Goal: Information Seeking & Learning: Learn about a topic

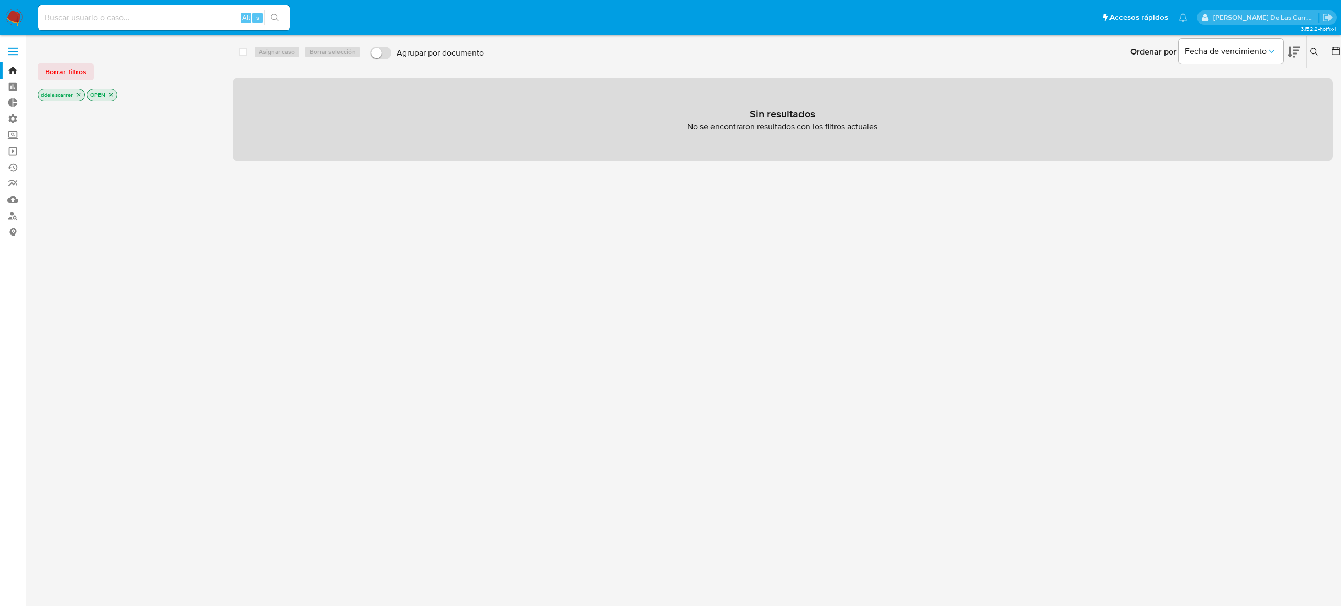
click at [128, 18] on input at bounding box center [164, 18] width 252 height 14
paste input "399886886"
type input "399886886"
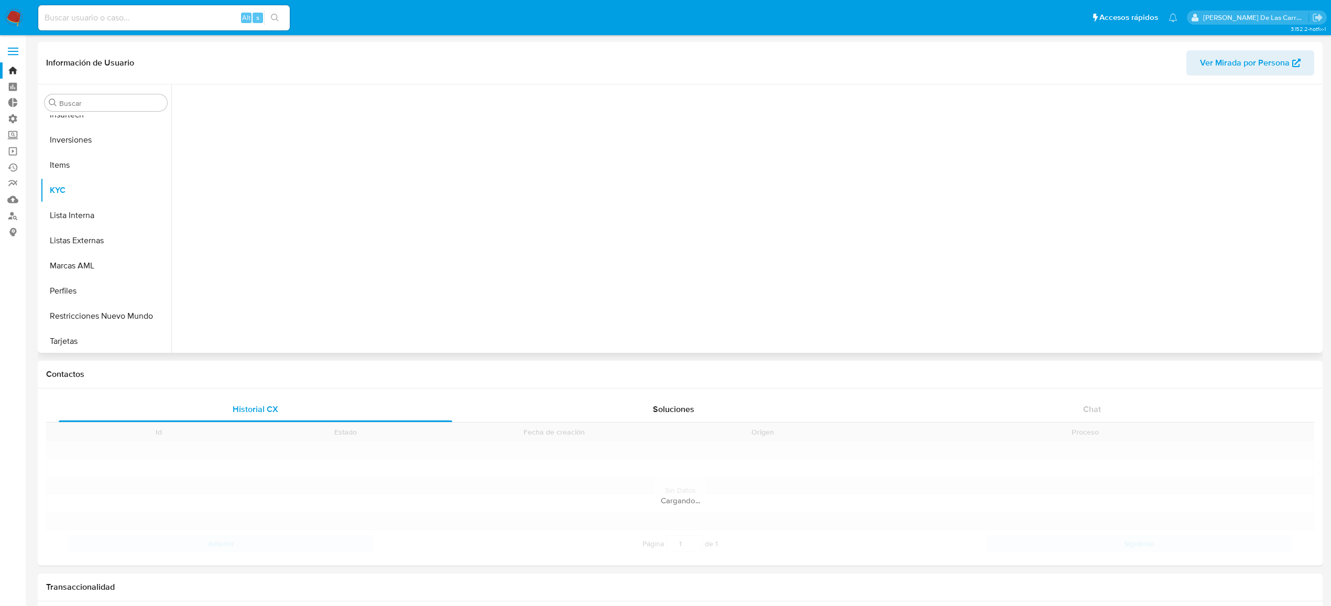
scroll to position [467, 0]
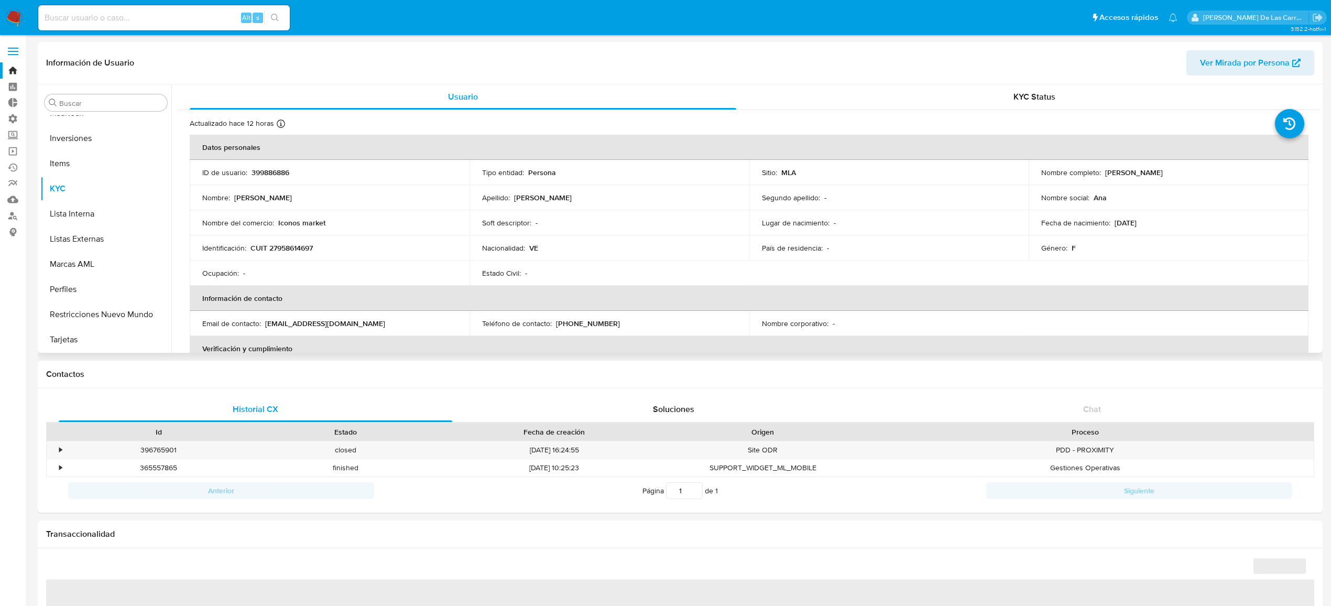
select select "10"
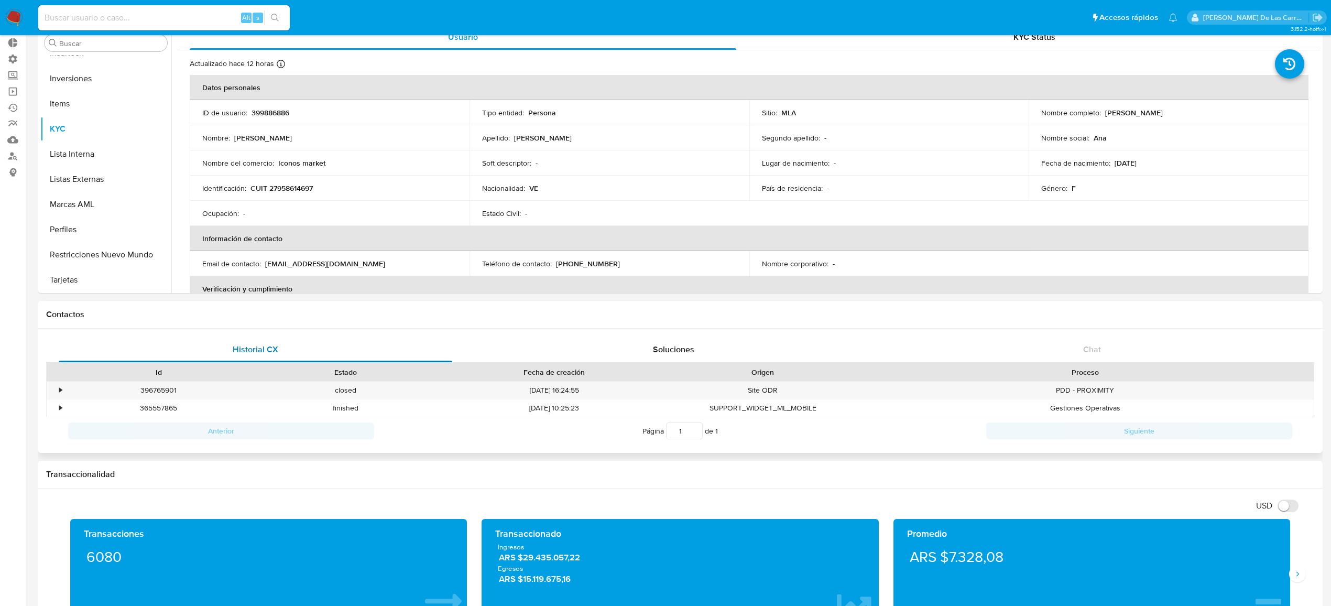
scroll to position [139, 0]
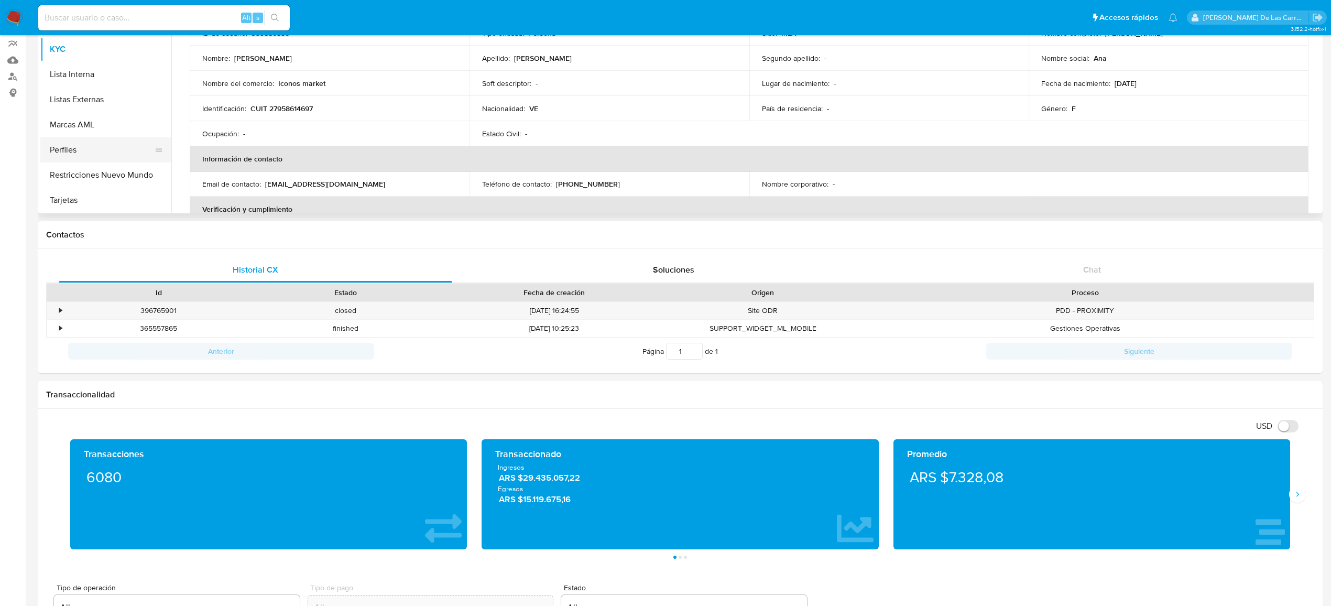
click at [77, 157] on button "Perfiles" at bounding box center [101, 149] width 123 height 25
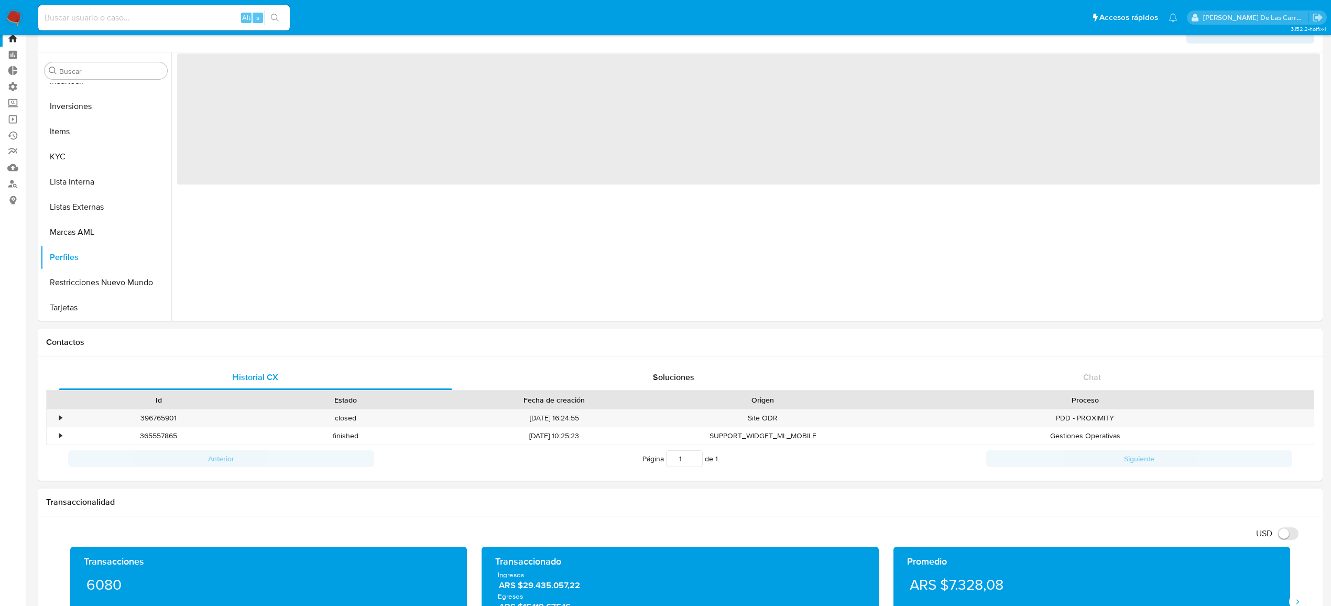
scroll to position [0, 0]
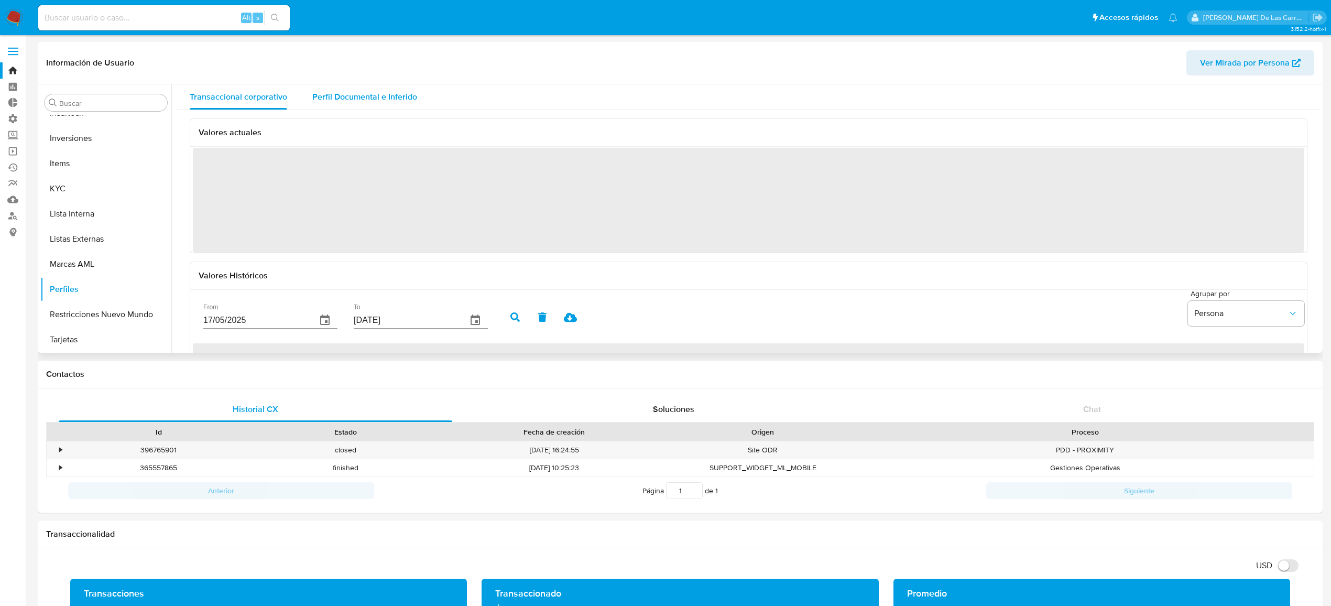
click at [380, 103] on span "Perfil Documental e Inferido" at bounding box center [364, 97] width 105 height 12
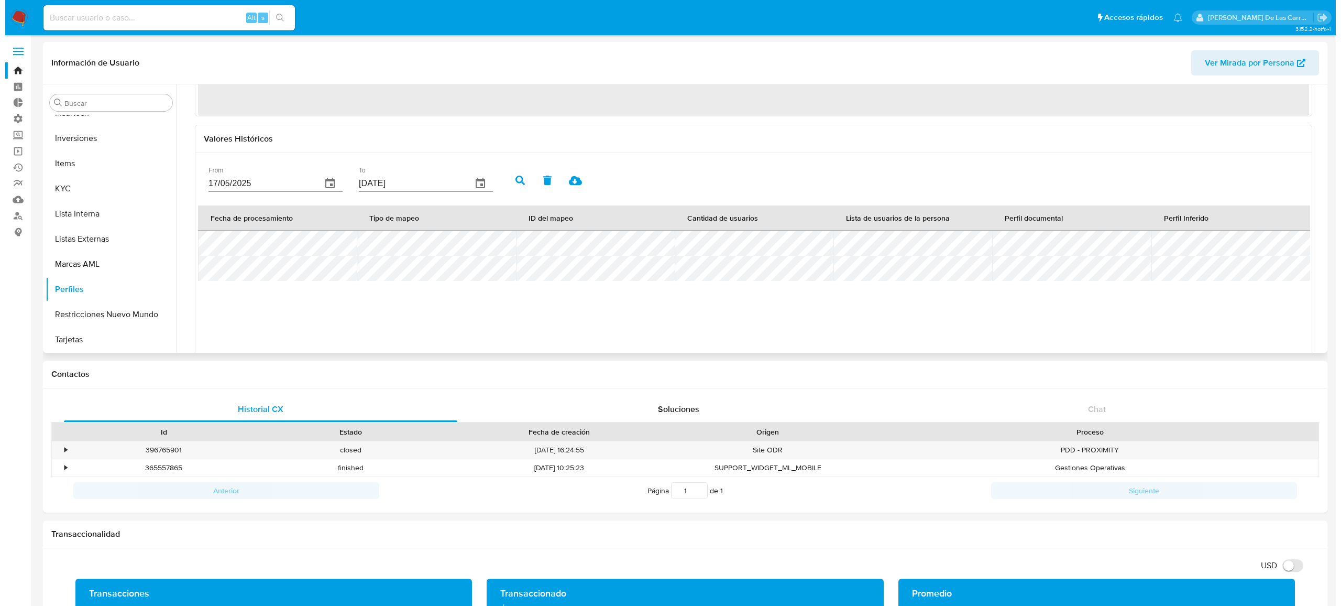
scroll to position [139, 0]
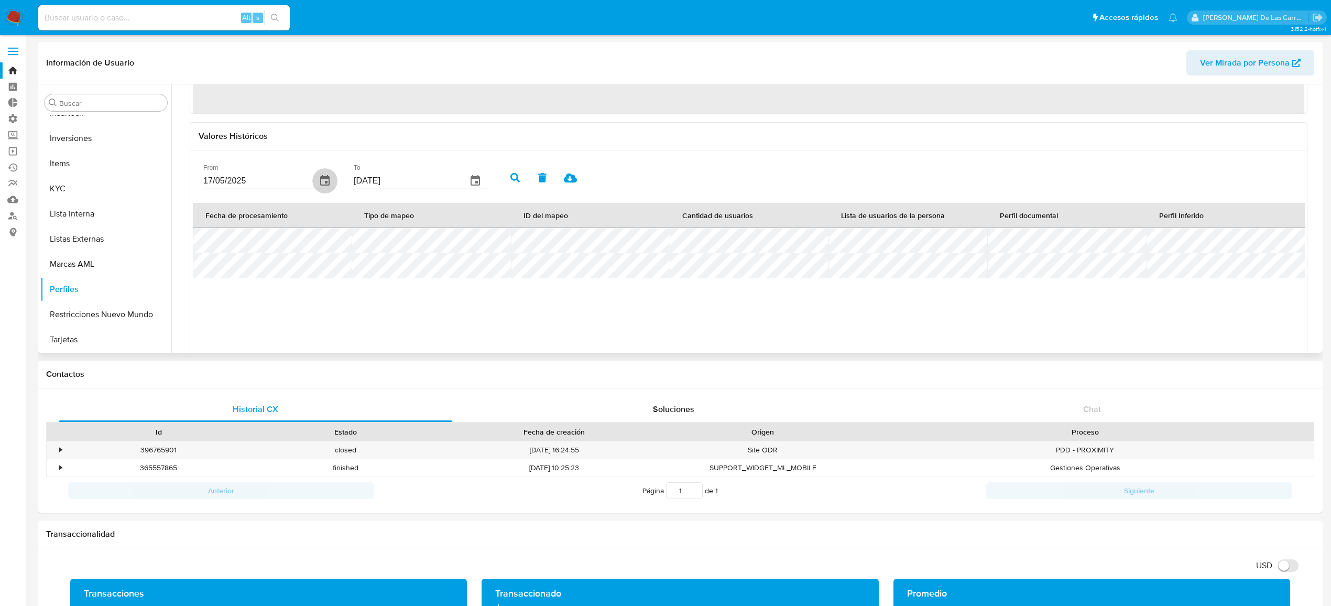
click at [326, 177] on icon "button" at bounding box center [325, 180] width 13 height 13
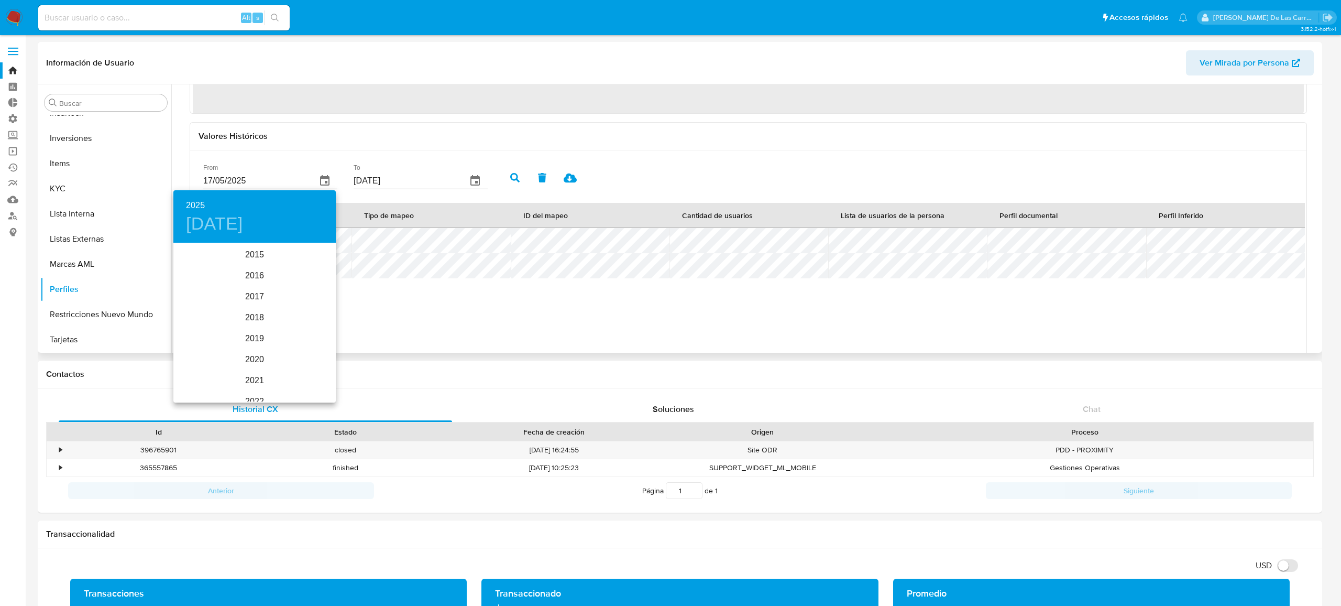
scroll to position [147, 0]
click at [252, 275] on div "2023" at bounding box center [254, 275] width 162 height 21
click at [249, 310] on div "may." at bounding box center [254, 302] width 54 height 39
click at [185, 297] on span "1" at bounding box center [191, 298] width 19 height 10
type input "[DATE]"
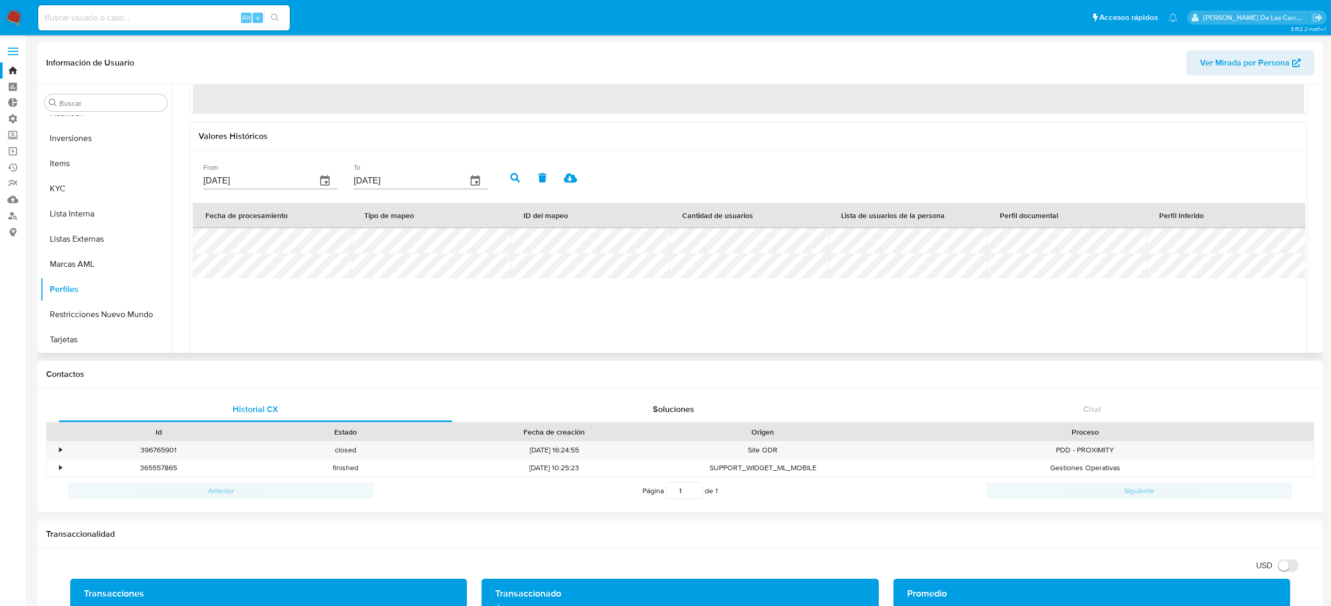
click at [474, 178] on icon "button" at bounding box center [475, 180] width 9 height 10
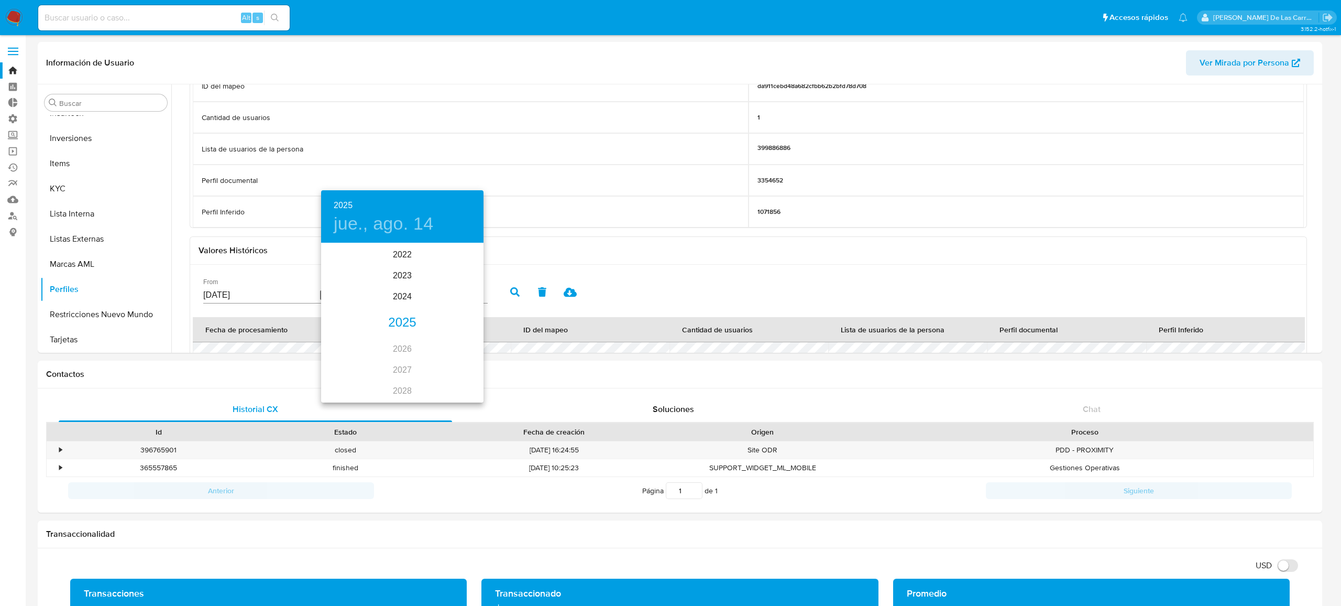
click at [399, 324] on div "2025" at bounding box center [402, 322] width 162 height 21
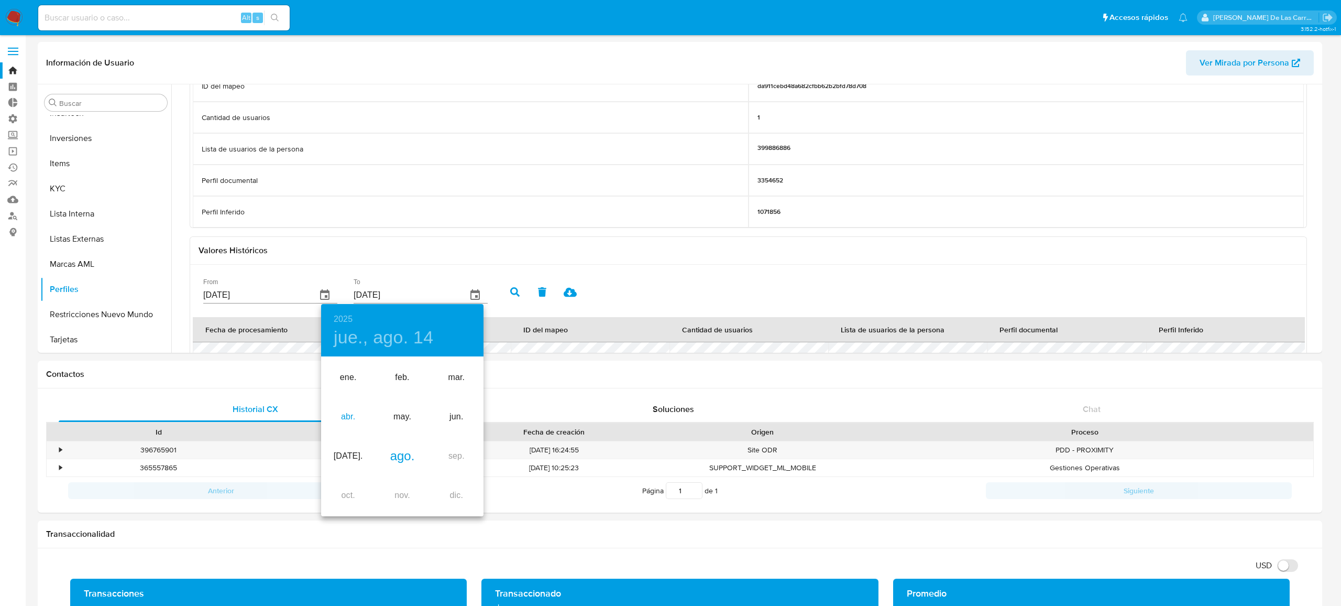
click at [352, 416] on div "abr." at bounding box center [348, 416] width 54 height 39
click at [384, 487] on p "30" at bounding box center [381, 487] width 8 height 10
type input "[DATE]"
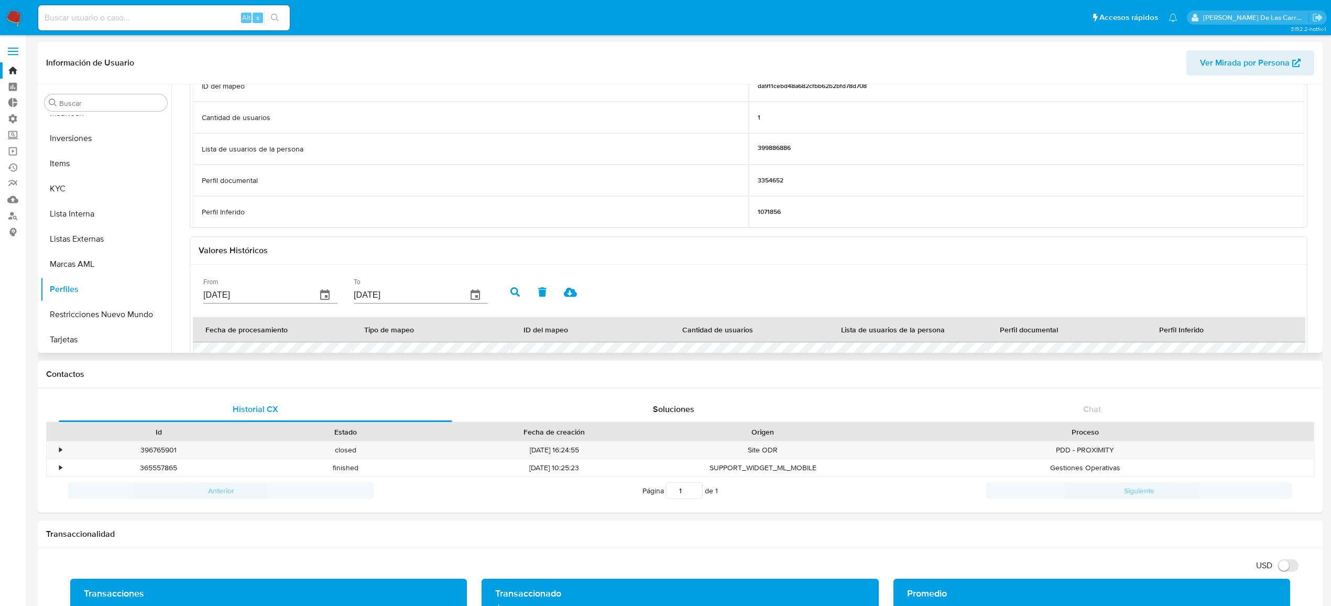
click at [503, 292] on button "button" at bounding box center [514, 291] width 27 height 25
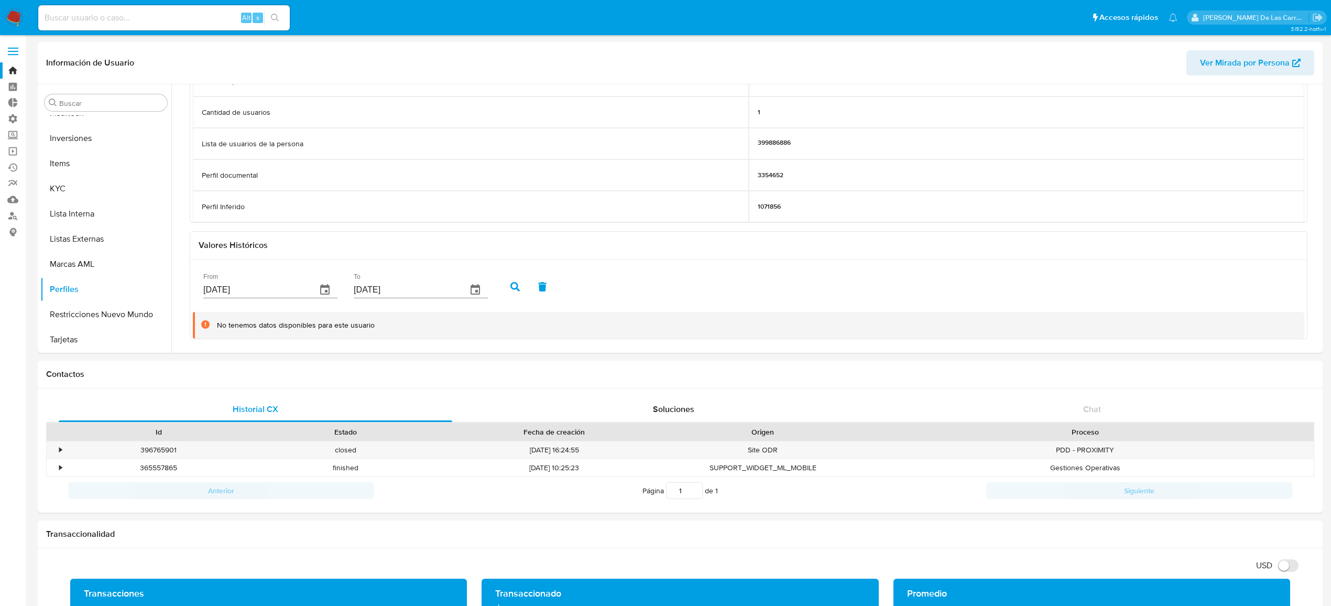
scroll to position [145, 0]
click at [68, 18] on input at bounding box center [164, 18] width 252 height 14
paste input "398111406"
type input "398111406"
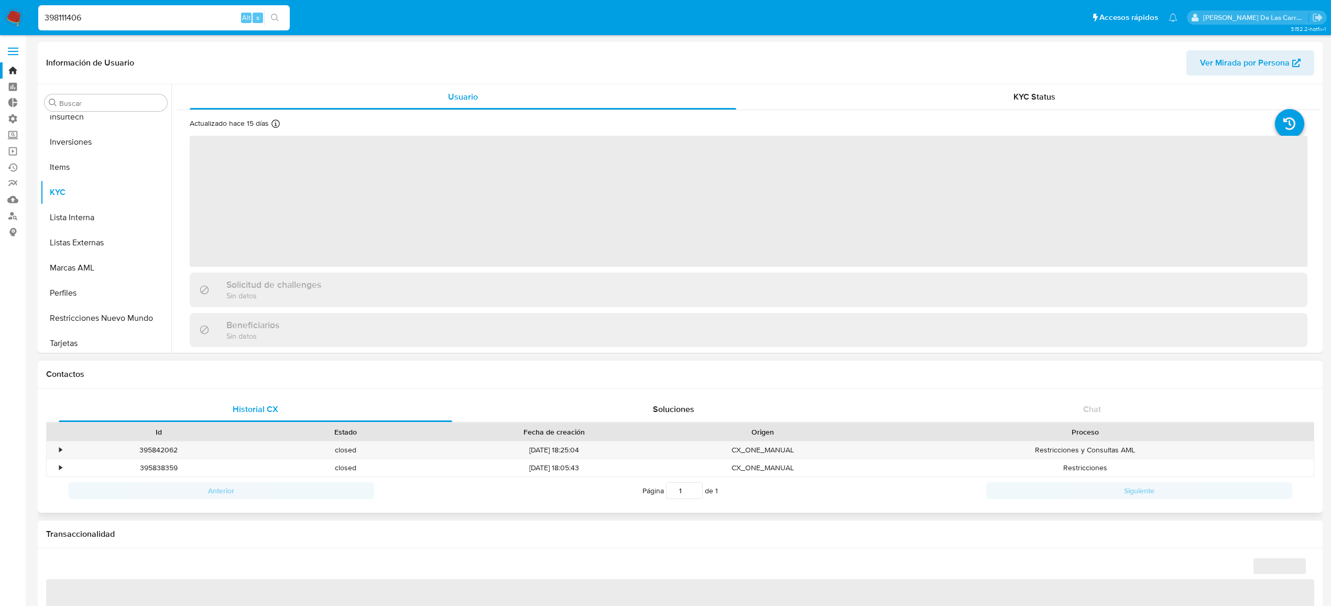
scroll to position [467, 0]
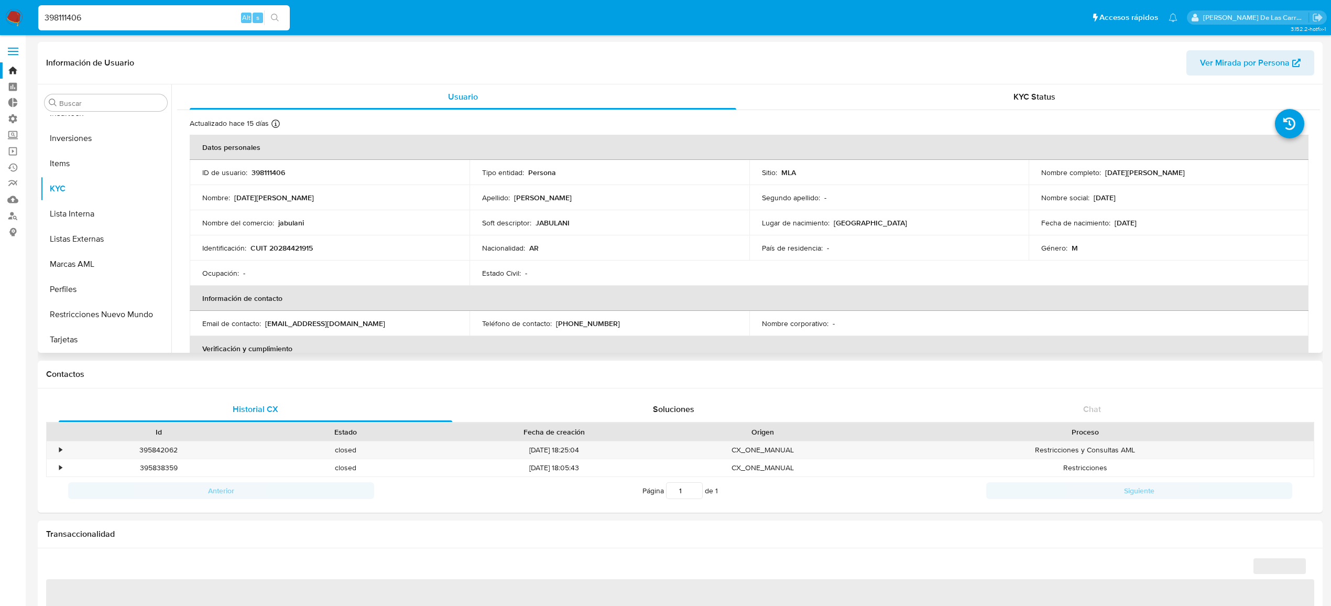
select select "10"
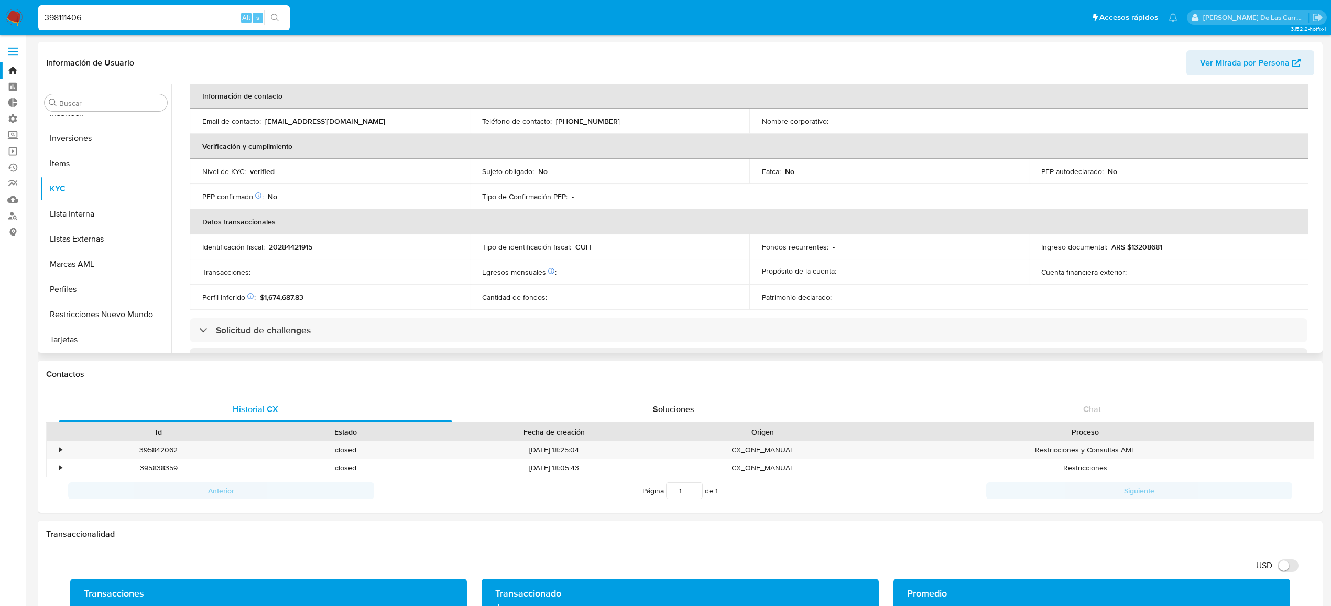
scroll to position [210, 0]
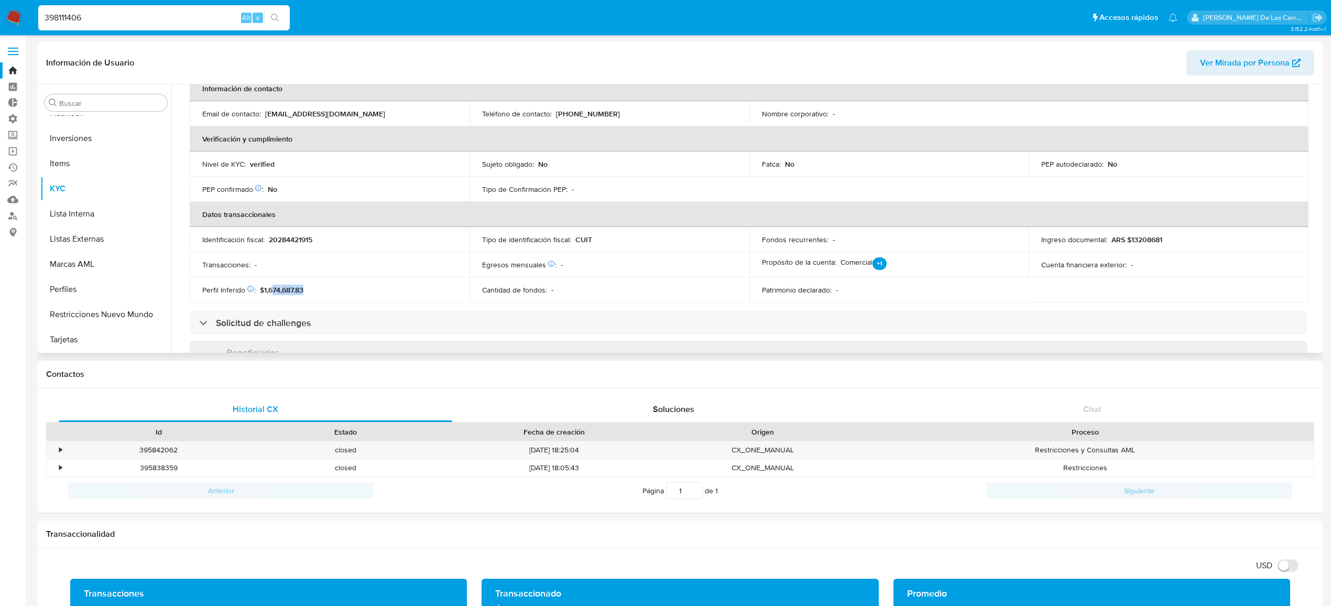
drag, startPoint x: 338, startPoint y: 288, endPoint x: 271, endPoint y: 290, distance: 66.6
click at [271, 290] on div "Perfil Inferido Éste campo indica la información de Nivel Socioeconómico del us…" at bounding box center [329, 289] width 255 height 9
drag, startPoint x: 275, startPoint y: 288, endPoint x: 304, endPoint y: 289, distance: 29.4
click at [275, 288] on span "$1,674,687.83" at bounding box center [281, 290] width 43 height 10
drag, startPoint x: 266, startPoint y: 287, endPoint x: 292, endPoint y: 292, distance: 26.2
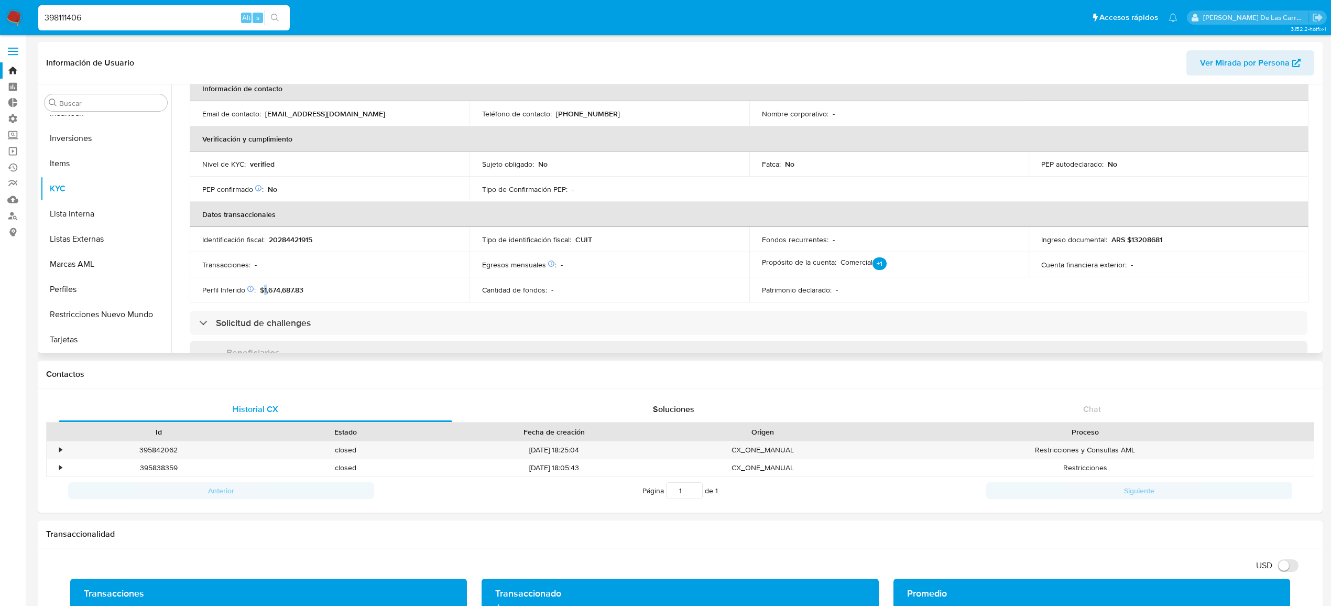
click at [264, 286] on span "$1,674,687.83" at bounding box center [281, 290] width 43 height 10
drag, startPoint x: 294, startPoint y: 288, endPoint x: 265, endPoint y: 291, distance: 30.1
click at [265, 291] on span "$1,674,687.83" at bounding box center [281, 290] width 43 height 10
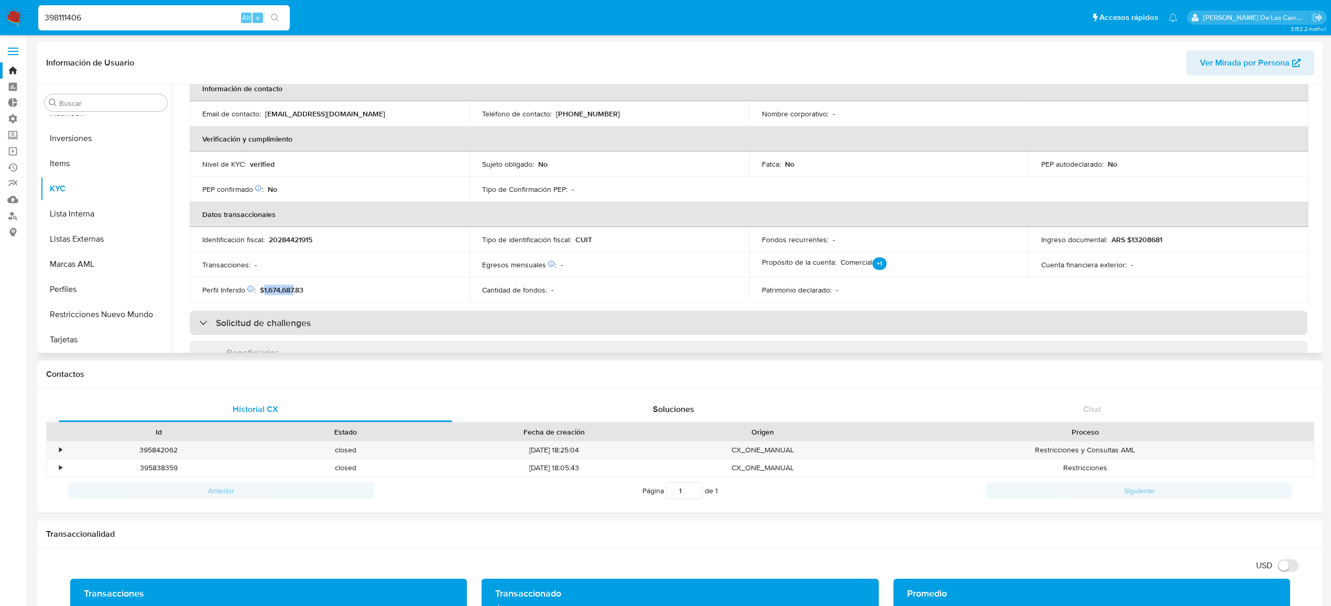
copy span "1,674,687"
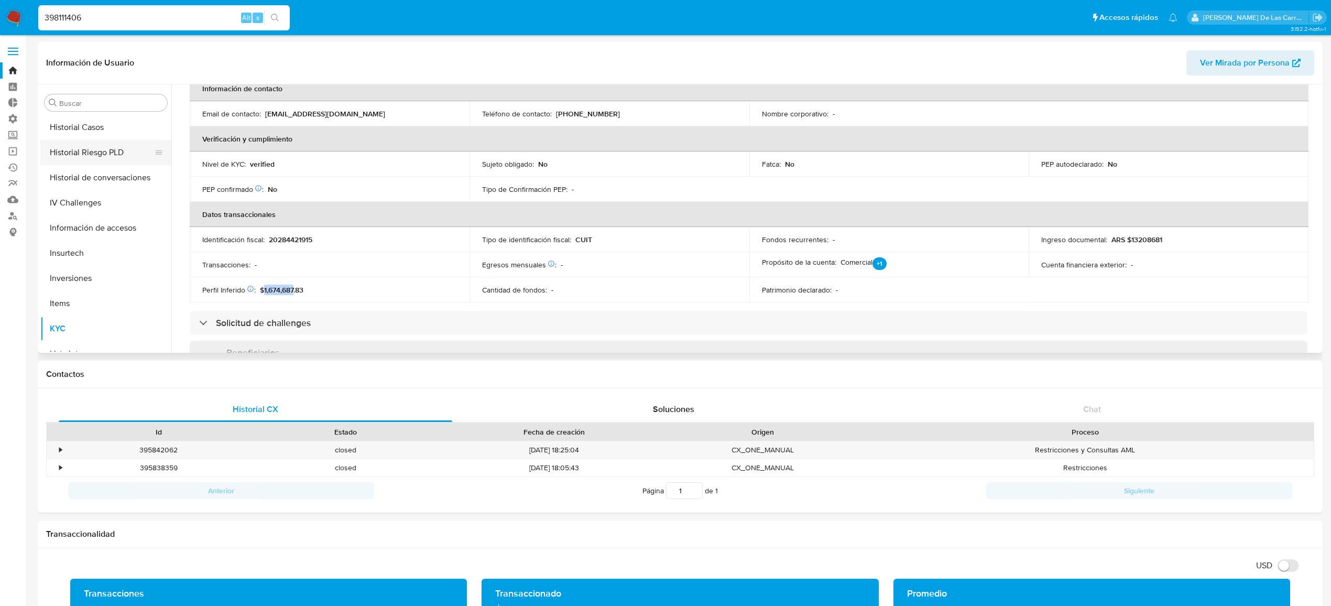
click at [73, 156] on button "Historial Riesgo PLD" at bounding box center [101, 152] width 123 height 25
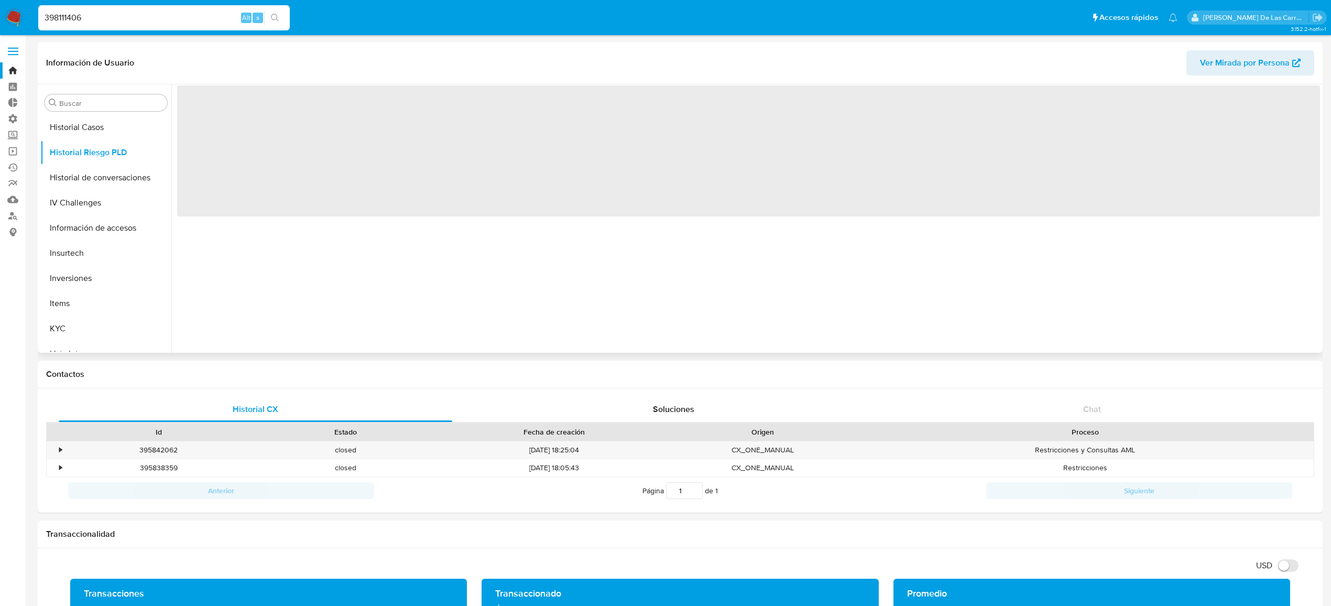
scroll to position [0, 0]
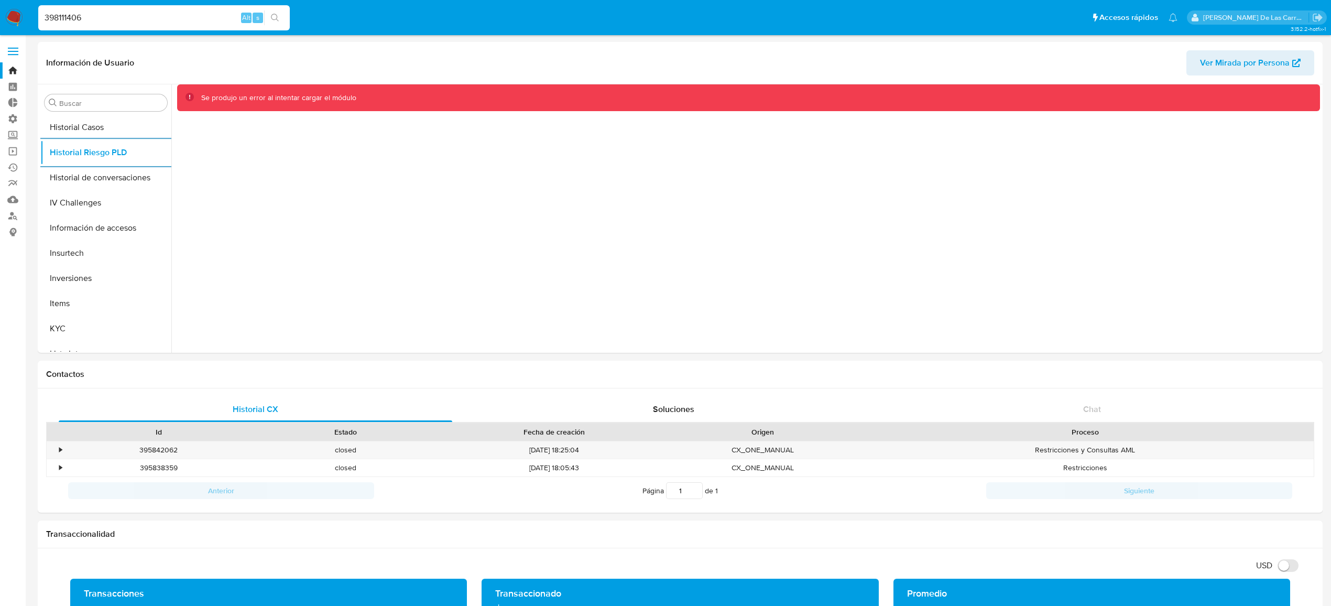
click at [40, 140] on button "Historial Riesgo PLD" at bounding box center [105, 152] width 131 height 25
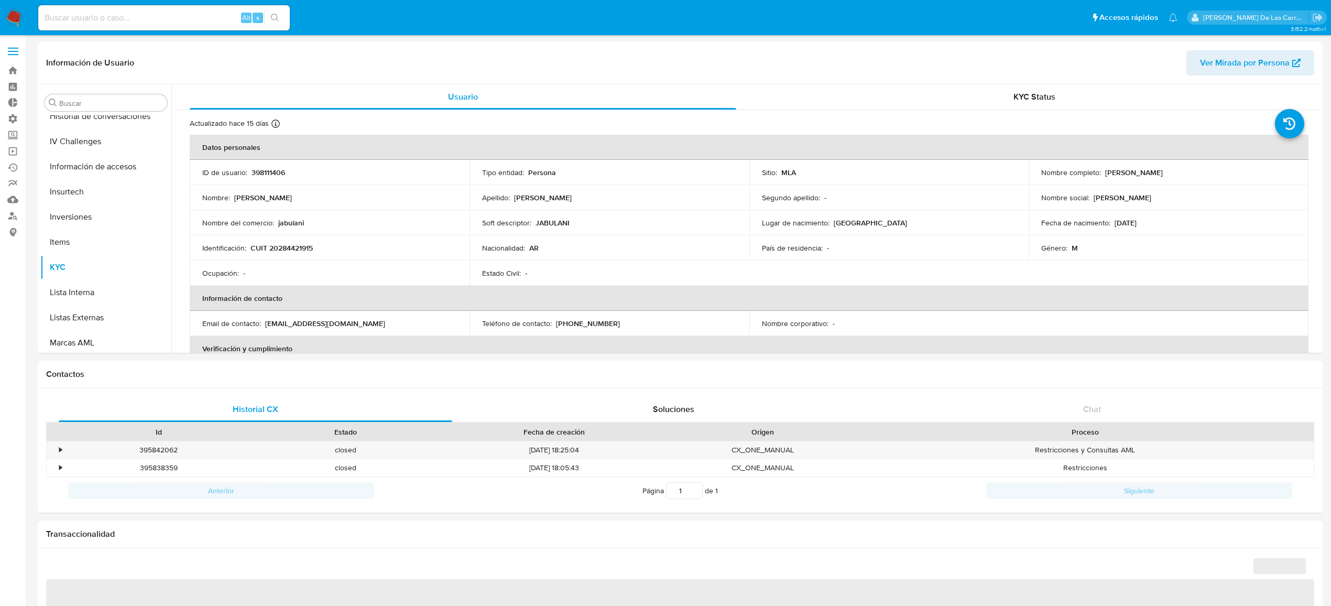
scroll to position [467, 0]
select select "10"
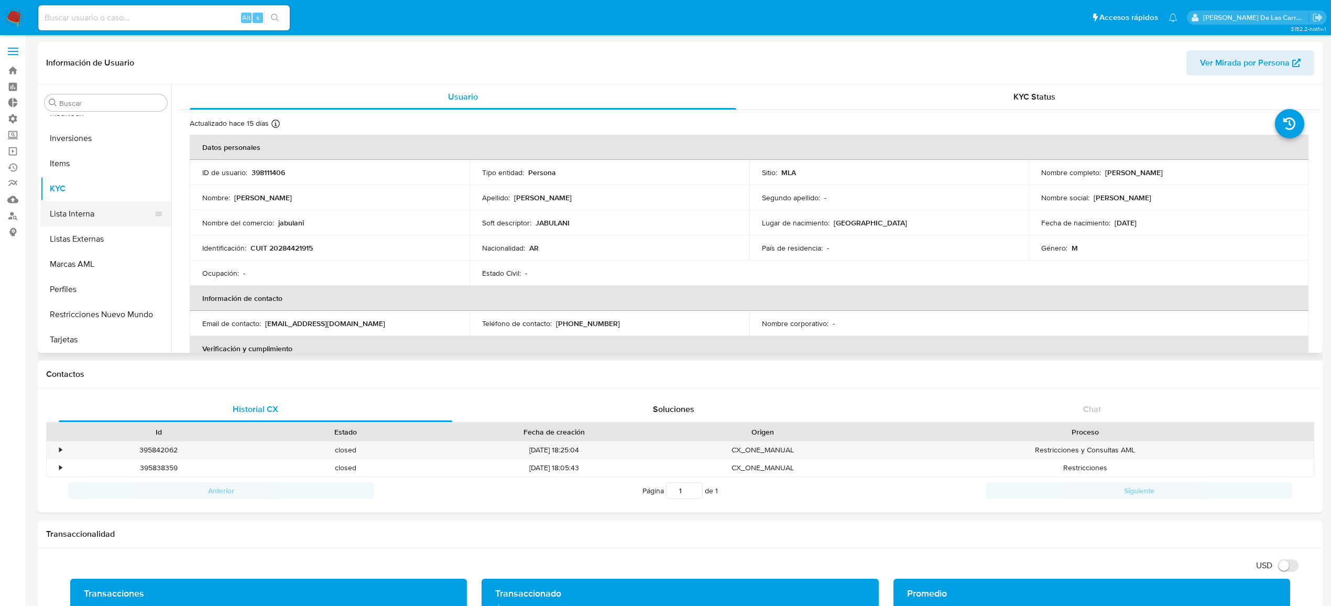
scroll to position [327, 0]
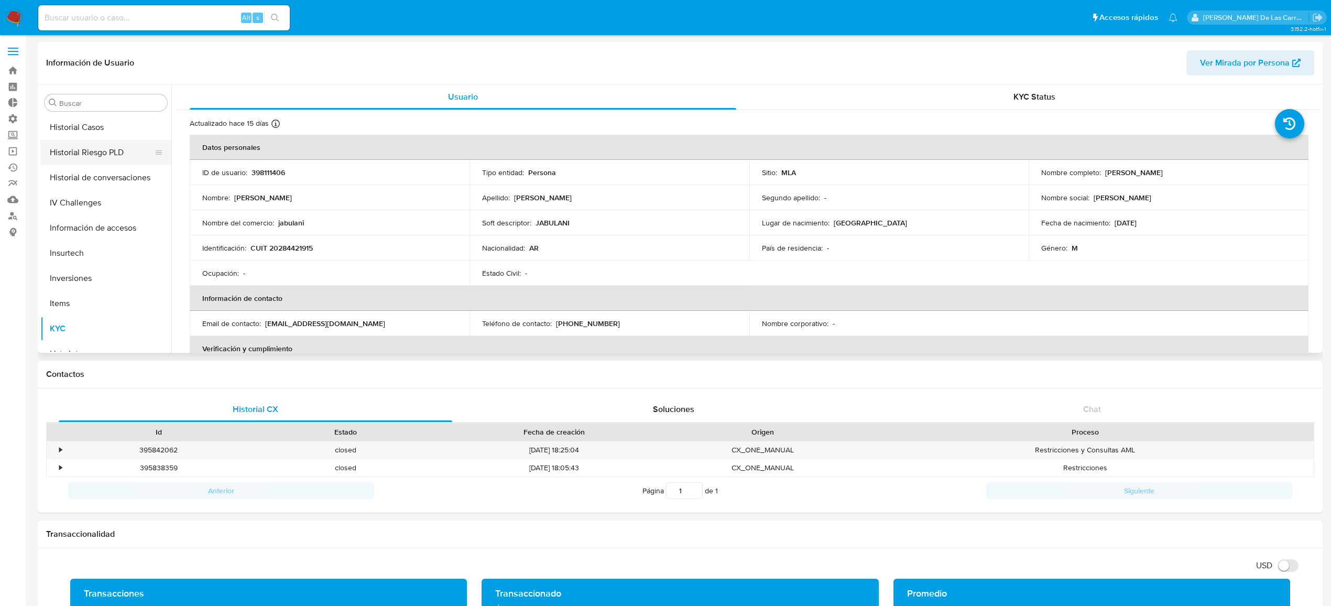
click at [77, 156] on button "Historial Riesgo PLD" at bounding box center [101, 152] width 123 height 25
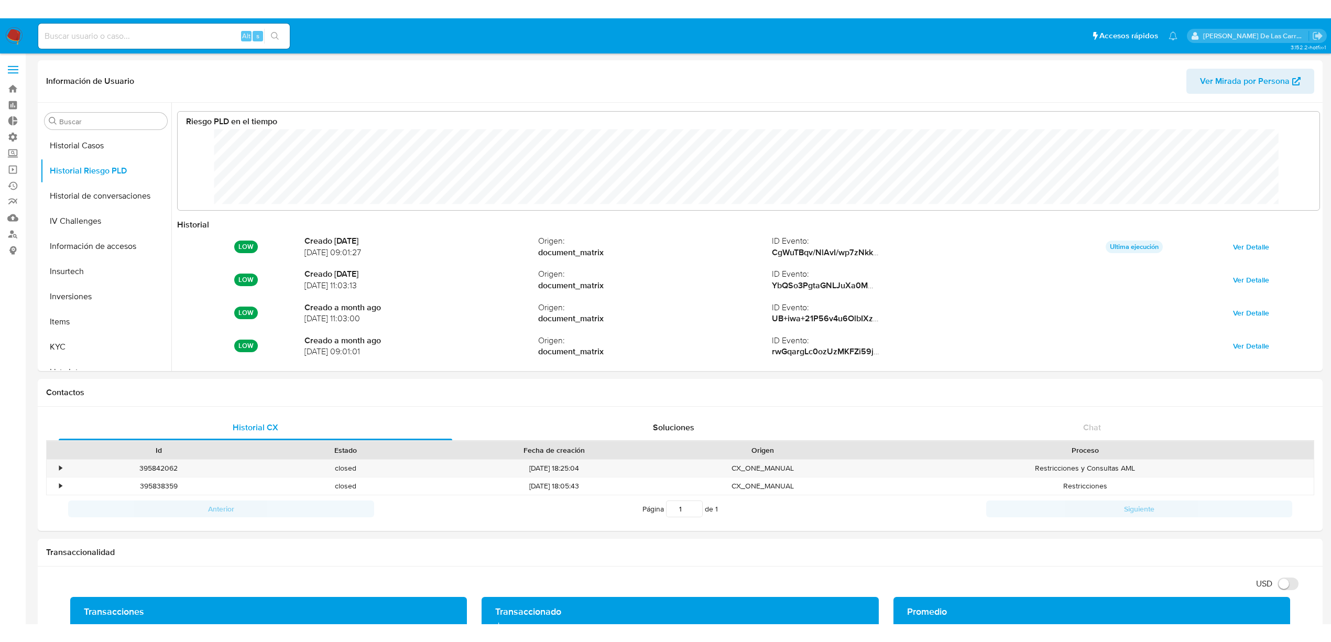
scroll to position [78, 1120]
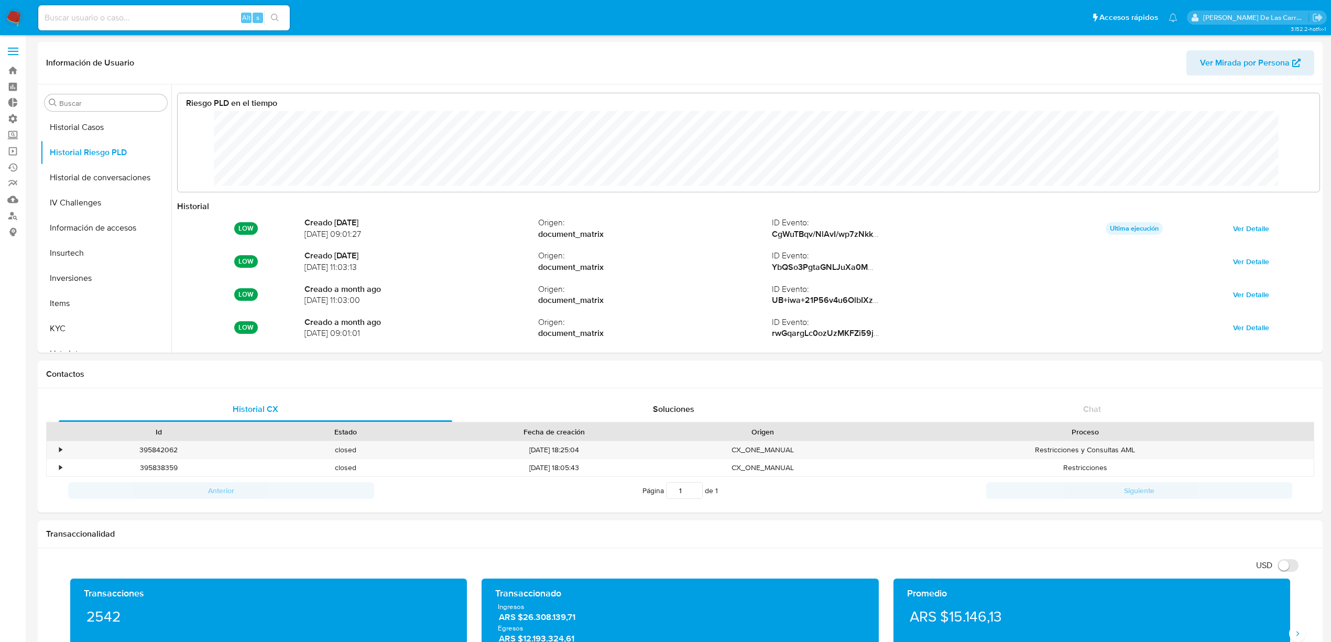
click at [89, 13] on input at bounding box center [164, 18] width 252 height 14
paste input "399886886"
type input "399886886"
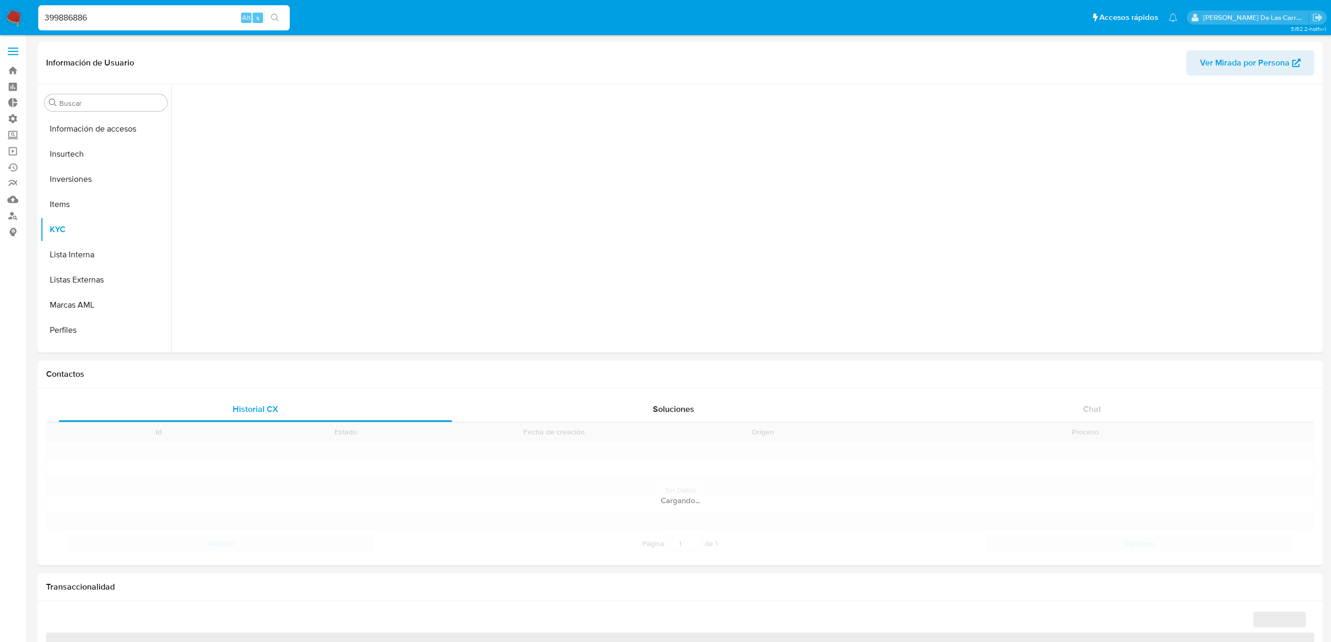
scroll to position [467, 0]
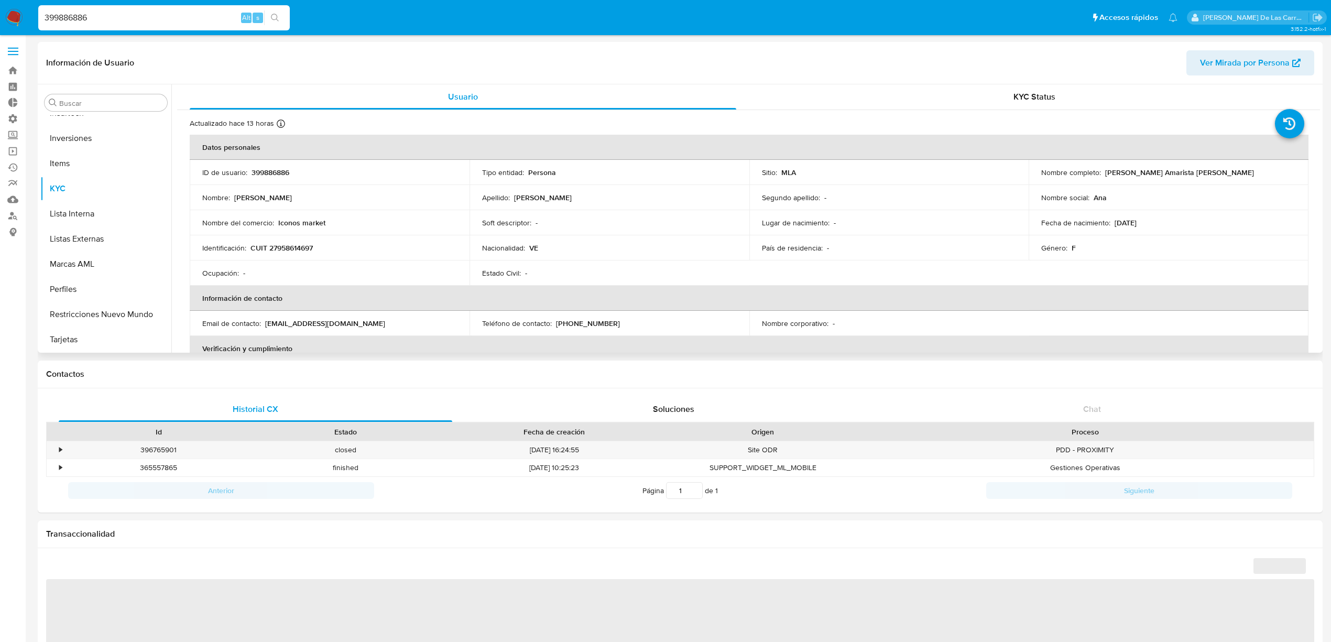
select select "10"
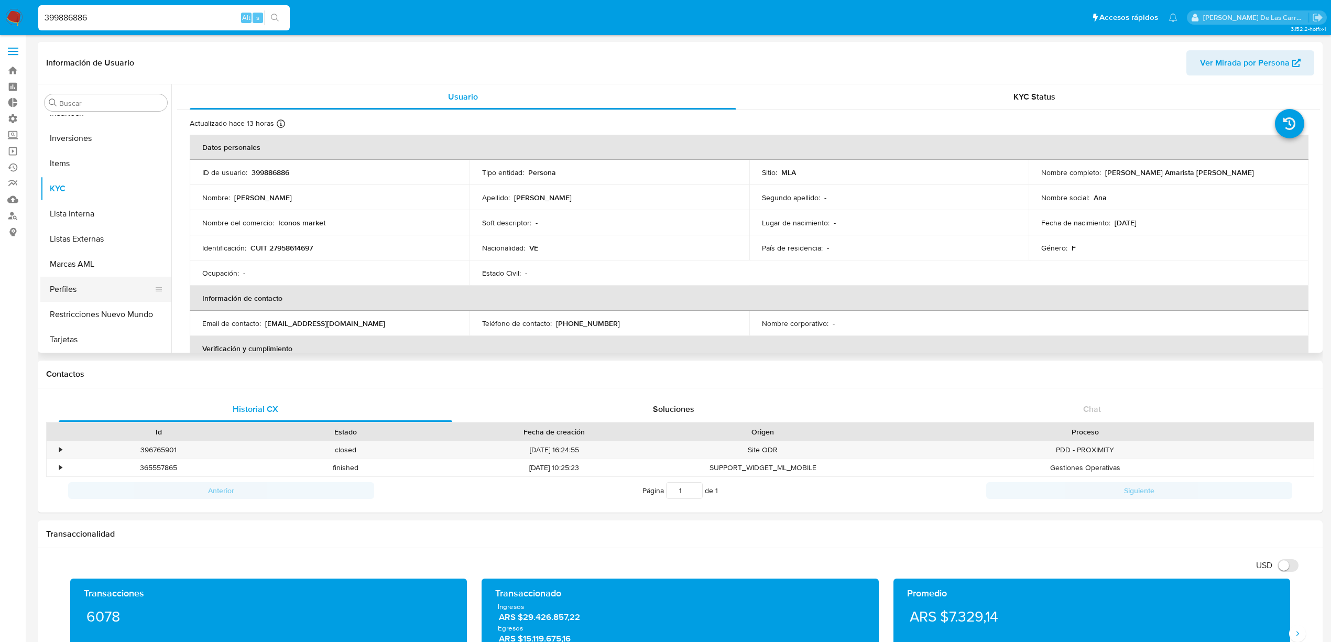
click at [78, 287] on button "Perfiles" at bounding box center [101, 289] width 123 height 25
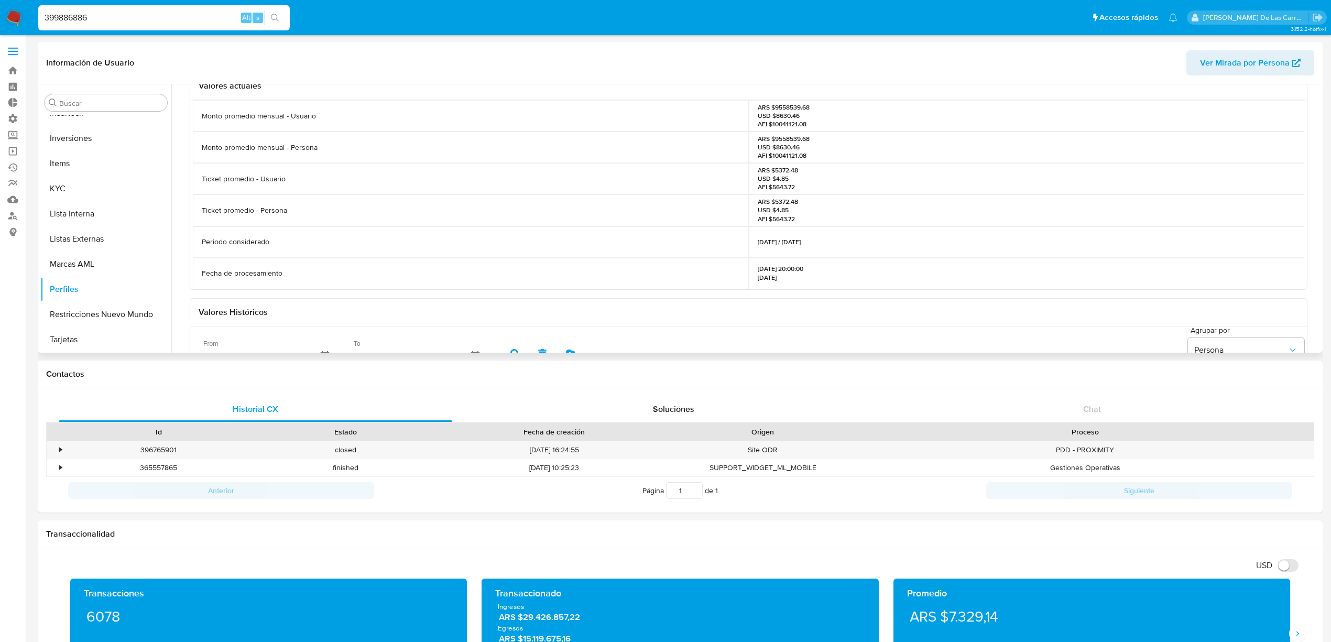
scroll to position [0, 0]
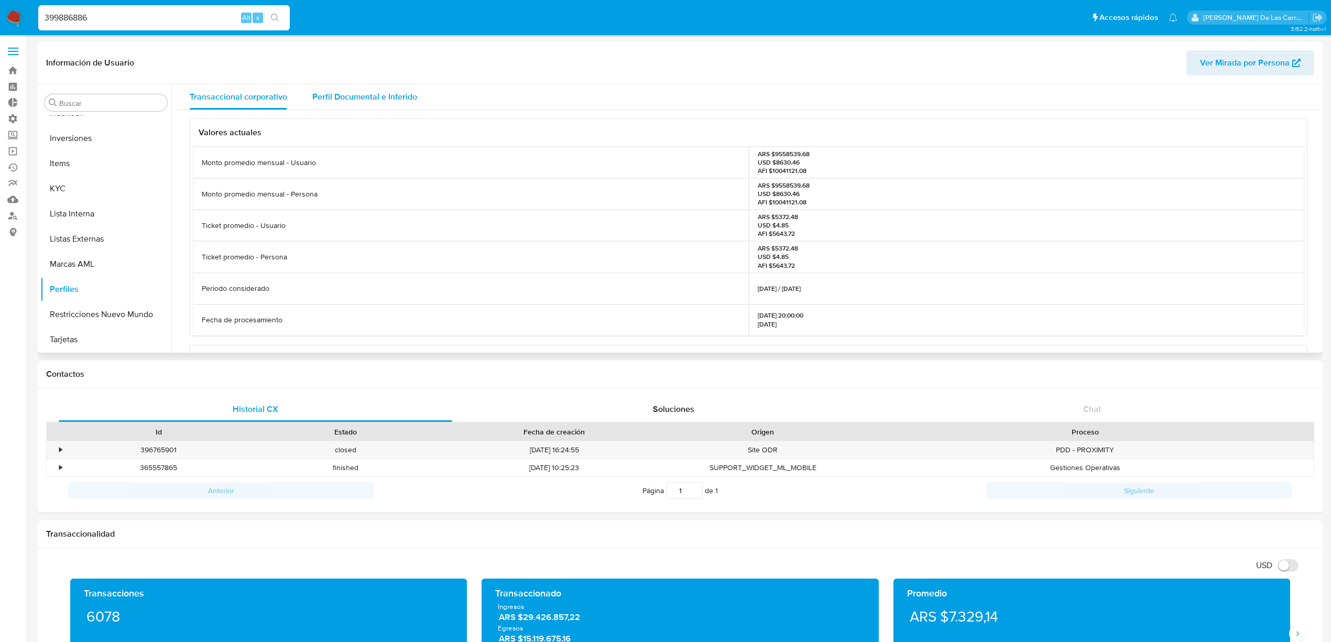
click at [380, 89] on div "Perfil Documental e Inferido" at bounding box center [364, 96] width 105 height 25
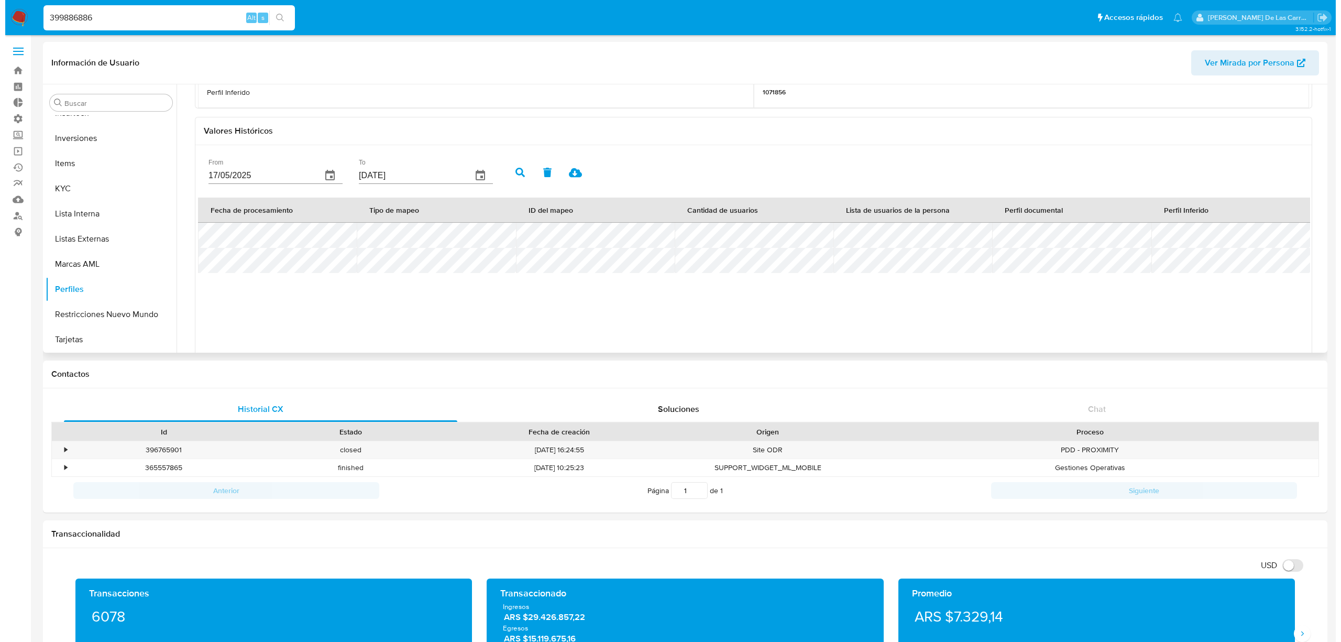
scroll to position [279, 0]
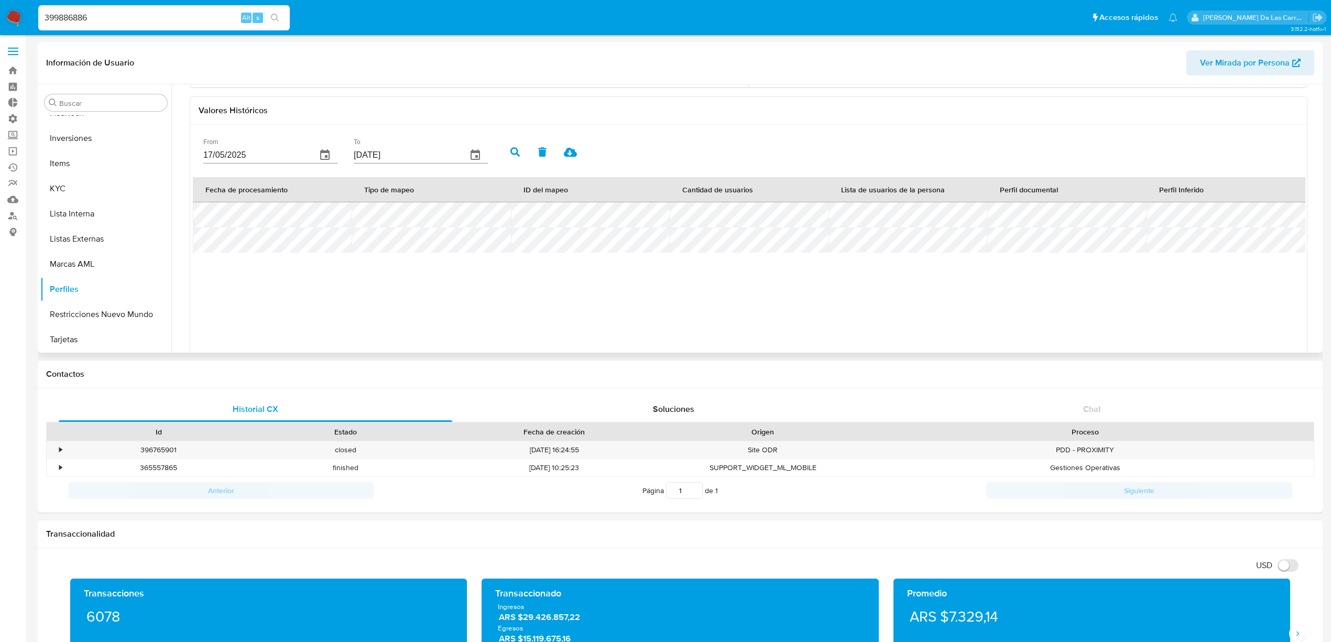
click at [321, 151] on icon "button" at bounding box center [324, 154] width 9 height 10
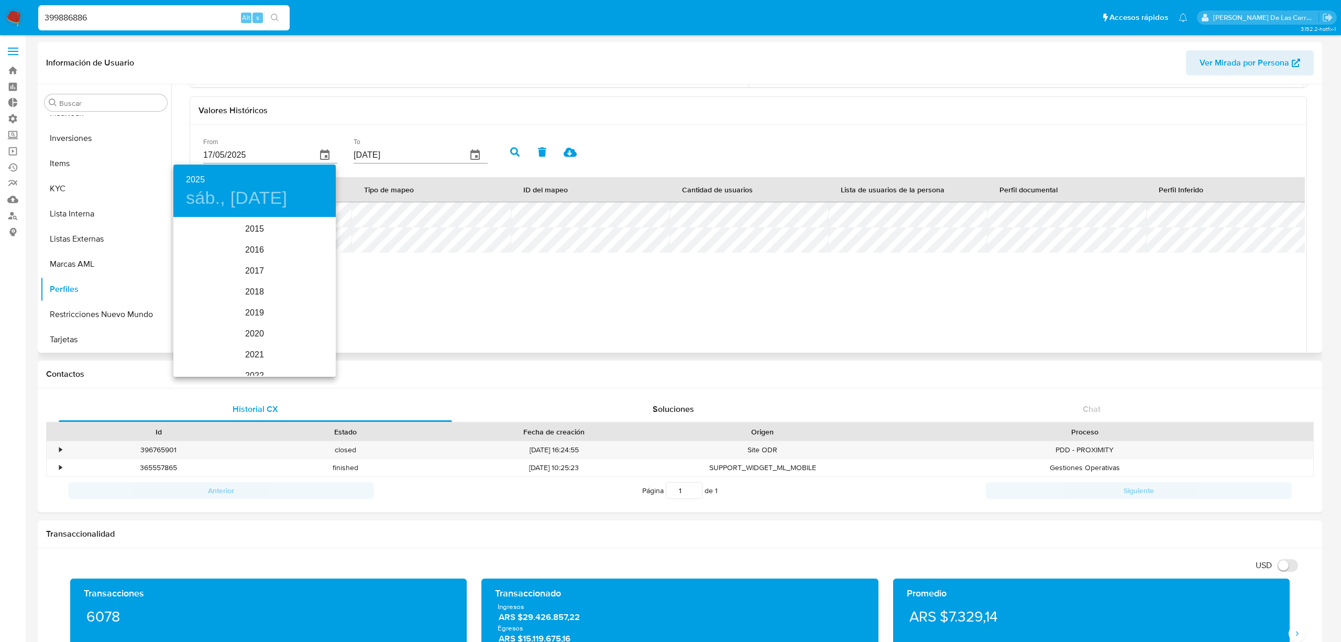
scroll to position [147, 0]
click at [250, 254] on div "2023" at bounding box center [254, 249] width 162 height 21
click at [256, 273] on div "may." at bounding box center [254, 277] width 54 height 39
click at [195, 264] on div "1" at bounding box center [191, 273] width 21 height 19
type input "[DATE]"
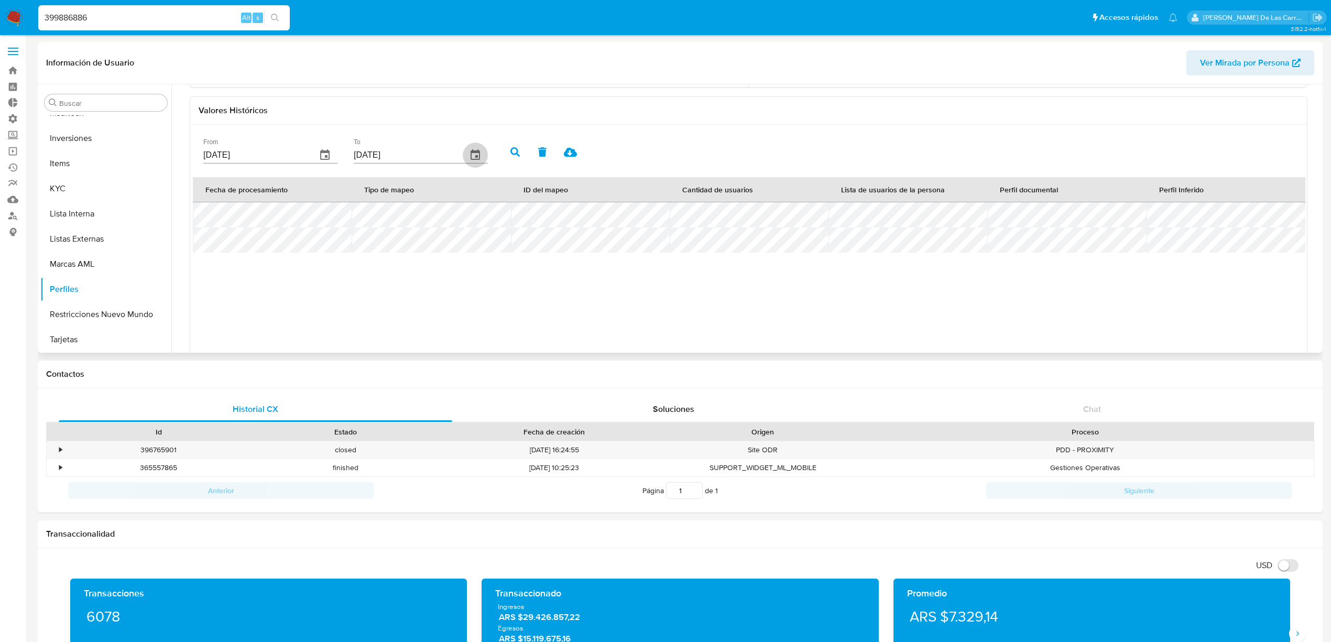
click at [476, 153] on icon "button" at bounding box center [475, 155] width 13 height 13
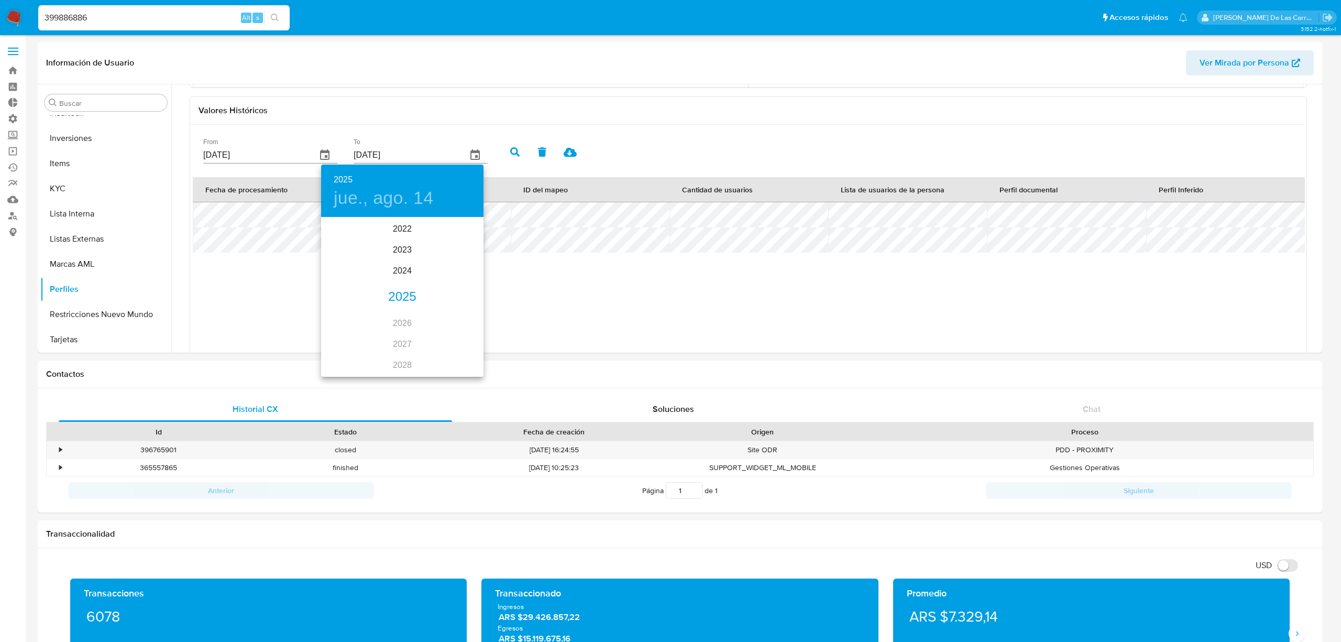
click at [403, 299] on div "2025" at bounding box center [402, 297] width 162 height 21
click at [351, 274] on div "abr." at bounding box center [348, 277] width 54 height 39
click at [385, 346] on p "30" at bounding box center [381, 348] width 8 height 10
type input "[DATE]"
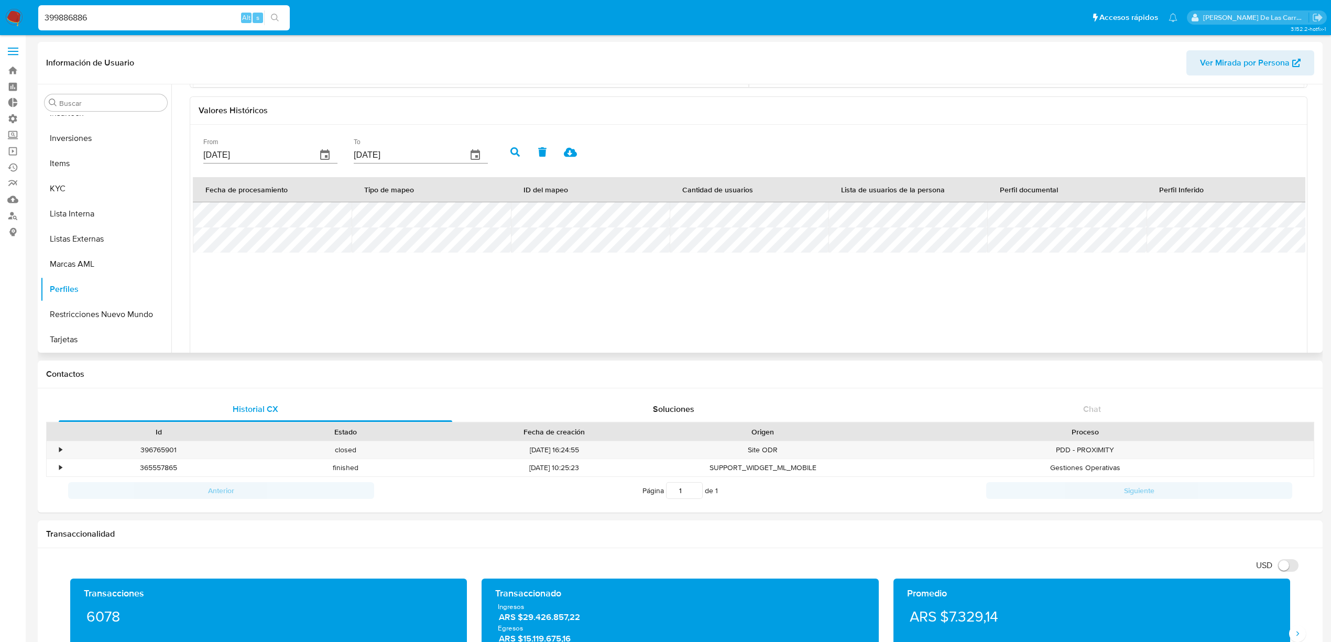
click at [513, 156] on icon "button" at bounding box center [514, 151] width 9 height 9
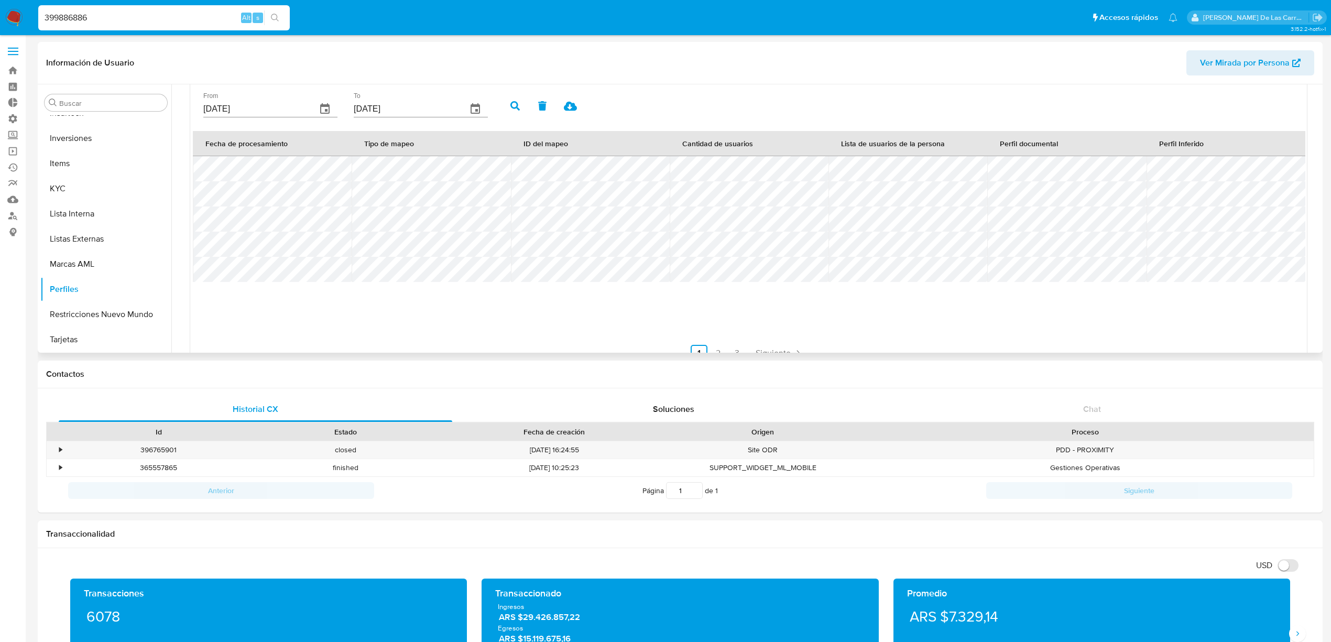
scroll to position [349, 0]
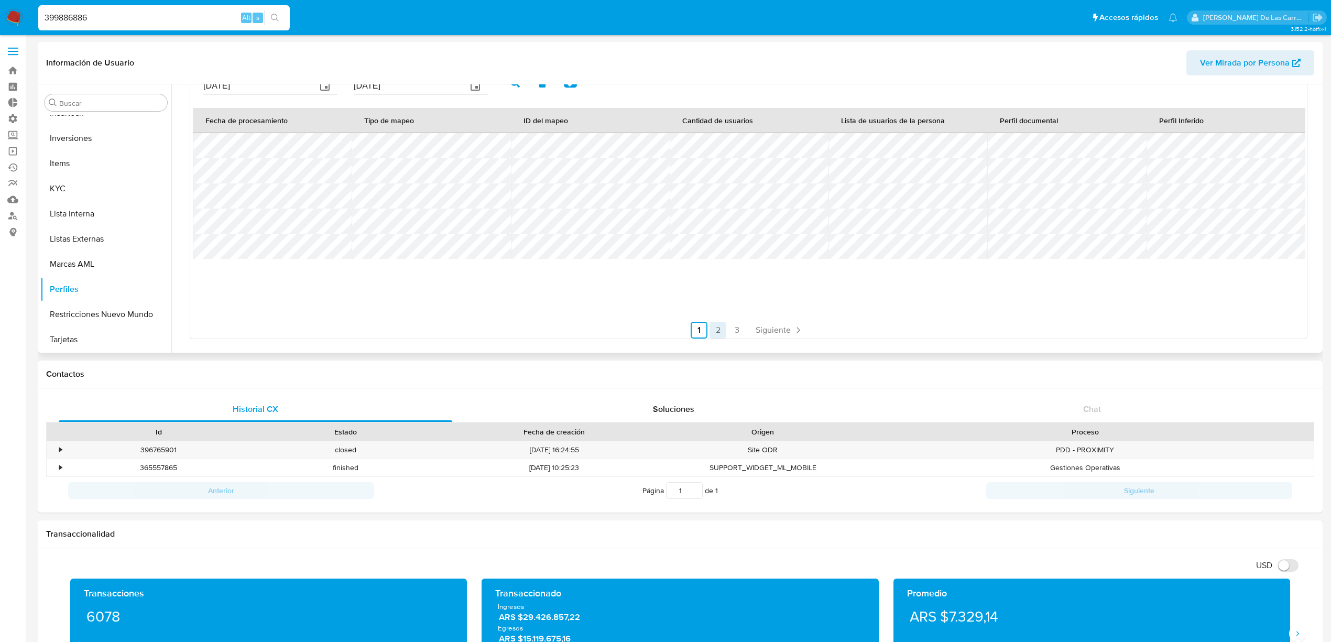
click at [717, 332] on link "2" at bounding box center [717, 330] width 17 height 17
click at [1192, 209] on tr at bounding box center [749, 195] width 1112 height 25
click at [764, 326] on link "3" at bounding box center [765, 330] width 17 height 17
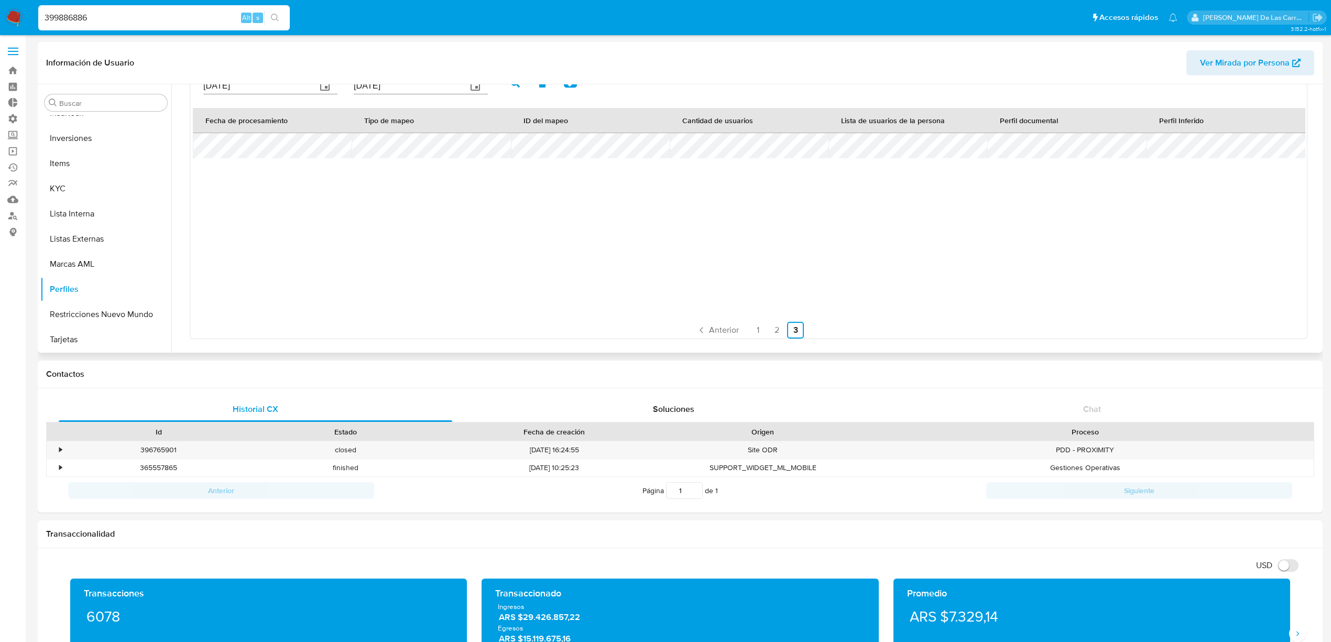
click at [1137, 144] on tr at bounding box center [749, 145] width 1112 height 25
click at [89, 190] on button "Documentación" at bounding box center [101, 191] width 123 height 25
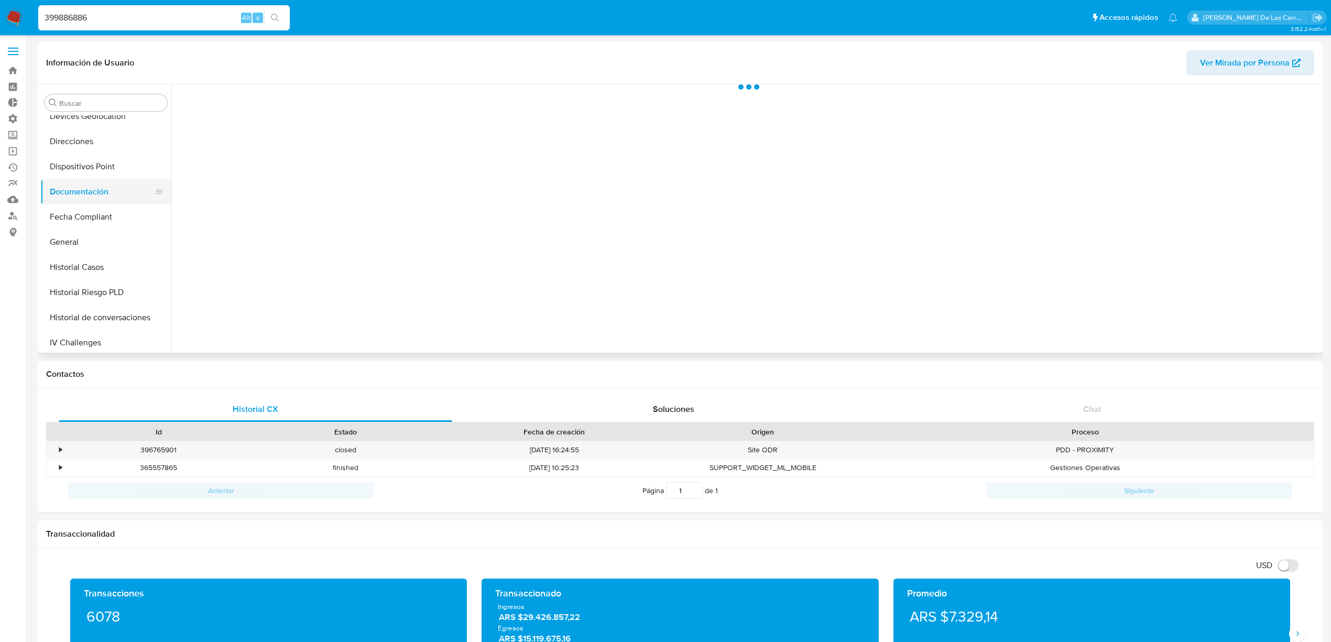
scroll to position [0, 0]
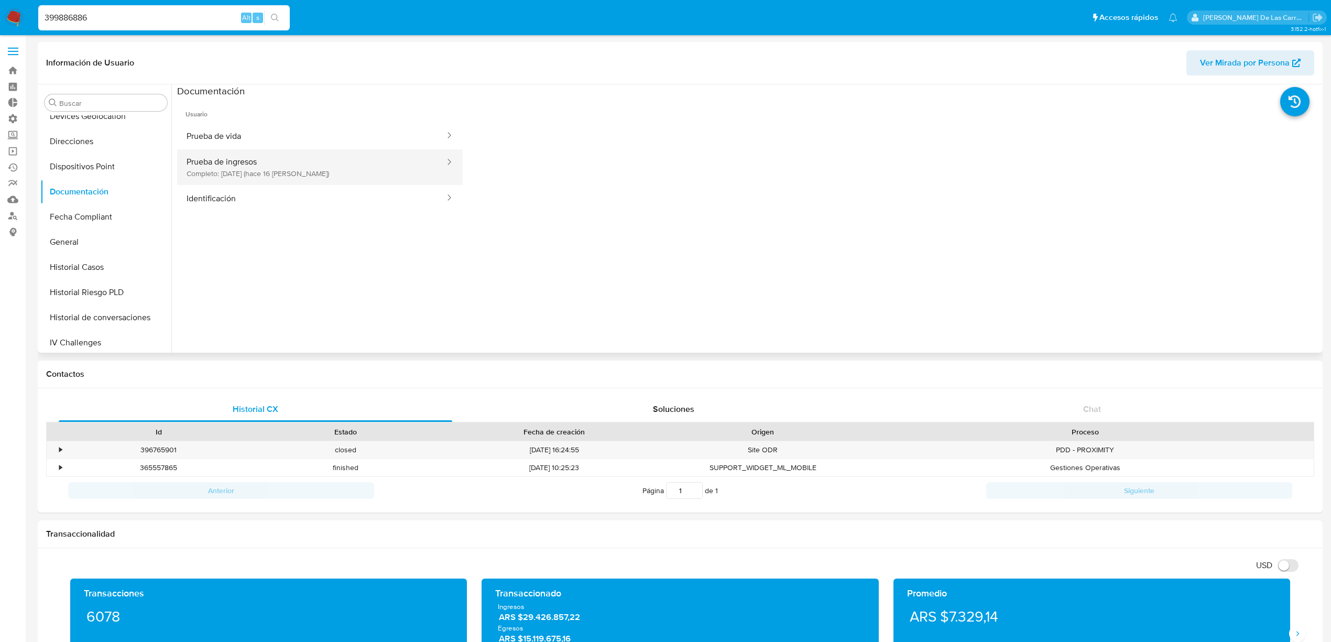
click at [252, 155] on button "Prueba de ingresos Completo: [DATE] (hace 16 [PERSON_NAME])" at bounding box center [311, 167] width 269 height 36
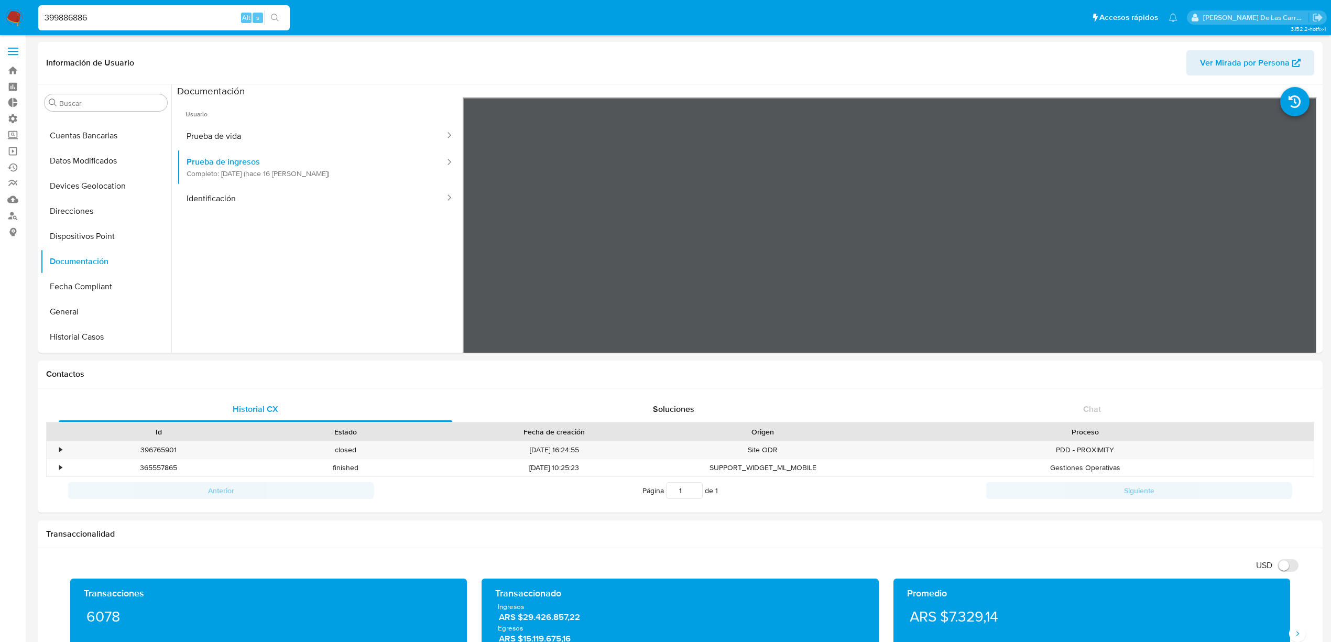
drag, startPoint x: 133, startPoint y: 24, endPoint x: 116, endPoint y: 18, distance: 17.9
click at [116, 19] on div "399886886 Alt s" at bounding box center [164, 17] width 252 height 25
click at [71, 19] on input "399886886" at bounding box center [164, 18] width 252 height 14
click at [61, 18] on input "399886886" at bounding box center [164, 18] width 252 height 14
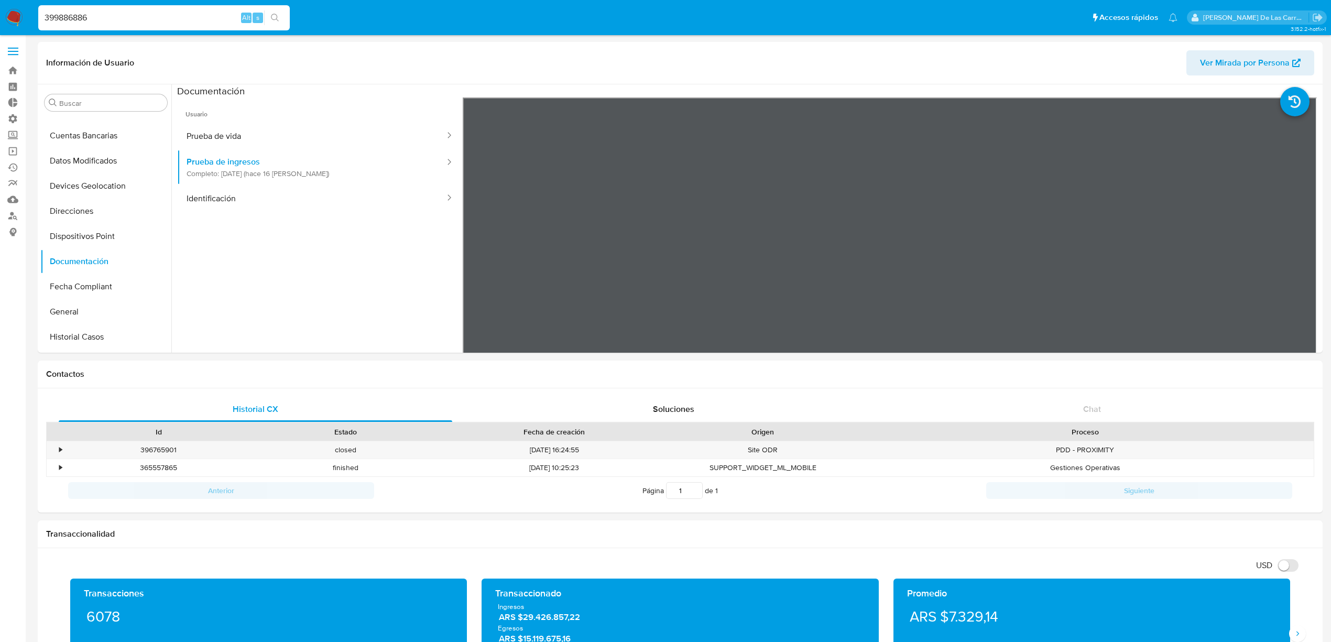
click at [61, 18] on input "399886886" at bounding box center [164, 18] width 252 height 14
paste input "811140"
type input "398111406"
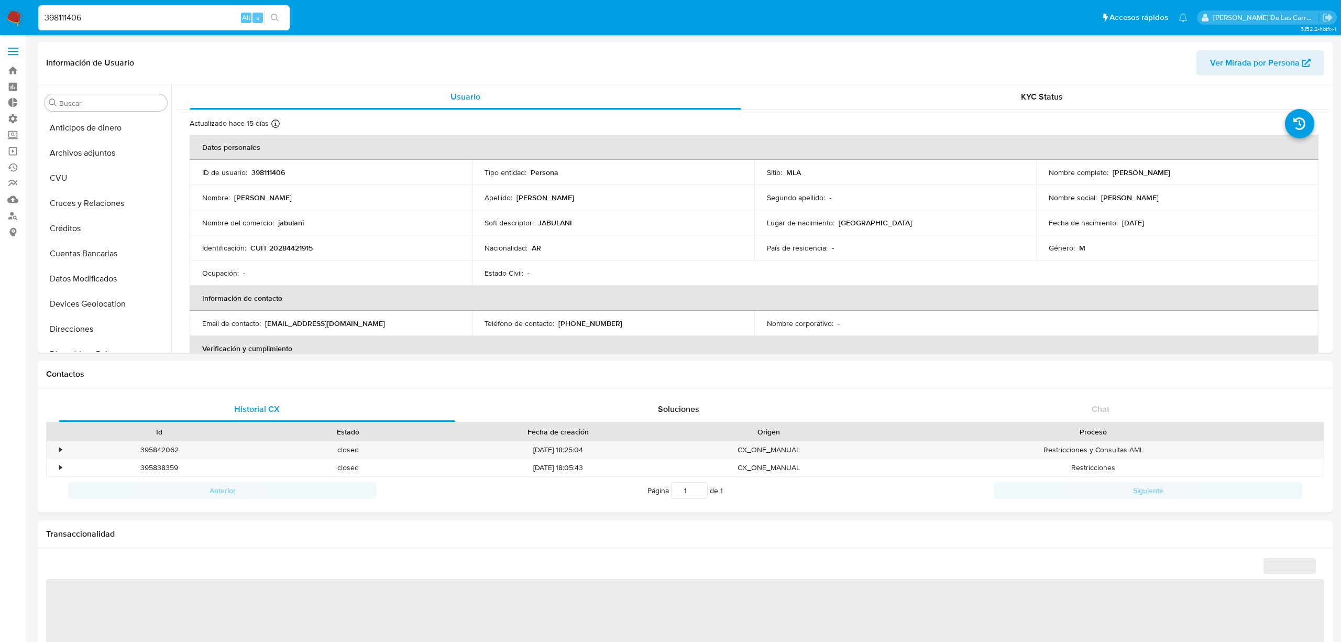
select select "10"
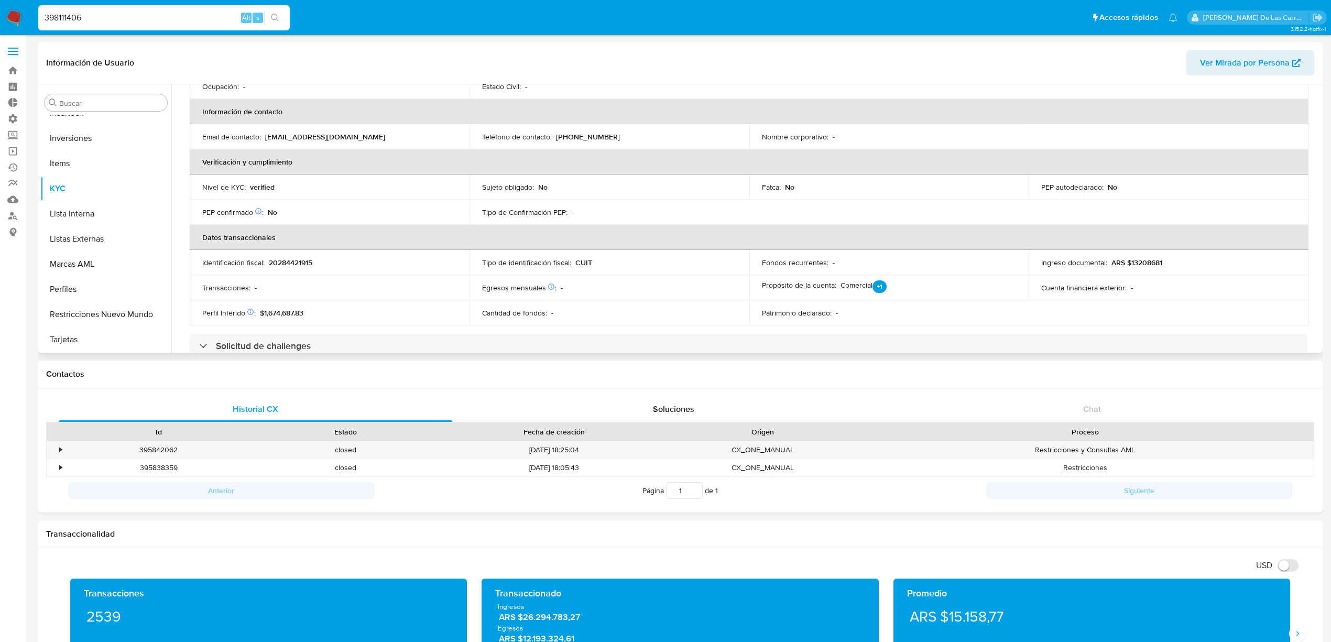
scroll to position [210, 0]
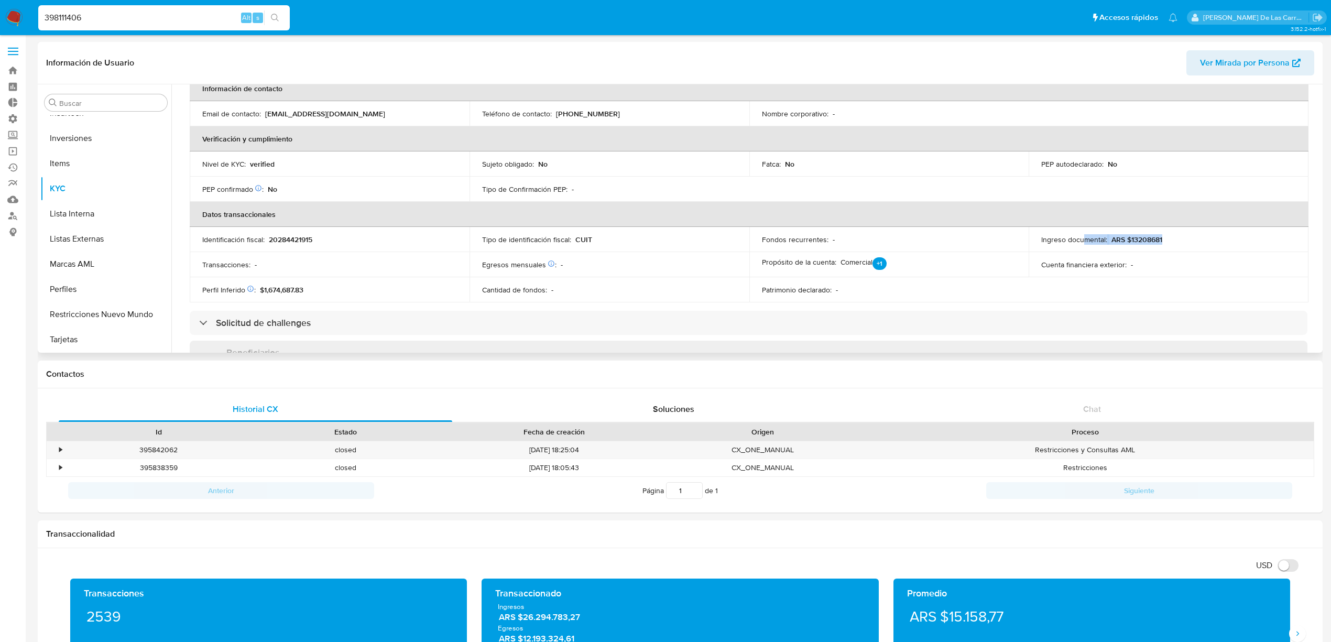
drag, startPoint x: 1079, startPoint y: 235, endPoint x: 1178, endPoint y: 237, distance: 99.1
click at [1174, 237] on div "Ingreso documental : ARS $13208681" at bounding box center [1168, 239] width 255 height 9
click at [1179, 237] on div "Ingreso documental : ARS $13208681" at bounding box center [1168, 239] width 255 height 9
drag, startPoint x: 1157, startPoint y: 244, endPoint x: 1151, endPoint y: 245, distance: 6.9
click at [1155, 244] on td "Ingreso documental : ARS $13208681" at bounding box center [1169, 239] width 280 height 25
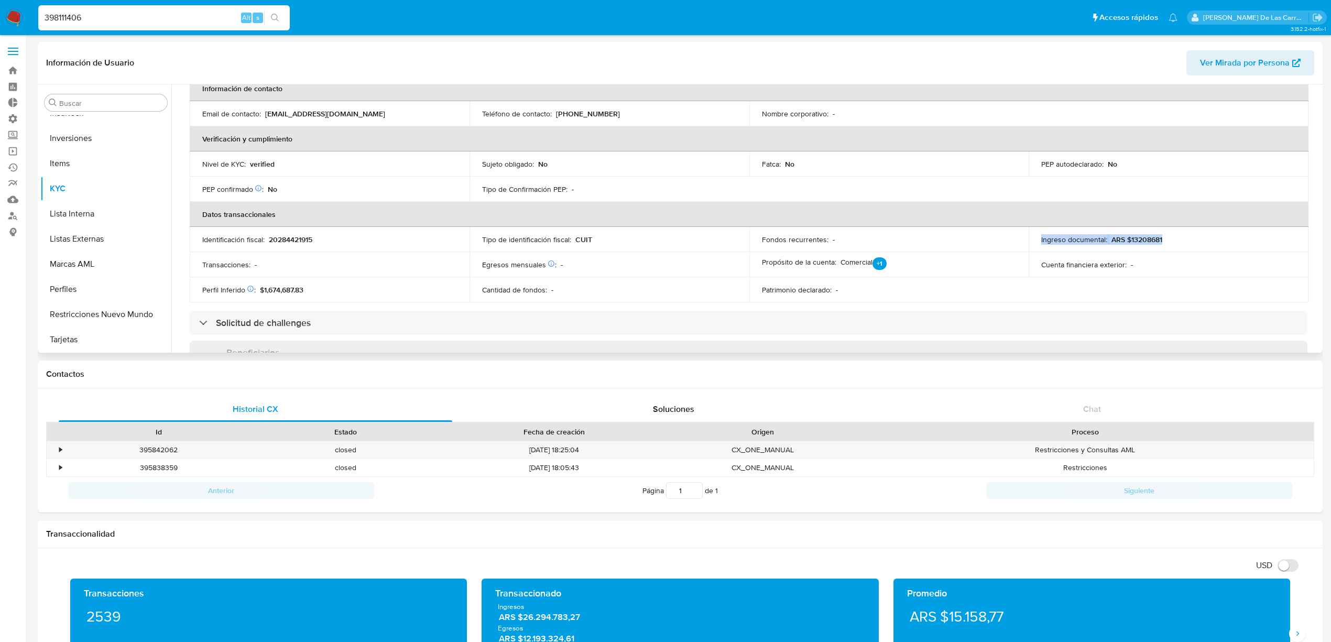
drag, startPoint x: 1095, startPoint y: 237, endPoint x: 1178, endPoint y: 228, distance: 84.3
click at [1177, 229] on td "Ingreso documental : ARS $13208681" at bounding box center [1169, 239] width 280 height 25
click at [1188, 233] on td "Ingreso documental : ARS $13208681" at bounding box center [1169, 239] width 280 height 25
click at [65, 290] on button "Perfiles" at bounding box center [101, 289] width 123 height 25
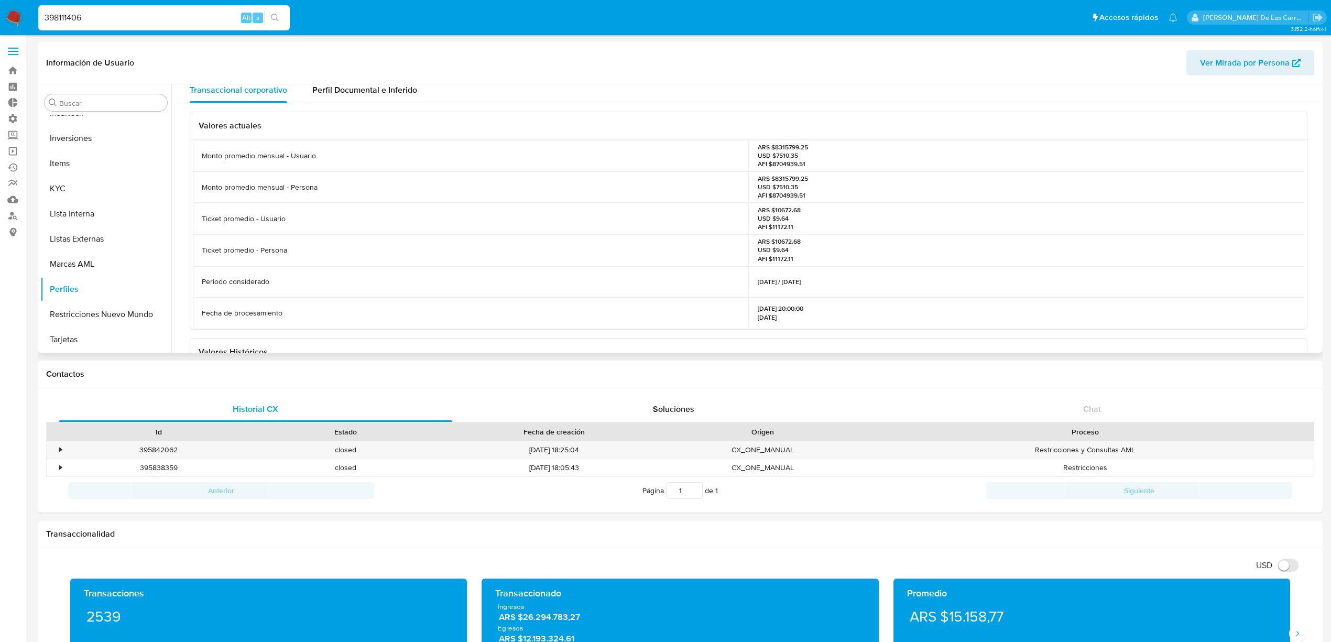
scroll to position [0, 0]
click at [353, 102] on span "Perfil Documental e Inferido" at bounding box center [364, 97] width 105 height 12
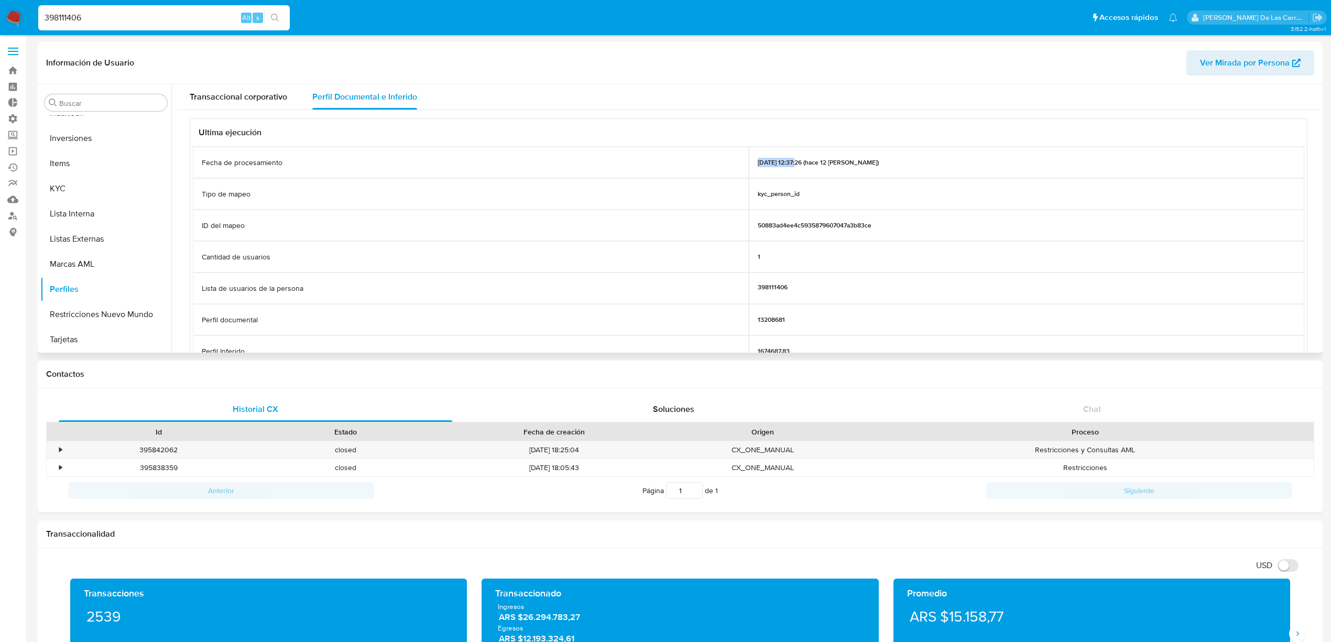
drag, startPoint x: 797, startPoint y: 164, endPoint x: 744, endPoint y: 156, distance: 53.6
click at [744, 156] on div "Fecha de procesamiento [DATE] 12:37:26 (hace 12 [PERSON_NAME])" at bounding box center [748, 162] width 1111 height 31
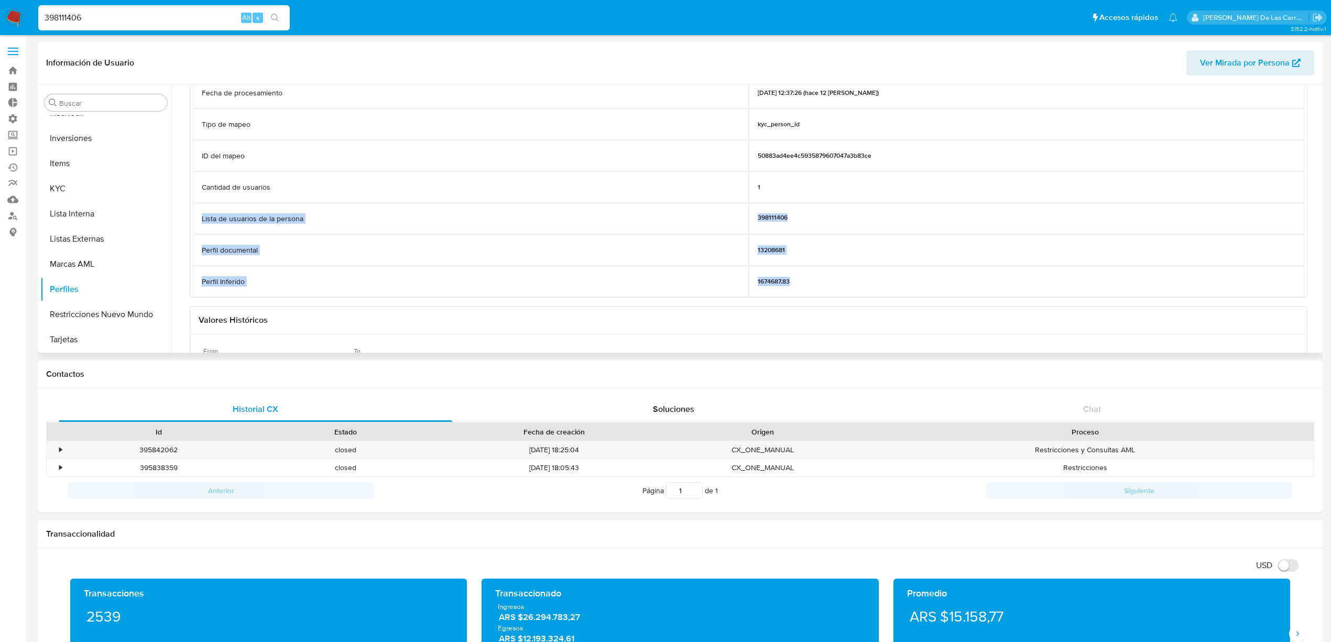
drag, startPoint x: 858, startPoint y: 290, endPoint x: 202, endPoint y: 221, distance: 659.2
click at [202, 221] on div "Fecha de procesamiento [DATE] 12:37:26 (hace 12 [PERSON_NAME]) Tipo de mapeo ky…" at bounding box center [748, 187] width 1111 height 220
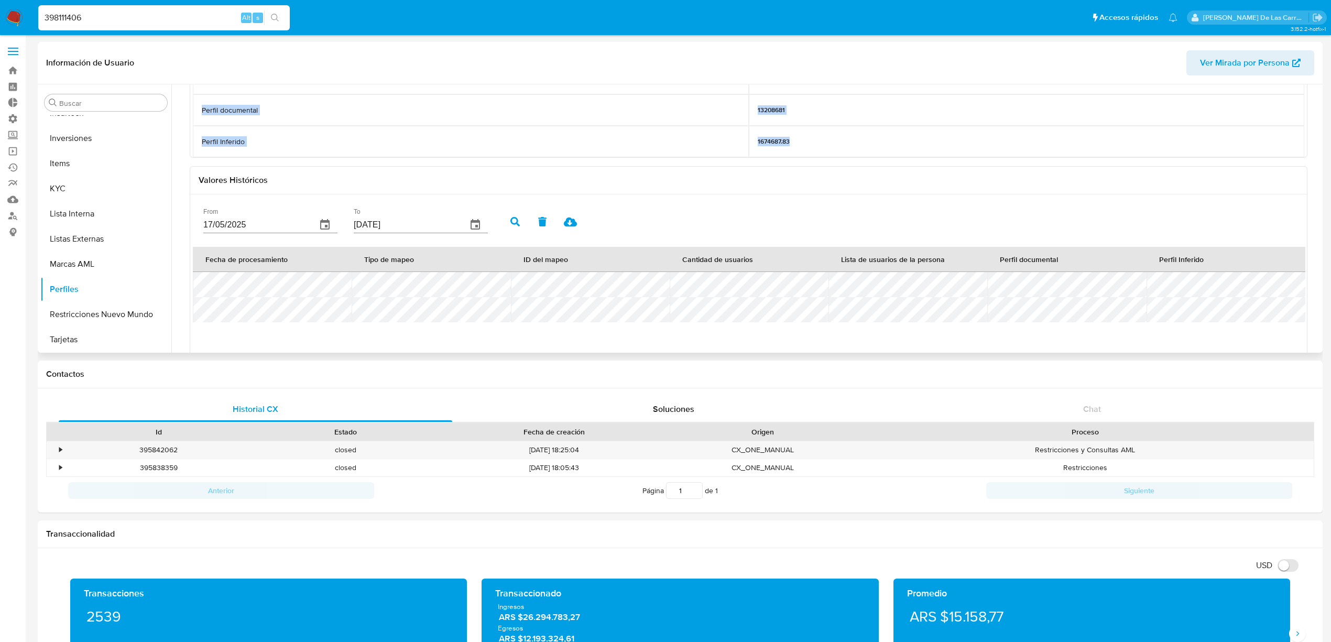
scroll to position [279, 0]
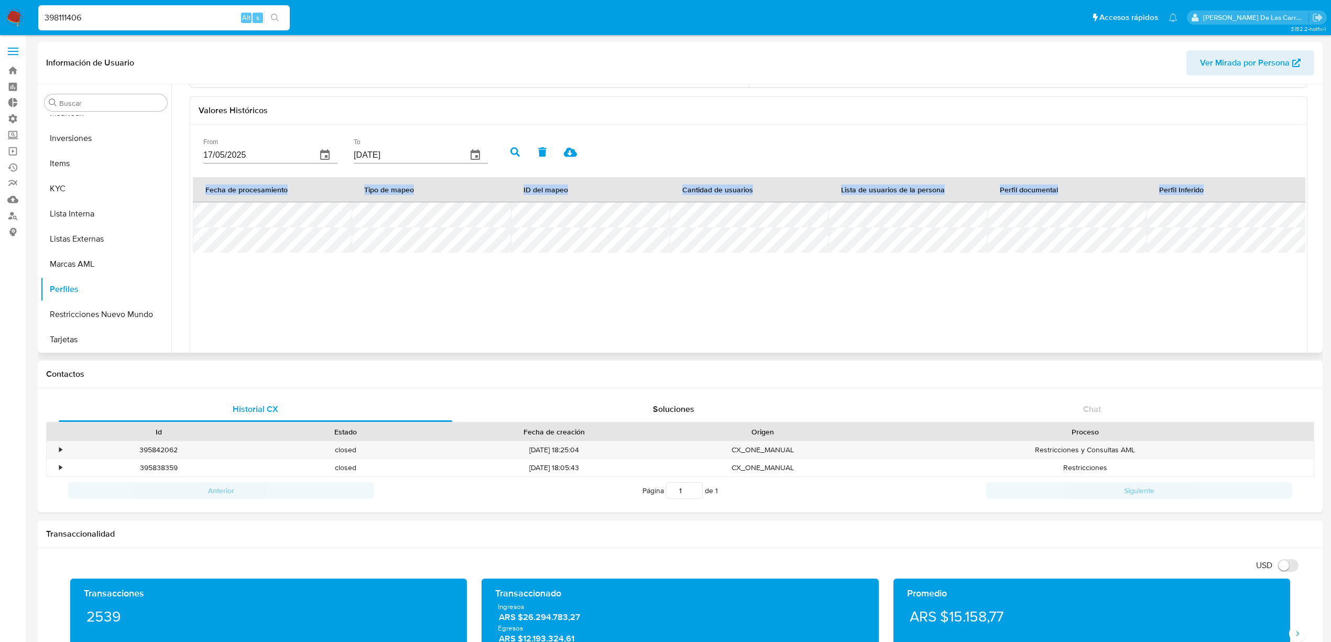
click at [521, 271] on div "Fecha de procesamiento Tipo de mapeo ID del mapeo Cantidad de usuarios Lista de…" at bounding box center [748, 292] width 1111 height 231
click at [1103, 281] on div "Fecha de procesamiento Tipo de mapeo ID del mapeo Cantidad de usuarios Lista de…" at bounding box center [748, 292] width 1111 height 231
click at [1141, 220] on tr at bounding box center [749, 214] width 1112 height 25
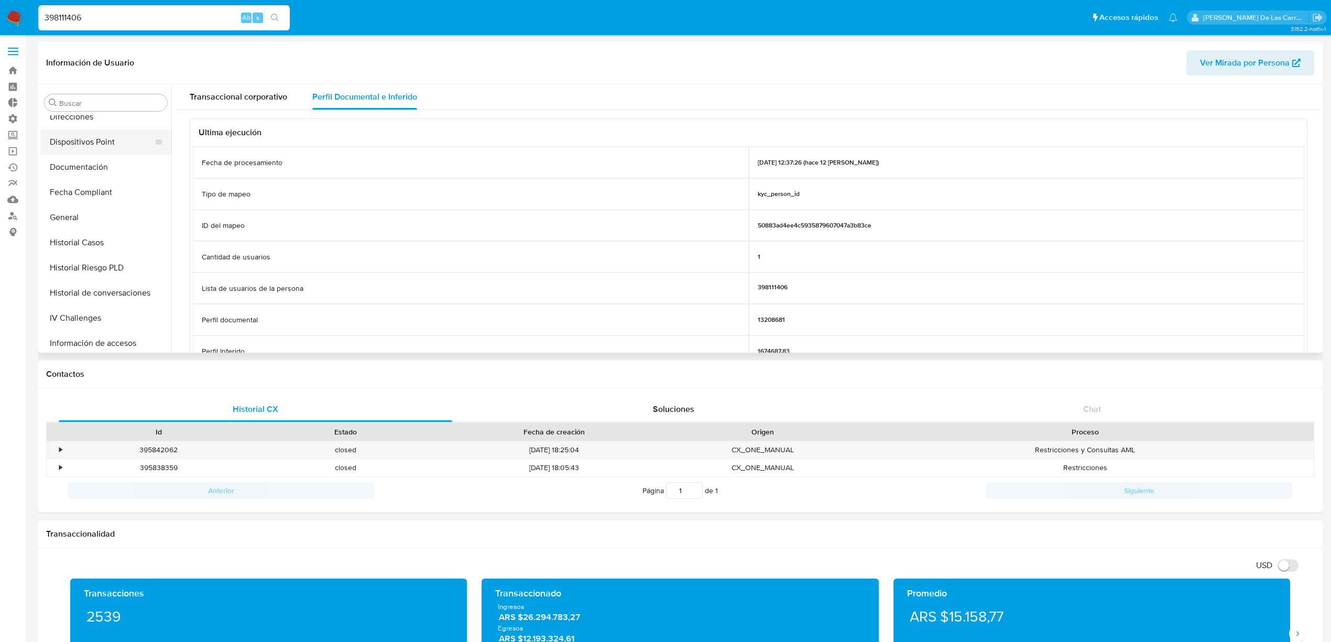
scroll to position [188, 0]
click at [91, 191] on button "Documentación" at bounding box center [101, 191] width 123 height 25
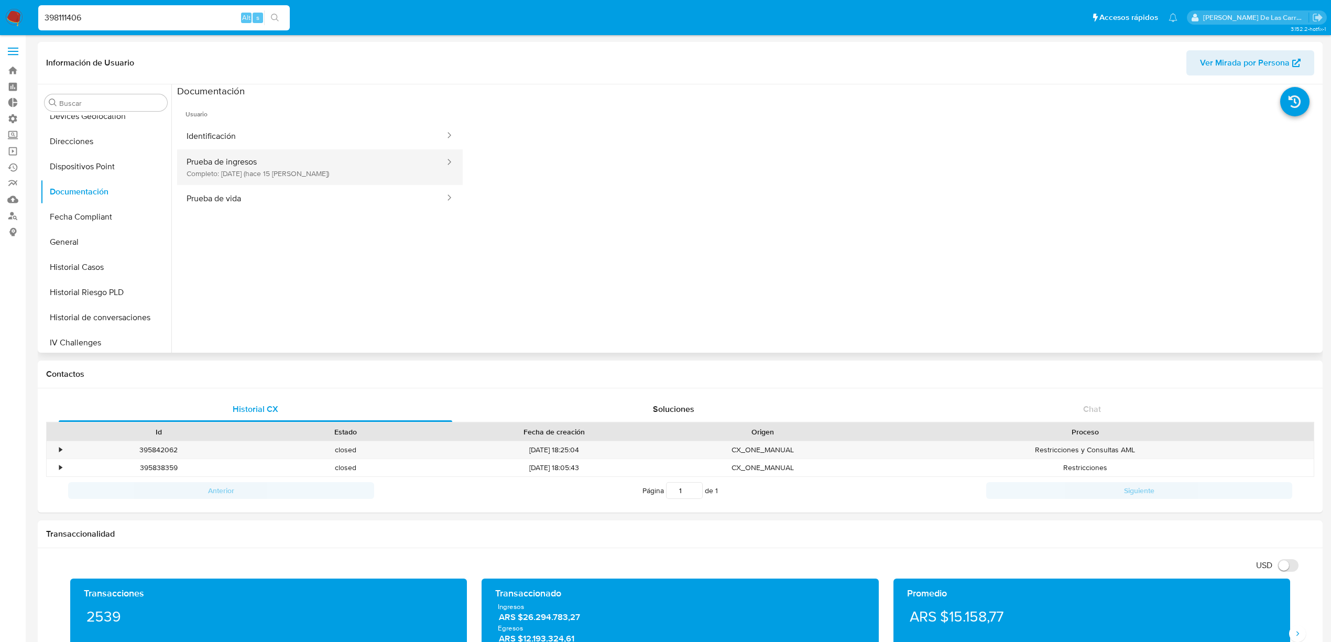
click at [240, 159] on button "Prueba de ingresos Completo: [DATE] (hace 15 [PERSON_NAME])" at bounding box center [311, 167] width 269 height 36
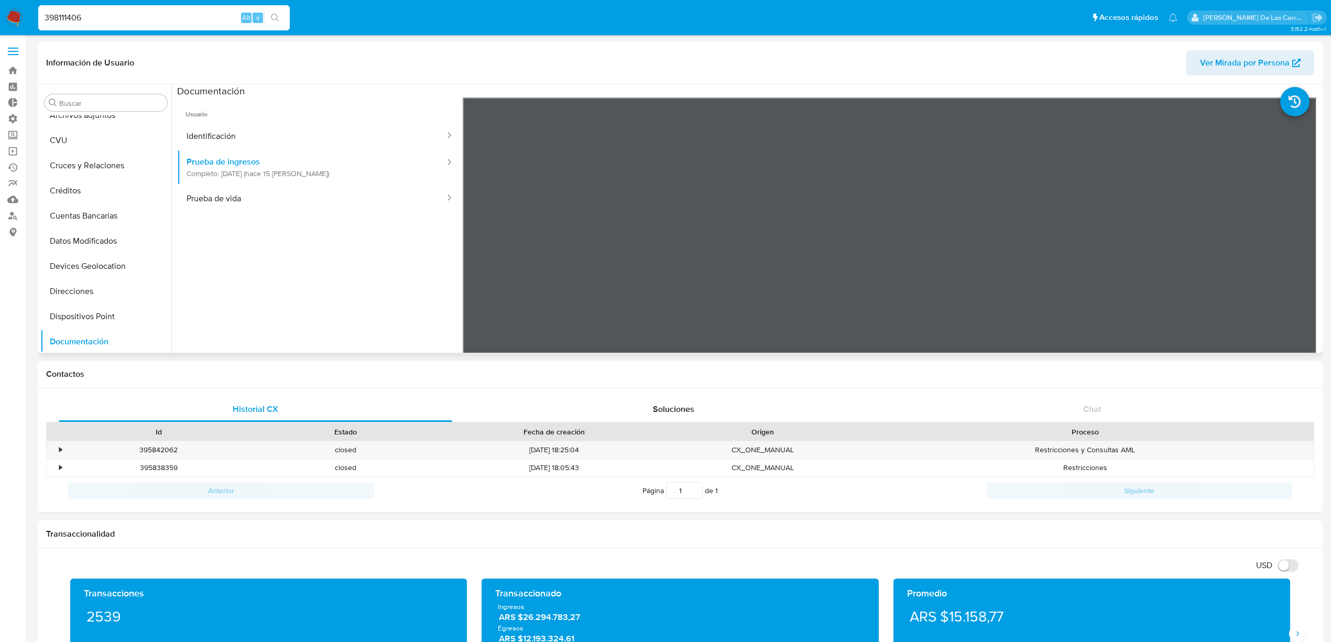
scroll to position [0, 0]
click at [84, 148] on button "Archivos adjuntos" at bounding box center [101, 152] width 123 height 25
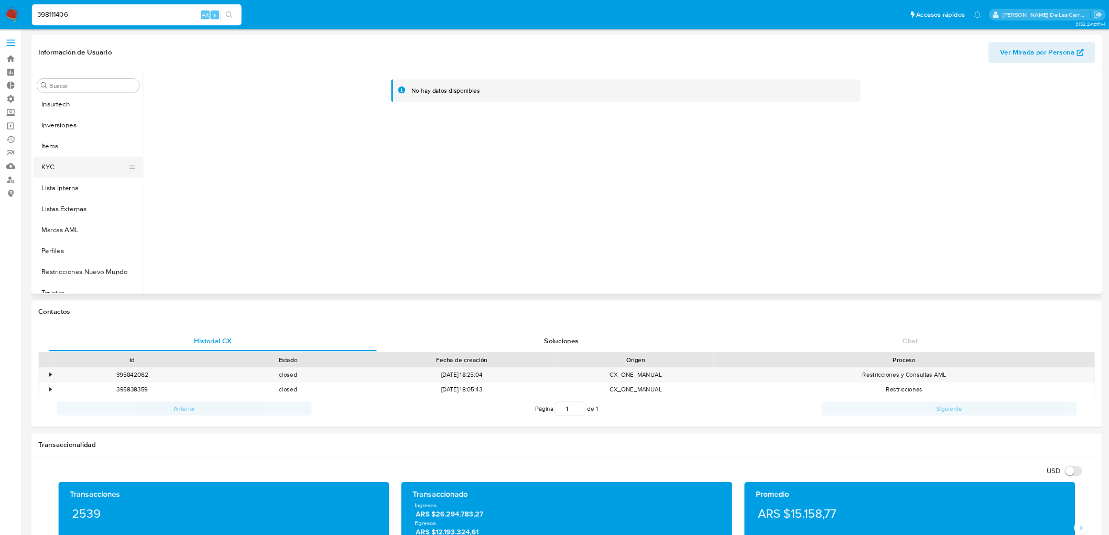
scroll to position [467, 0]
click at [61, 179] on button "KYC" at bounding box center [101, 188] width 123 height 25
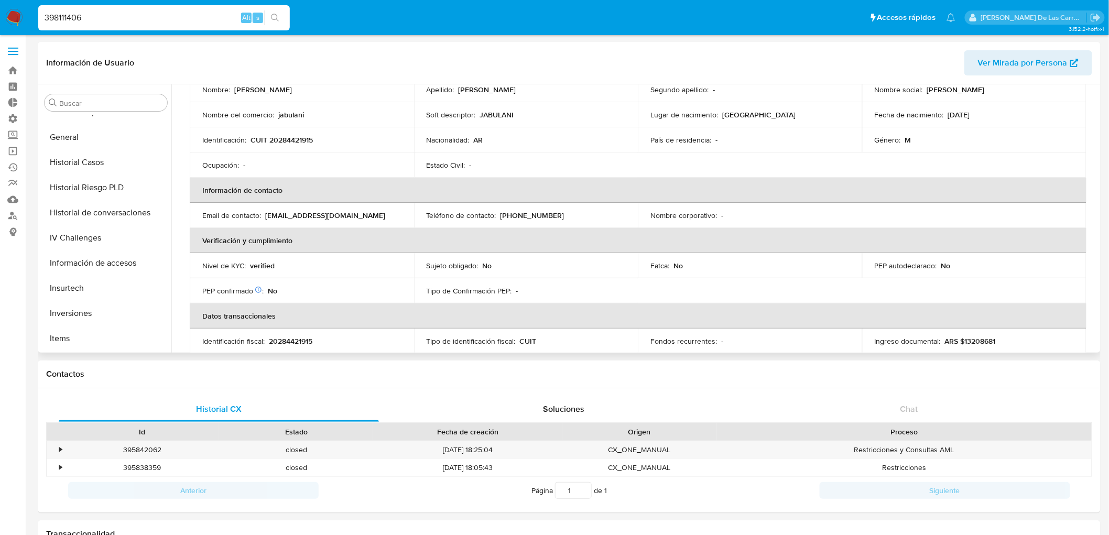
scroll to position [0, 0]
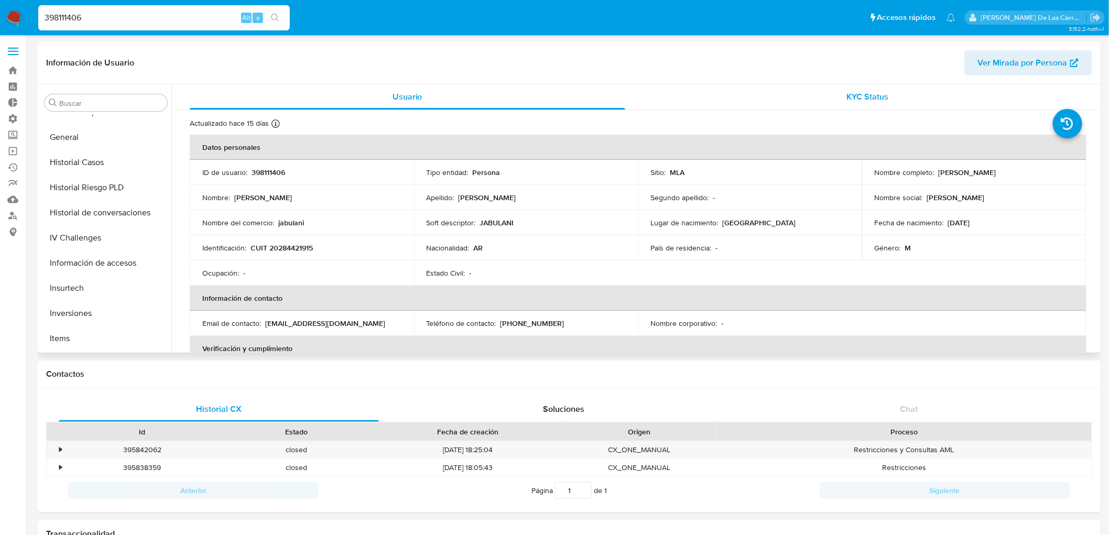
click at [859, 96] on span "KYC Status" at bounding box center [868, 97] width 42 height 12
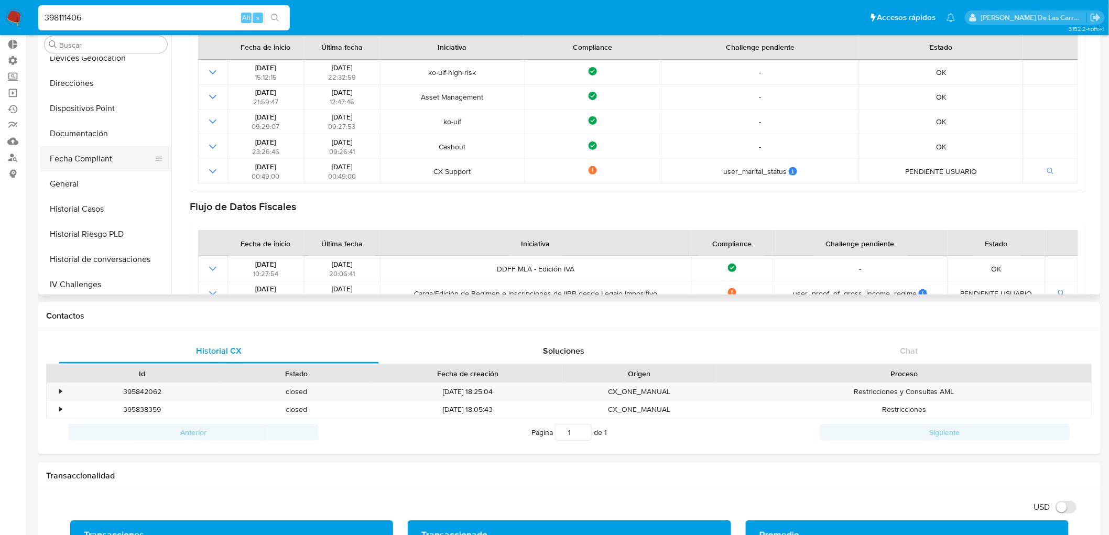
scroll to position [176, 0]
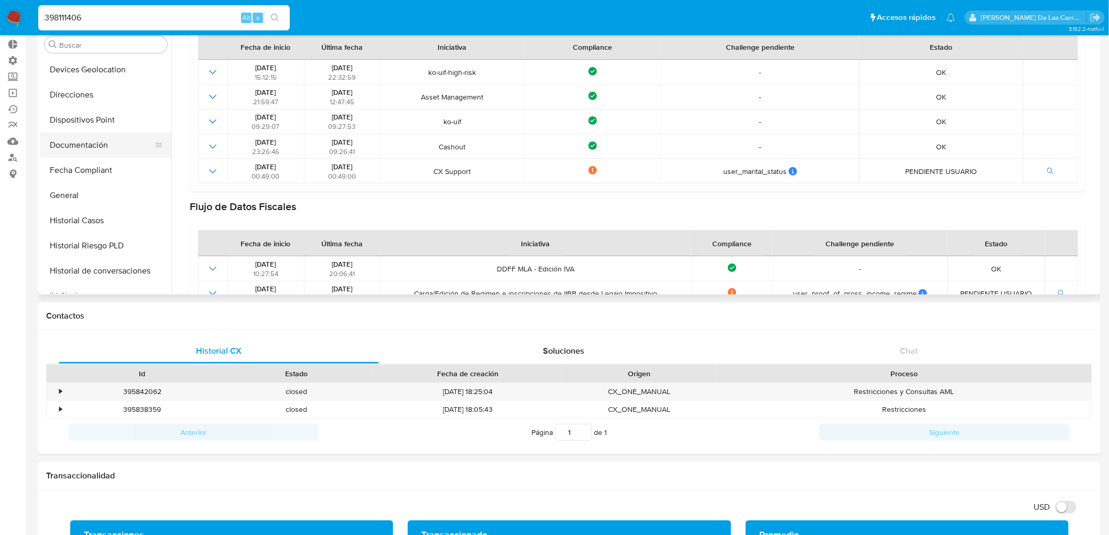
click at [87, 149] on button "Documentación" at bounding box center [101, 145] width 123 height 25
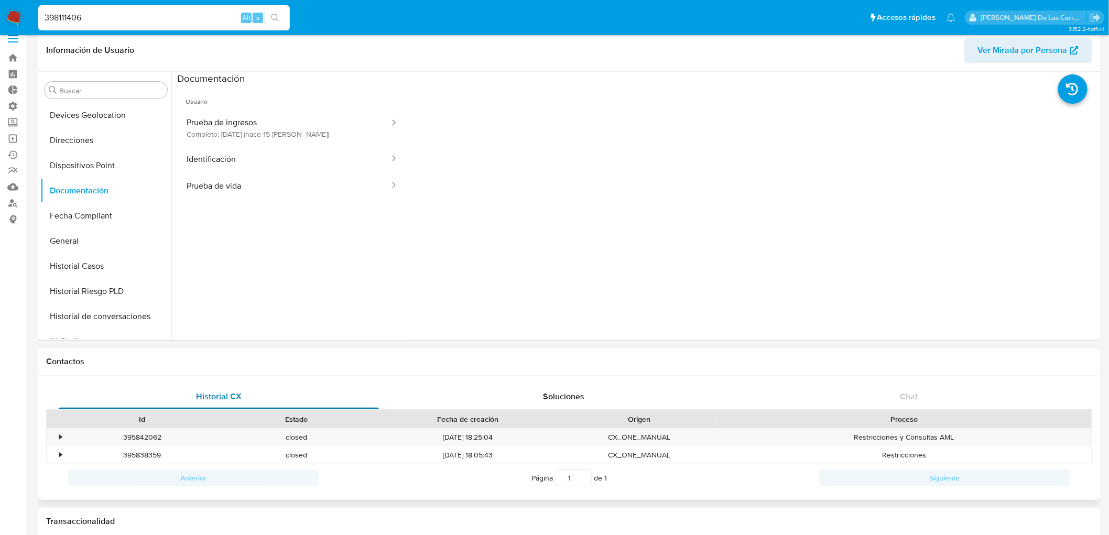
scroll to position [0, 0]
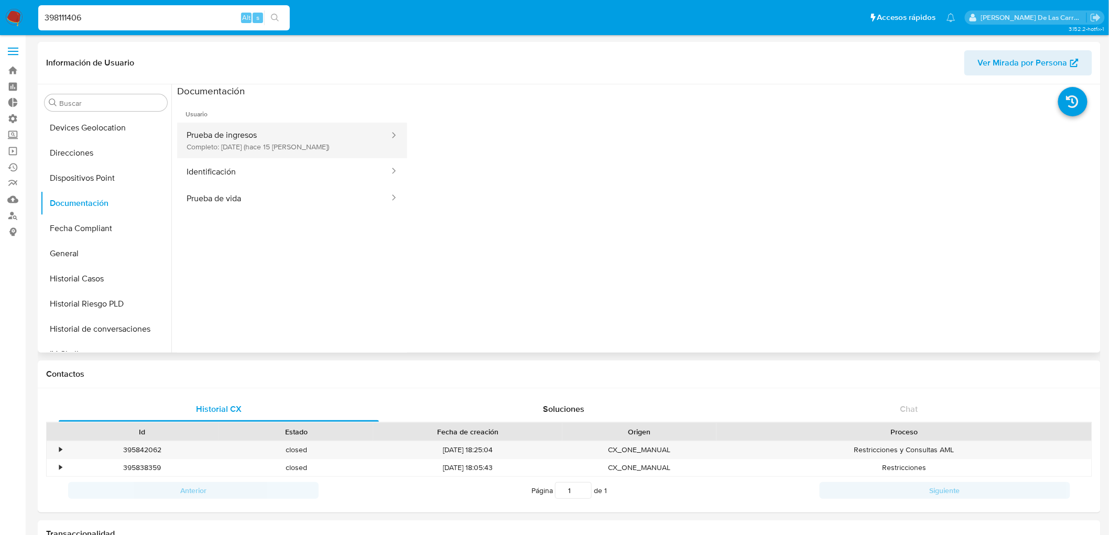
click at [248, 152] on button "Prueba de ingresos Completo: [DATE] (hace 15 [PERSON_NAME])" at bounding box center [283, 141] width 213 height 36
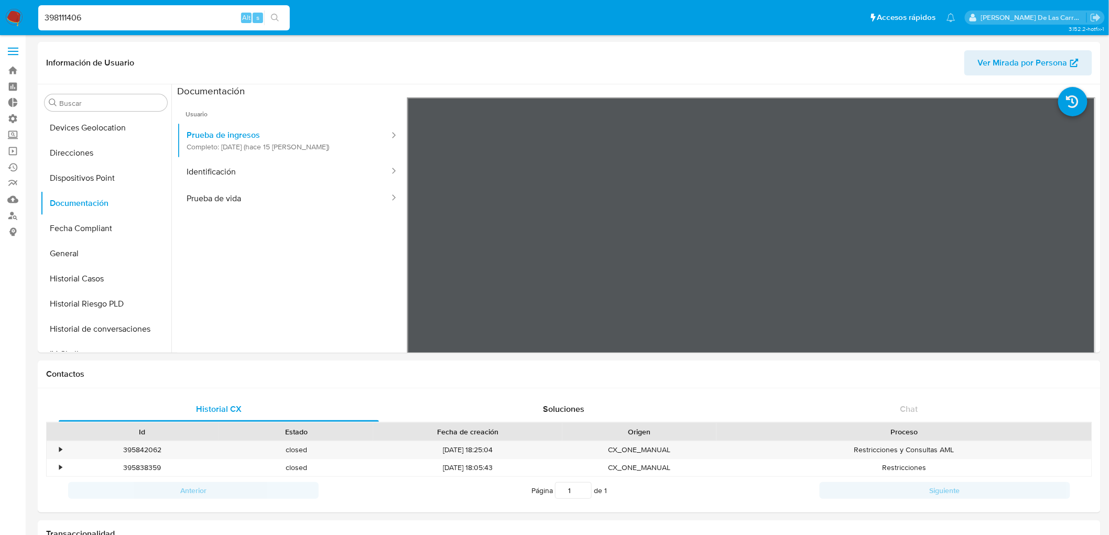
click at [81, 18] on input "398111406" at bounding box center [164, 18] width 252 height 14
click at [67, 18] on input "398111406" at bounding box center [164, 18] width 252 height 14
click at [275, 16] on icon "search-icon" at bounding box center [275, 18] width 8 height 8
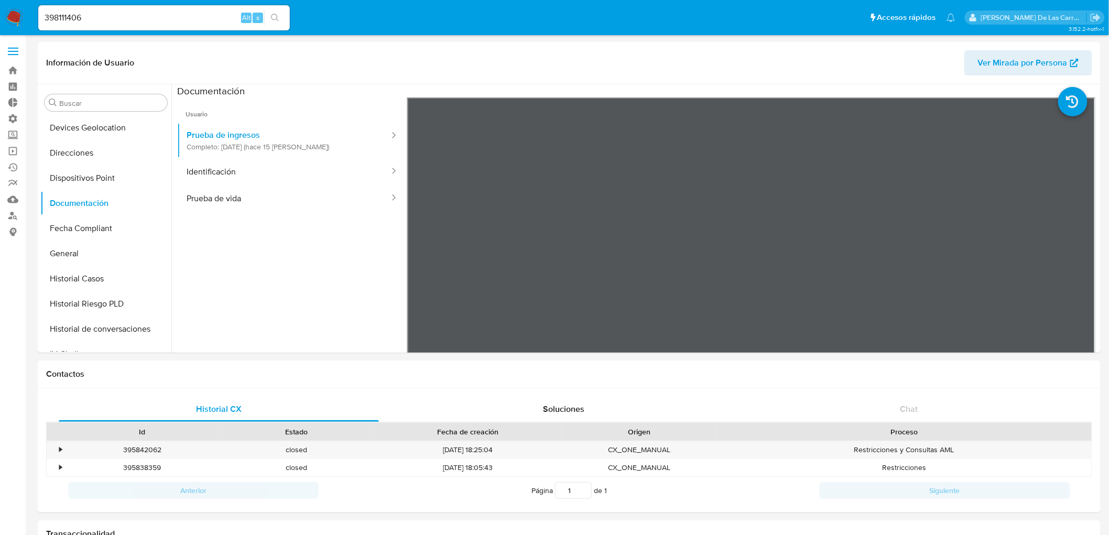
click at [81, 18] on input "398111406" at bounding box center [164, 18] width 252 height 14
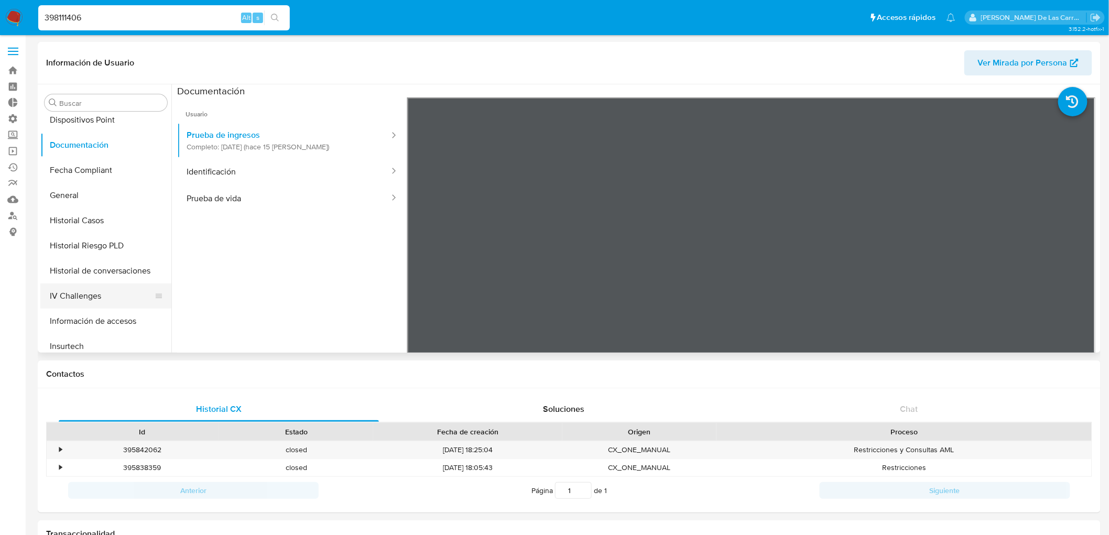
scroll to position [351, 0]
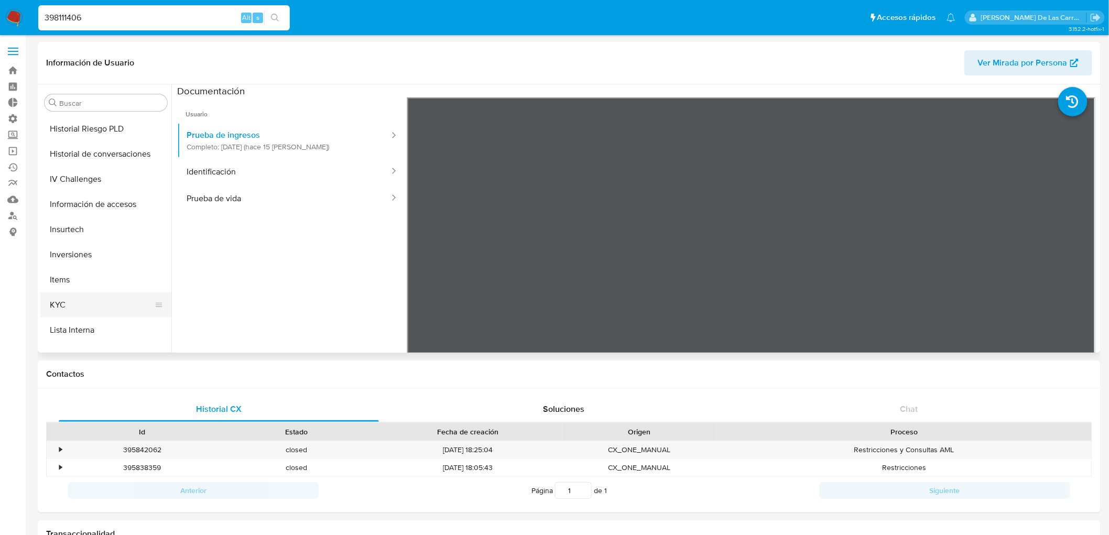
click at [64, 306] on button "KYC" at bounding box center [101, 304] width 123 height 25
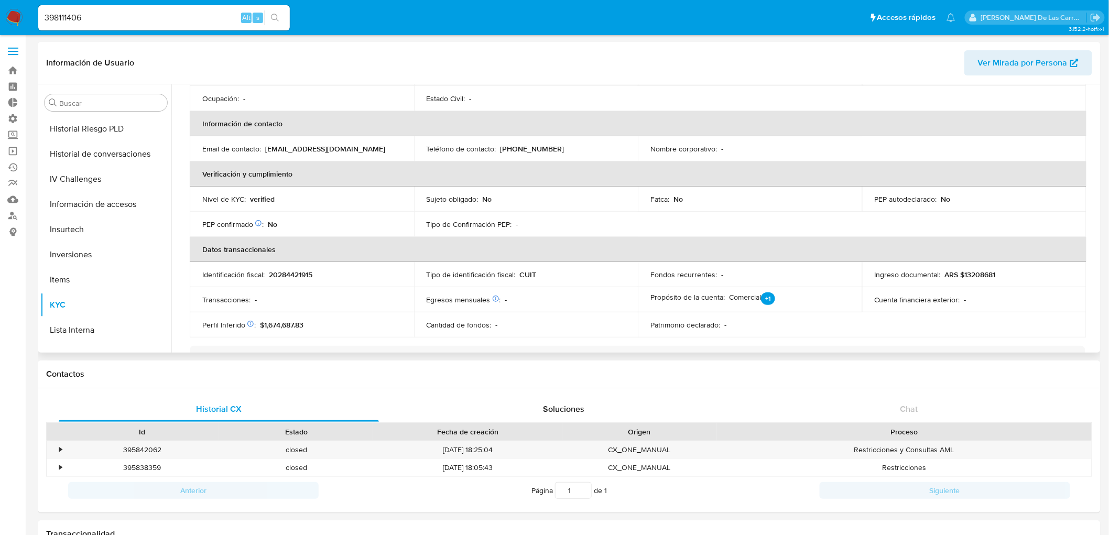
scroll to position [291, 0]
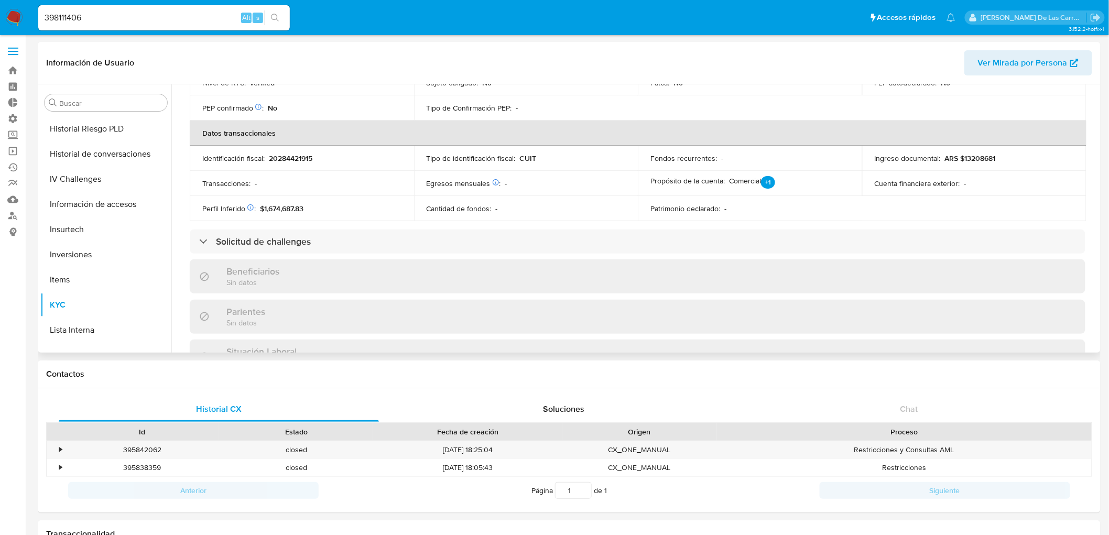
click at [273, 205] on span "$1,674,687.83" at bounding box center [281, 208] width 43 height 10
copy span "1,674,687.83"
click at [283, 200] on td "Perfil Inferido Éste campo indica la información de Nivel Socioeconómico del us…" at bounding box center [302, 208] width 224 height 25
click at [74, 16] on input "398111406" at bounding box center [164, 18] width 252 height 14
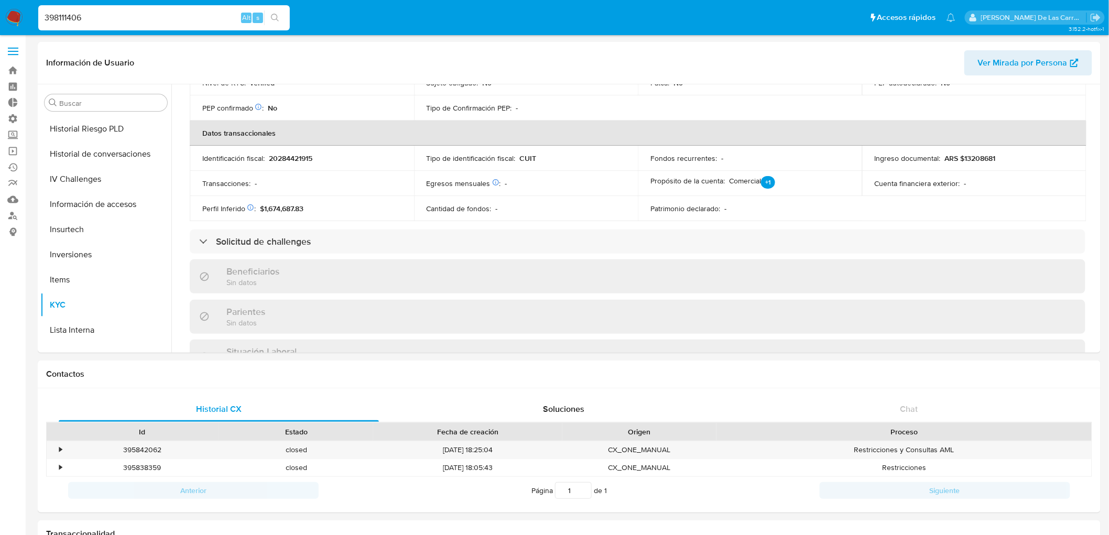
click at [74, 16] on input "398111406" at bounding box center [164, 18] width 252 height 14
paste input "30.895"
click at [69, 18] on input "330.895" at bounding box center [164, 18] width 252 height 14
drag, startPoint x: 96, startPoint y: 16, endPoint x: 0, endPoint y: -9, distance: 99.8
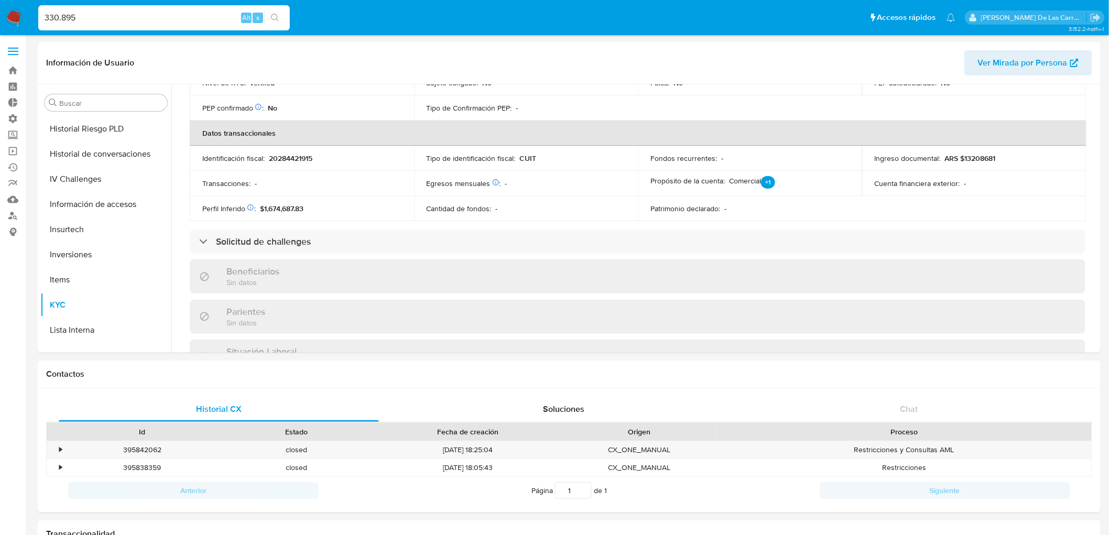
paste input "99886886"
type input "399886886"
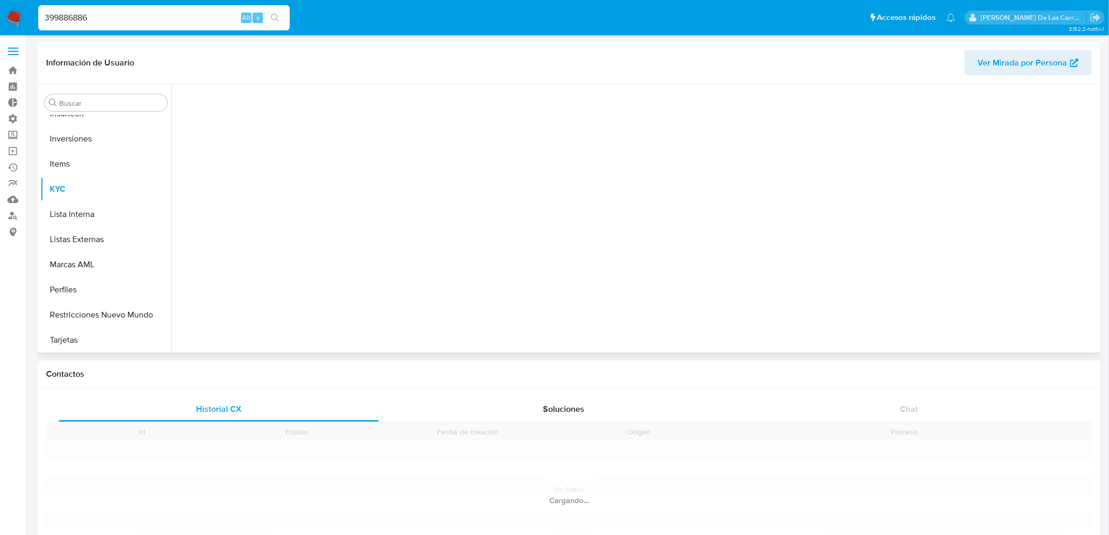
scroll to position [467, 0]
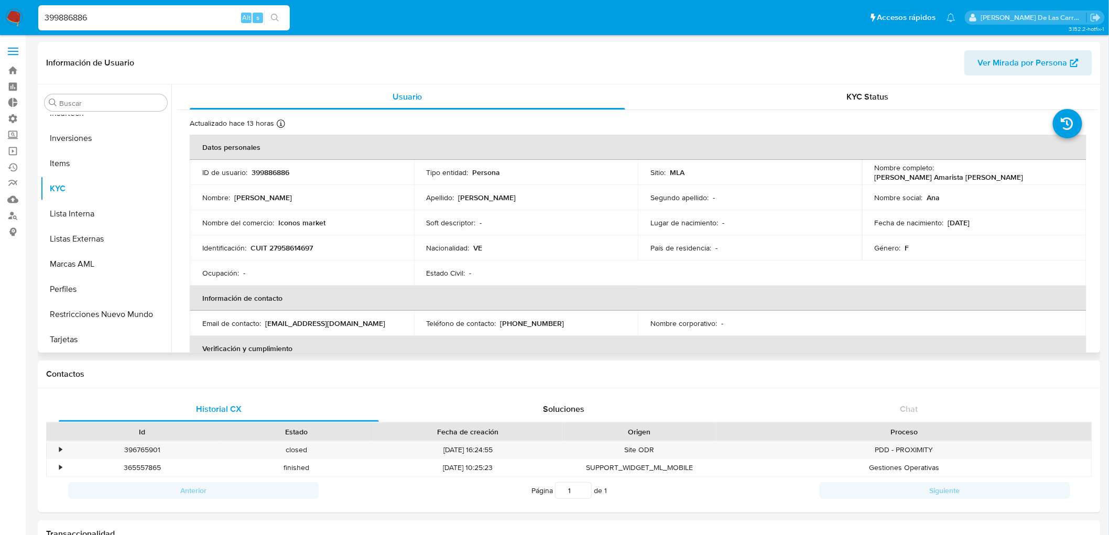
select select "10"
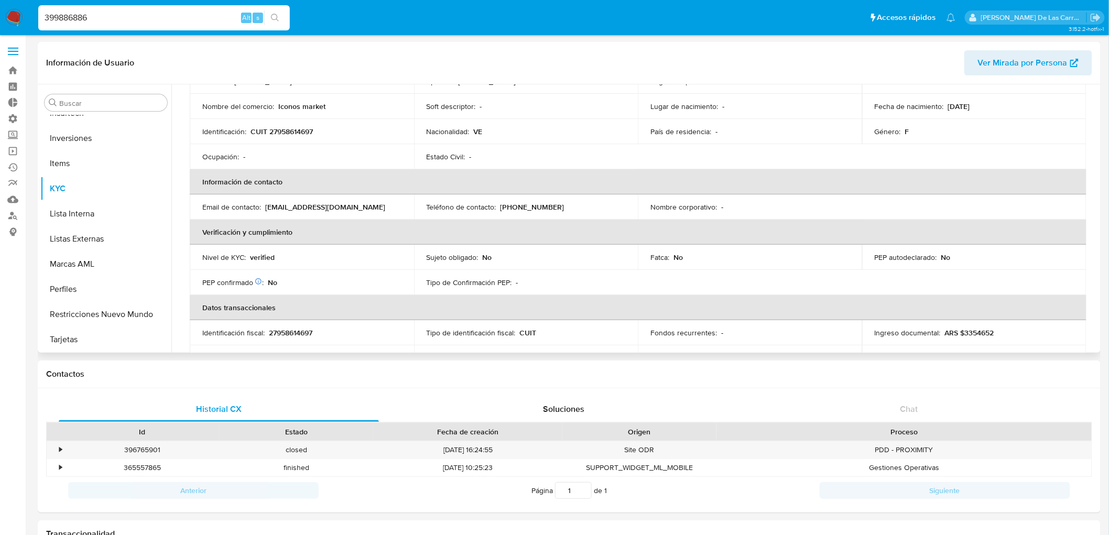
scroll to position [233, 0]
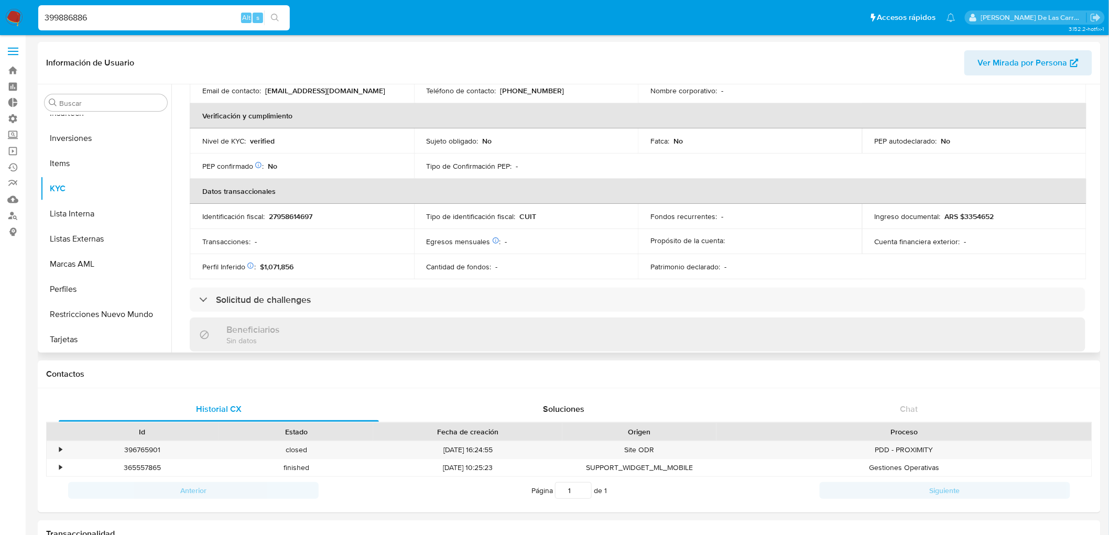
click at [281, 268] on span "$1,071,856" at bounding box center [277, 266] width 34 height 10
copy span "1,071,856"
click at [968, 216] on p "ARS $3354652" at bounding box center [969, 216] width 49 height 9
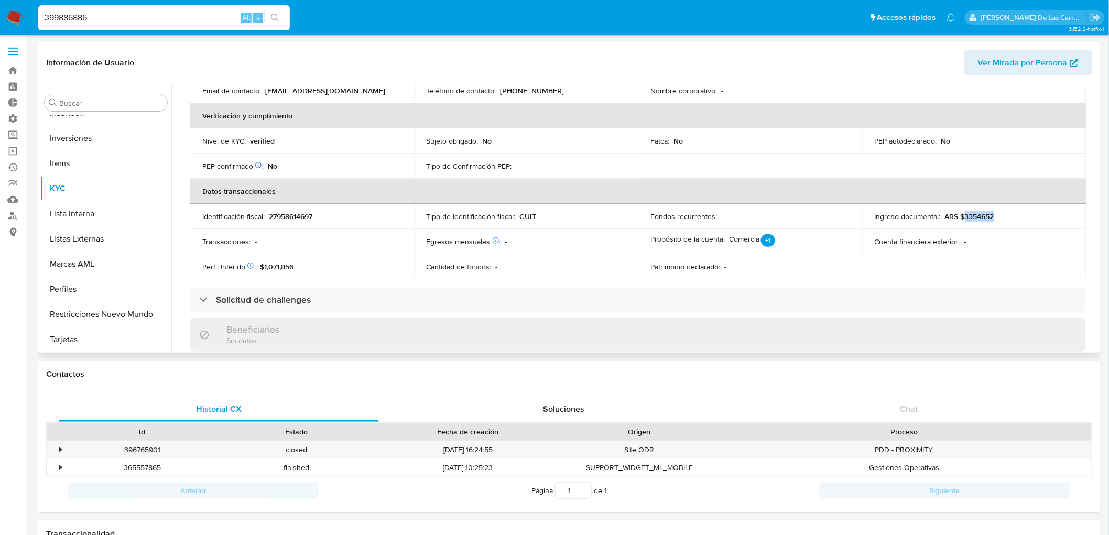
copy p "3354652"
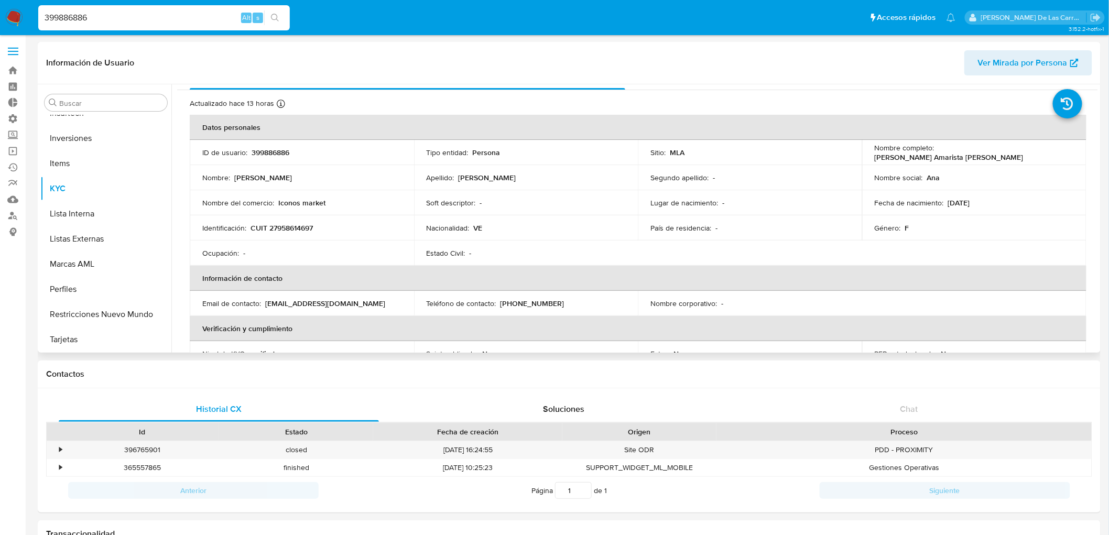
scroll to position [0, 0]
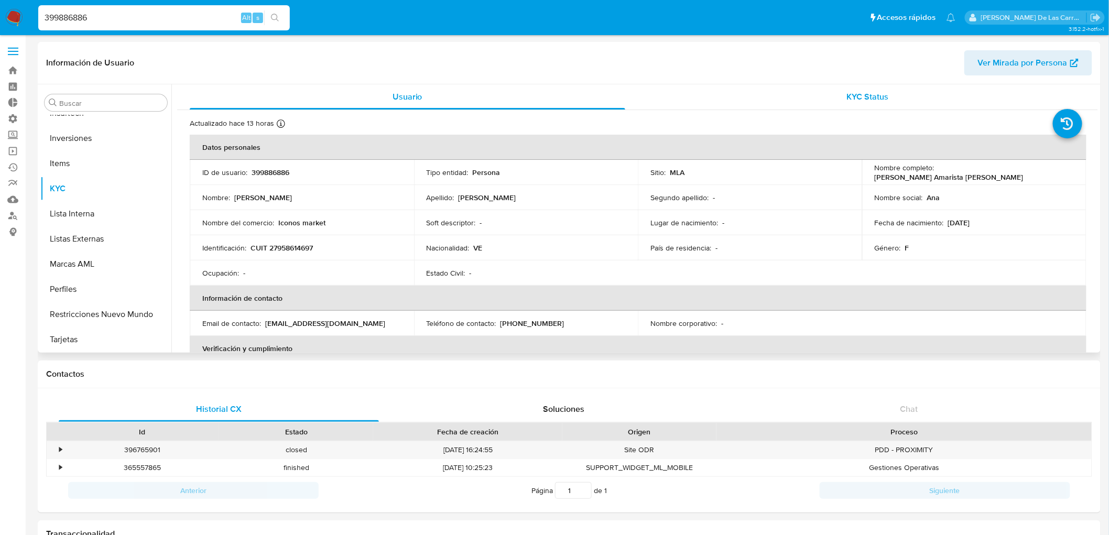
click at [869, 99] on span "KYC Status" at bounding box center [868, 97] width 42 height 12
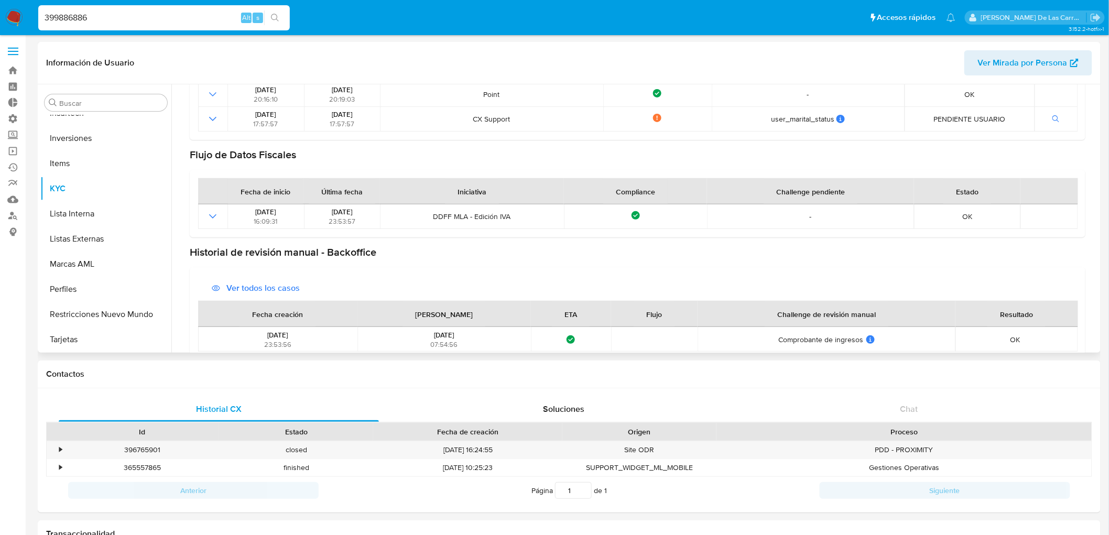
scroll to position [338, 0]
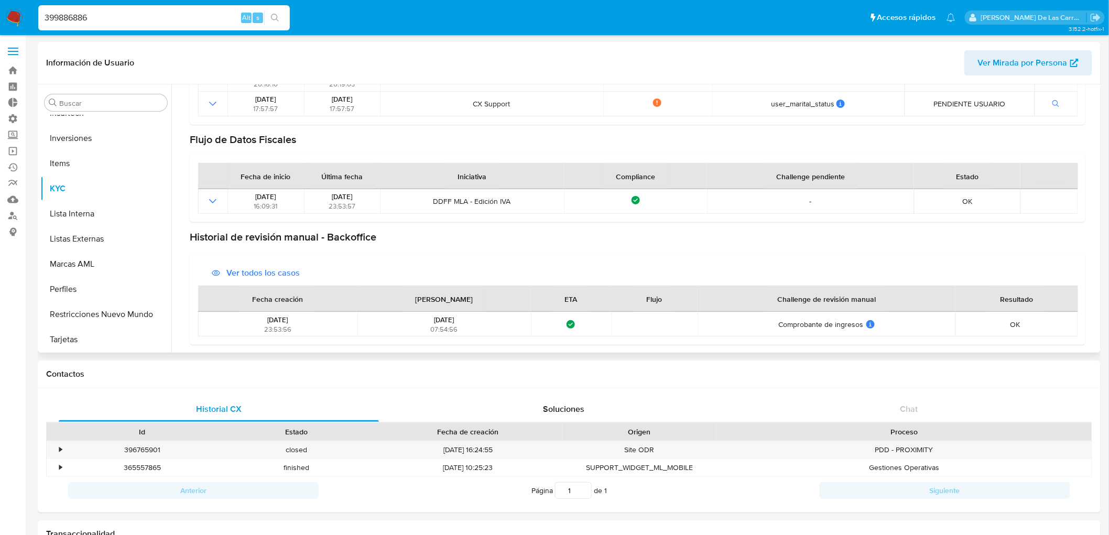
click at [265, 276] on span "Ver todos los casos" at bounding box center [262, 272] width 73 height 25
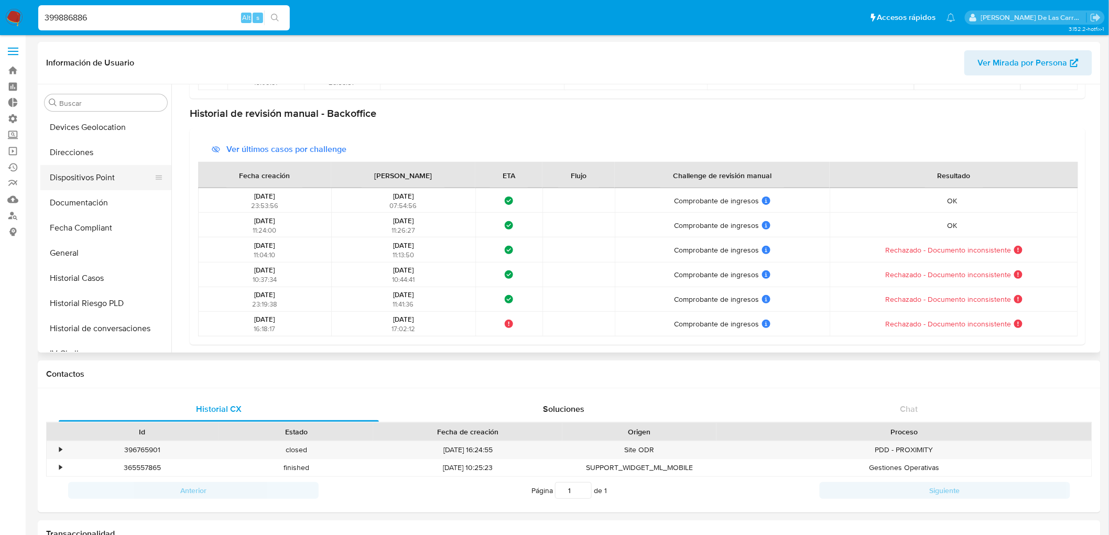
scroll to position [176, 0]
click at [68, 200] on button "Documentación" at bounding box center [101, 203] width 123 height 25
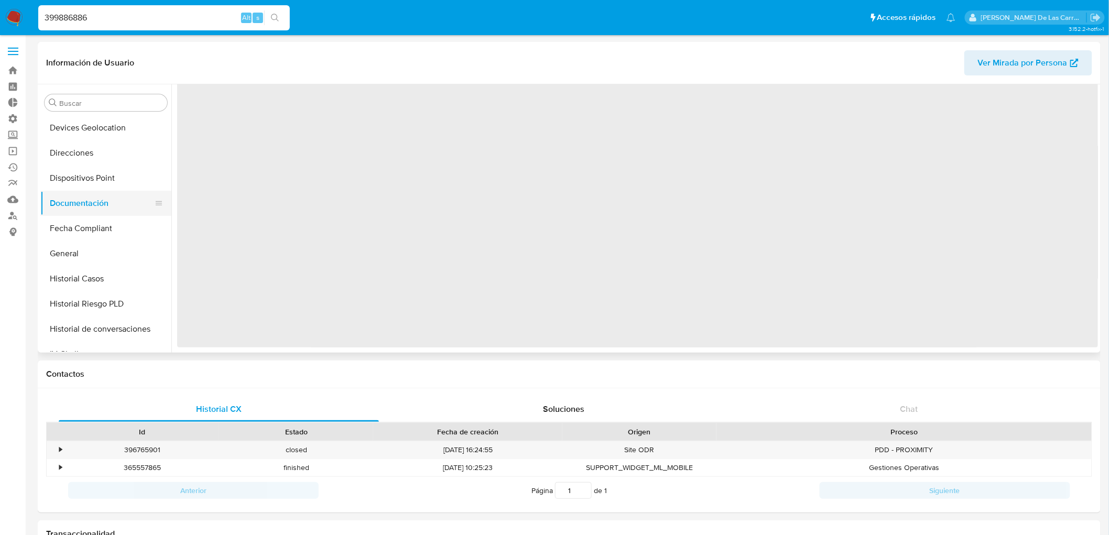
scroll to position [0, 0]
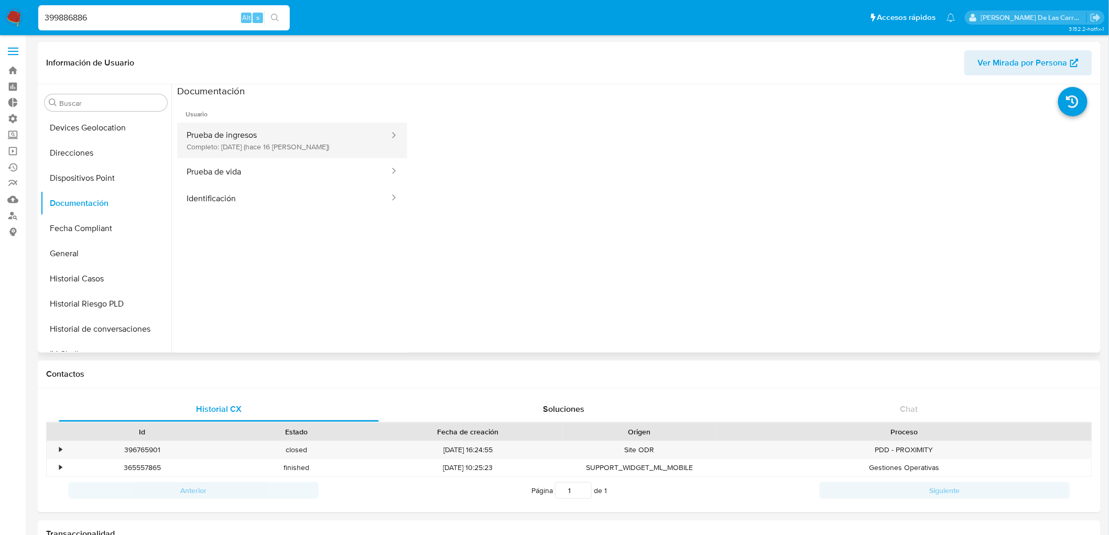
click at [241, 147] on button "Prueba de ingresos Completo: [DATE] (hace 16 [PERSON_NAME])" at bounding box center [283, 141] width 213 height 36
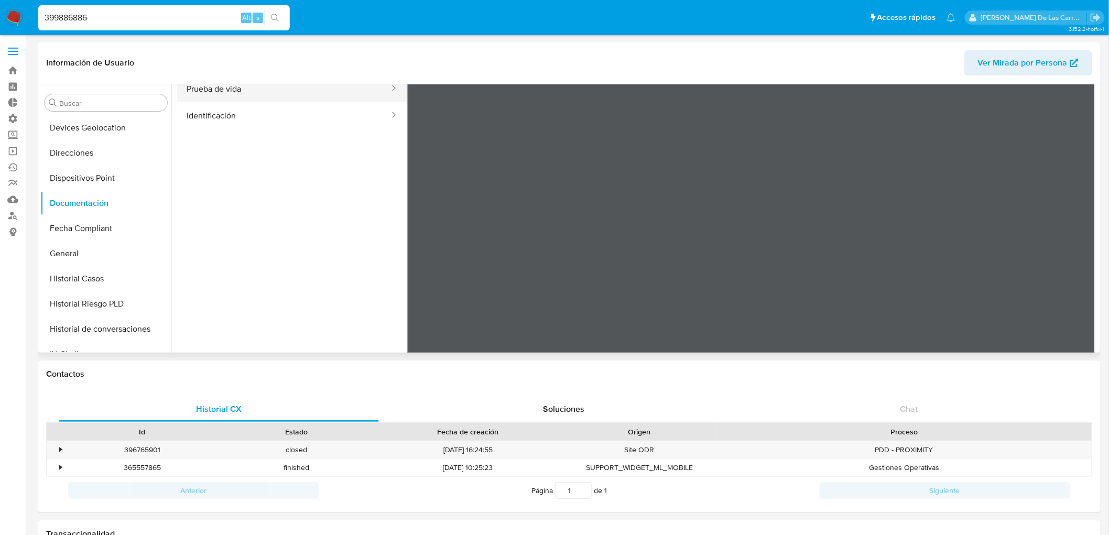
scroll to position [91, 0]
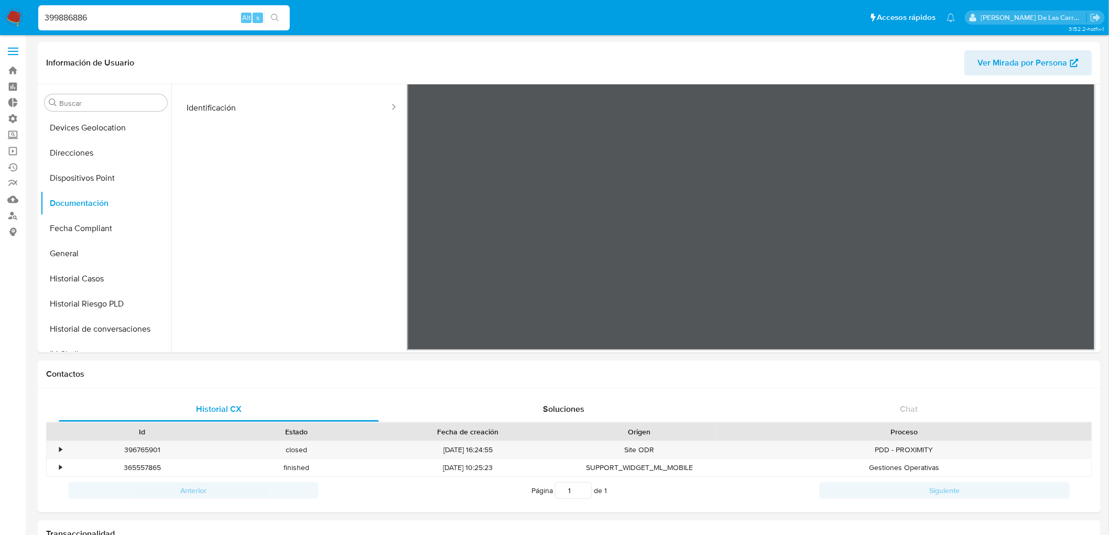
drag, startPoint x: 197, startPoint y: 14, endPoint x: 2, endPoint y: 4, distance: 195.2
click at [0, 2] on nav "Pausado Ver notificaciones 399886886 Alt s Accesos rápidos Presiona las siguien…" at bounding box center [554, 17] width 1109 height 35
paste input "811140"
type input "398111406"
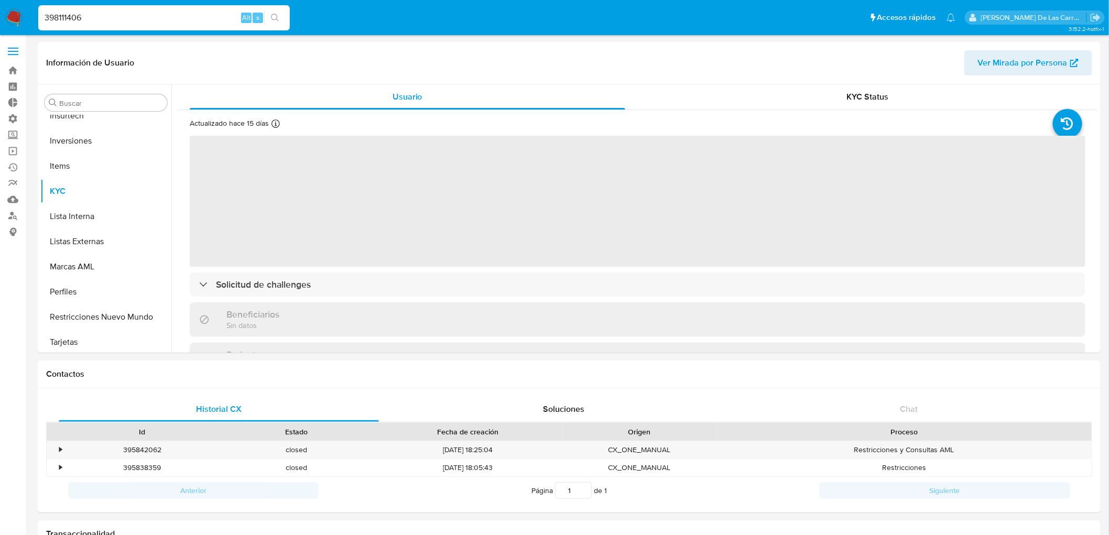
scroll to position [467, 0]
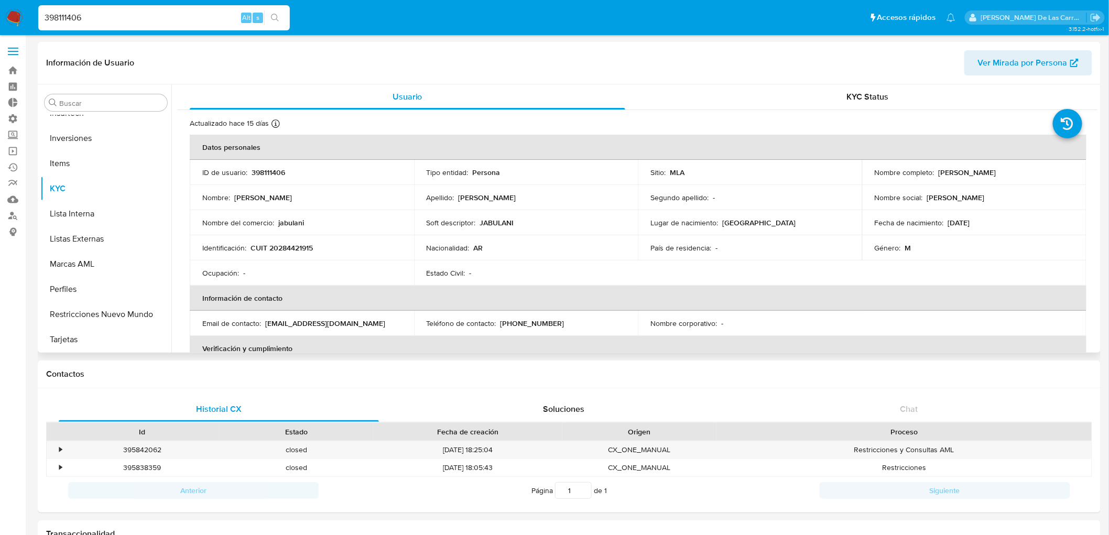
select select "10"
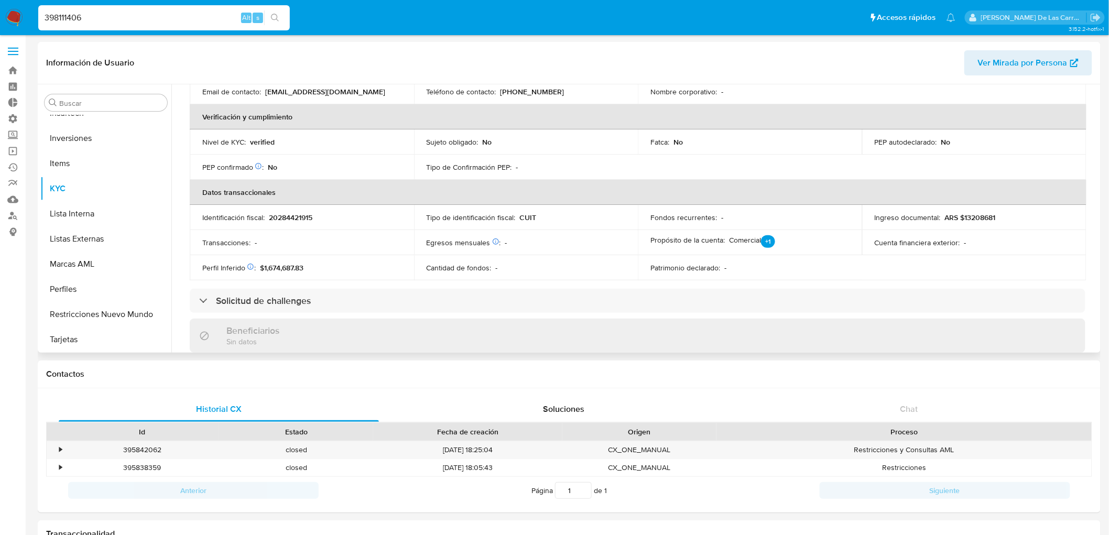
scroll to position [233, 0]
click at [971, 216] on p "ARS $13208681" at bounding box center [970, 216] width 51 height 9
copy p "13208681"
drag, startPoint x: 85, startPoint y: 13, endPoint x: 21, endPoint y: 4, distance: 64.6
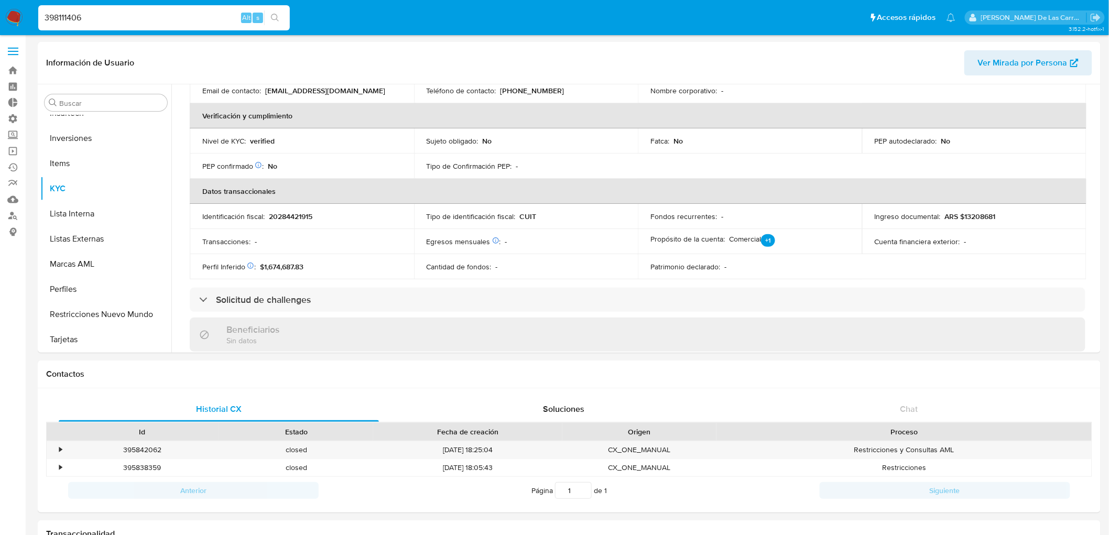
click at [21, 4] on nav "Pausado Ver notificaciones 398111406 Alt s Accesos rápidos Presiona las siguien…" at bounding box center [554, 17] width 1109 height 35
paste input "412084204"
type input "412084204"
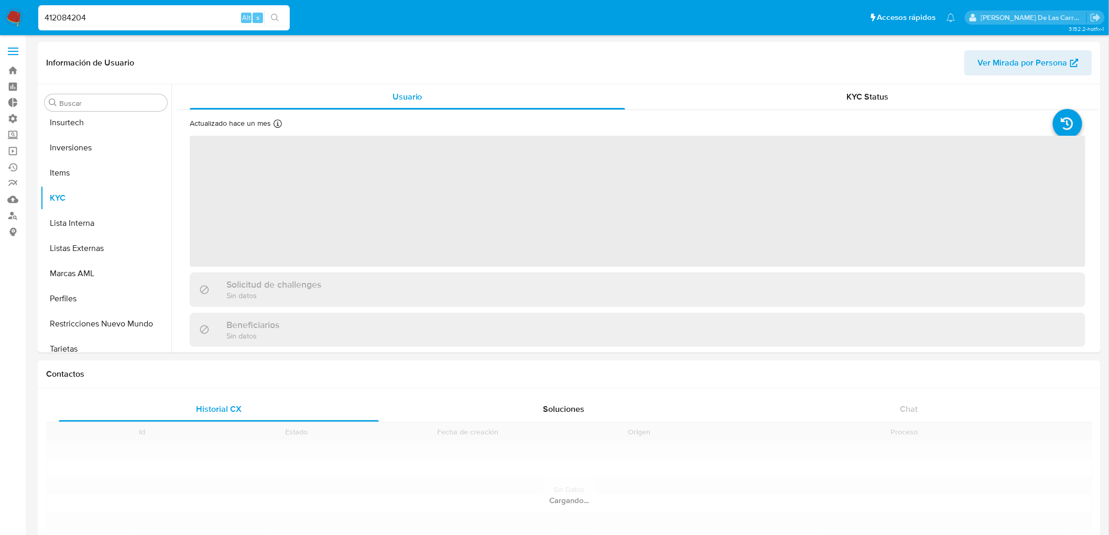
scroll to position [467, 0]
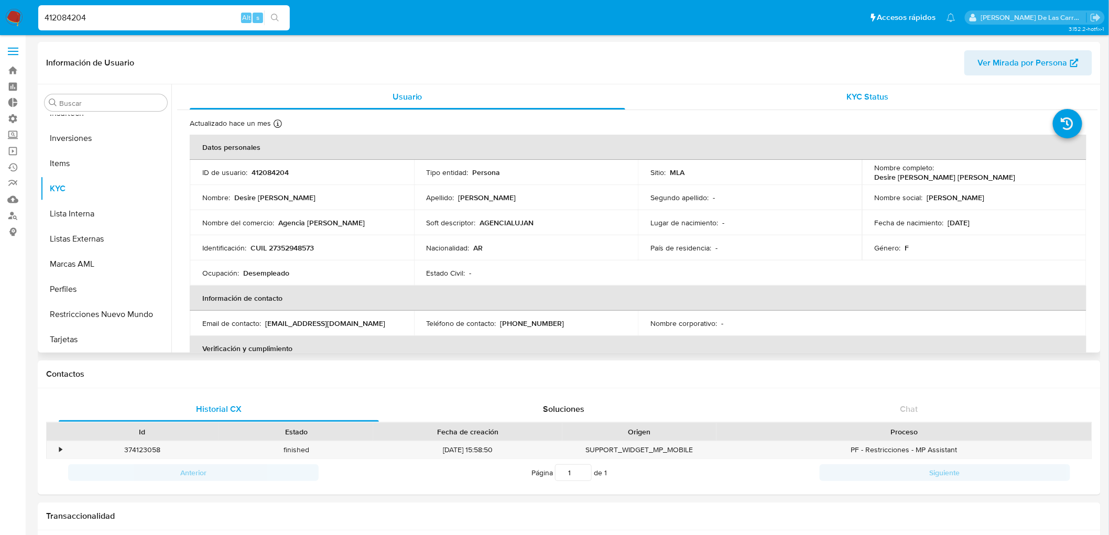
select select "10"
click at [855, 101] on span "KYC Status" at bounding box center [868, 97] width 42 height 12
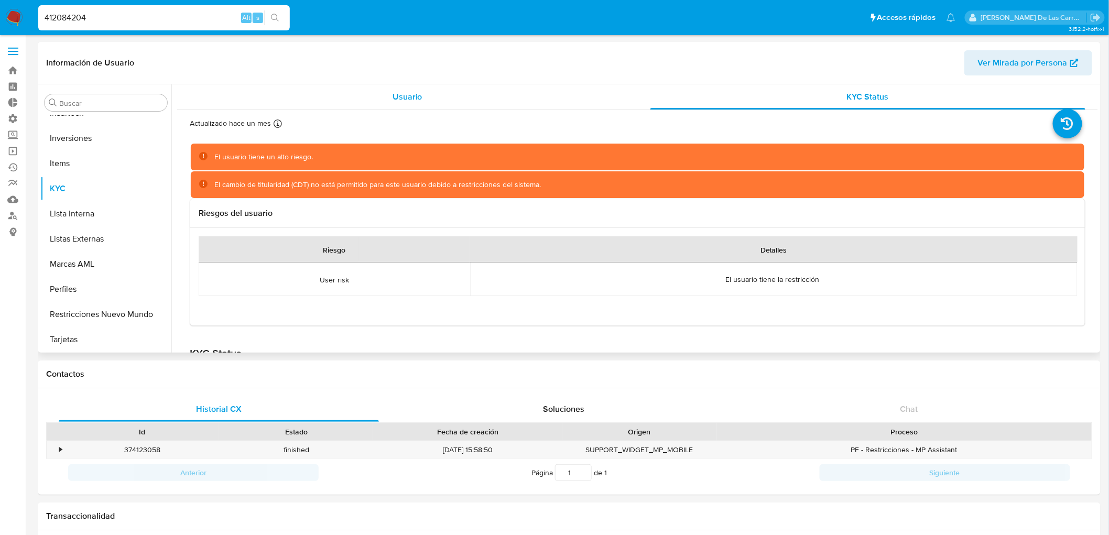
click at [410, 93] on span "Usuario" at bounding box center [407, 97] width 30 height 12
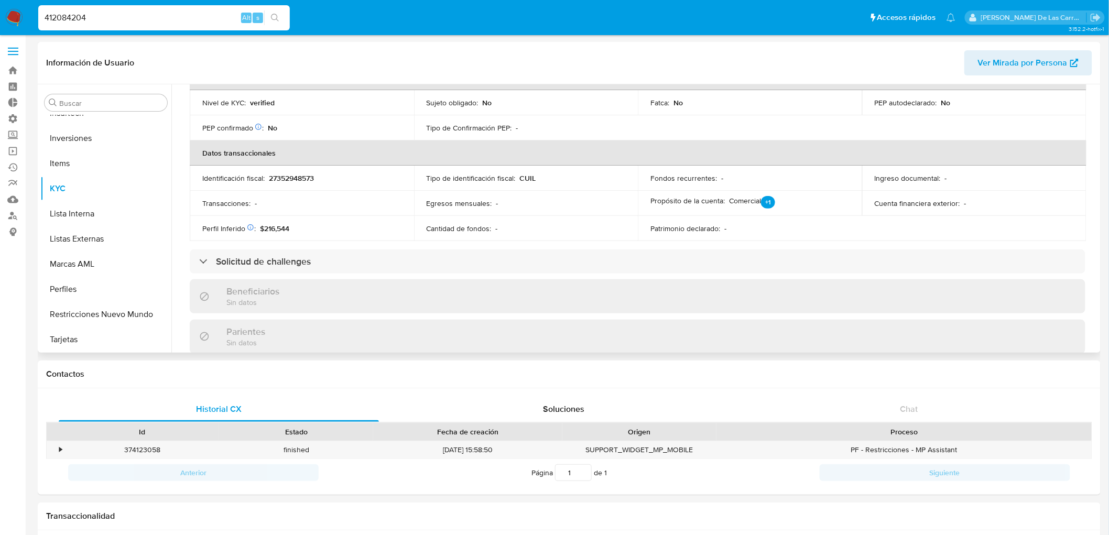
scroll to position [291, 0]
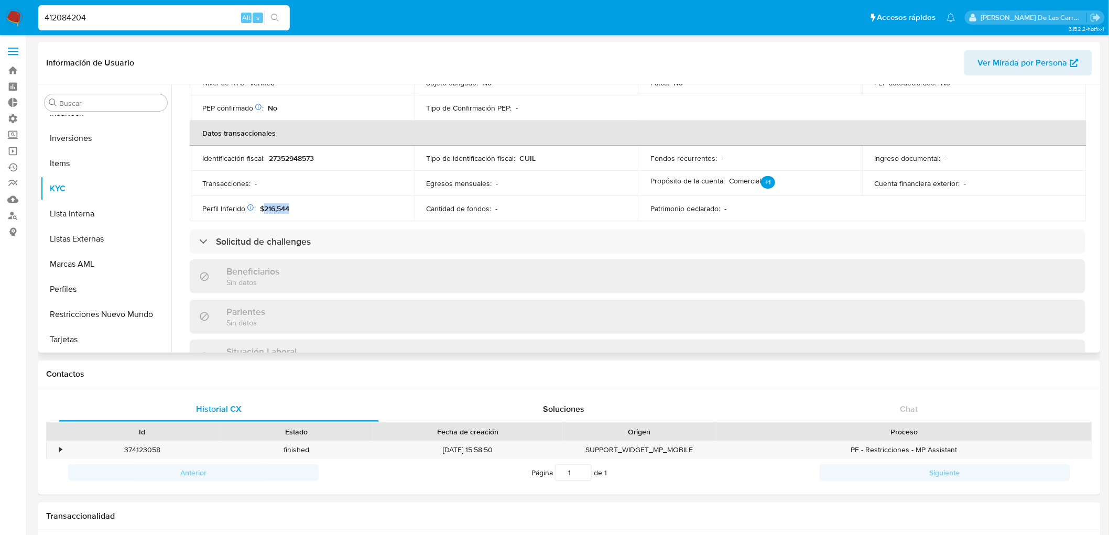
drag, startPoint x: 292, startPoint y: 207, endPoint x: 262, endPoint y: 205, distance: 30.5
click at [262, 205] on div "Perfil Inferido Éste campo indica la información de Nivel Socioeconómico del us…" at bounding box center [301, 208] width 199 height 9
copy span "216,544"
click at [72, 20] on input "412084204" at bounding box center [164, 18] width 252 height 14
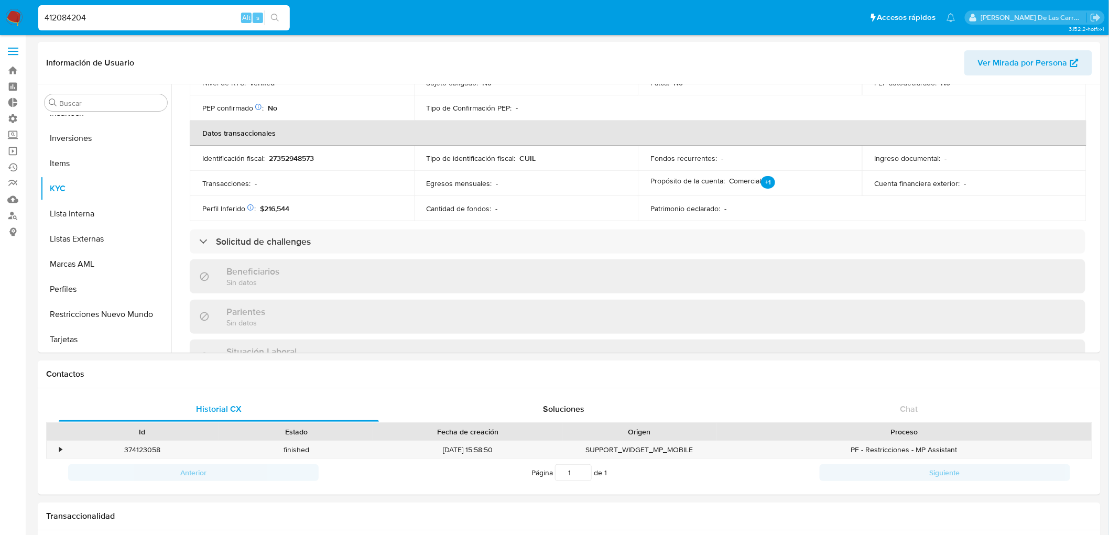
paste input "178199785"
type input "178199785"
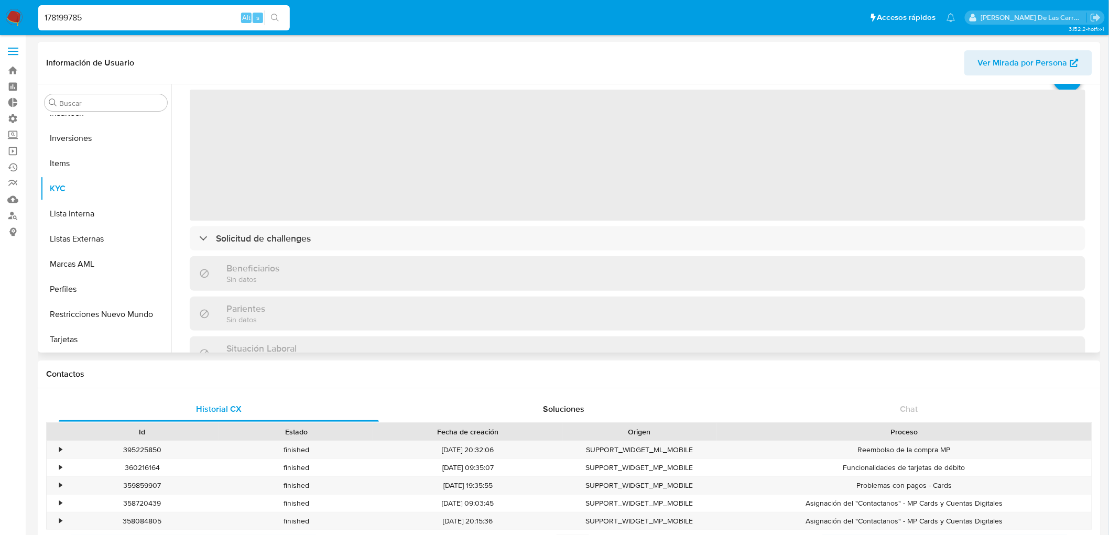
scroll to position [116, 0]
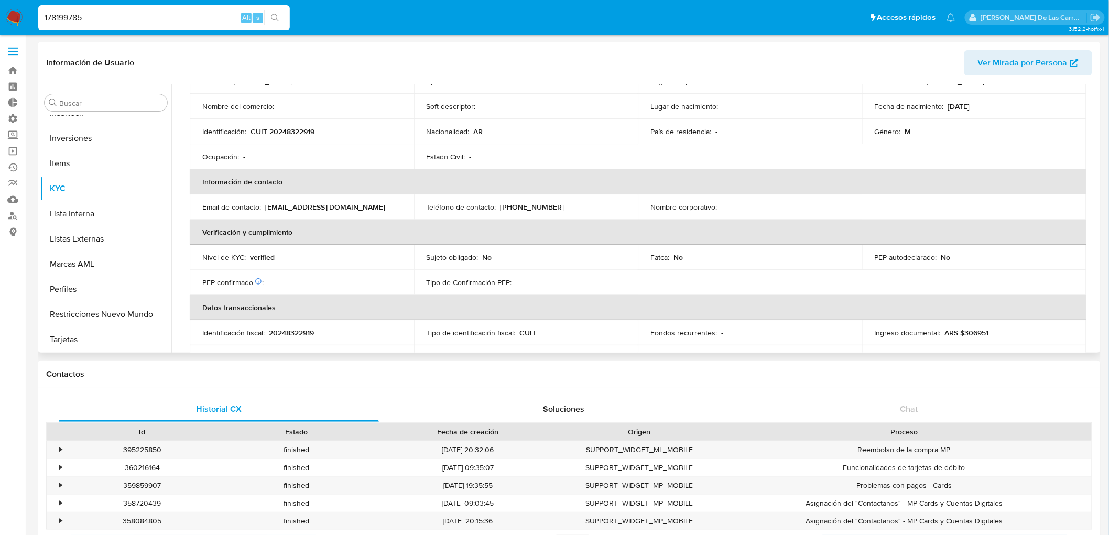
select select "10"
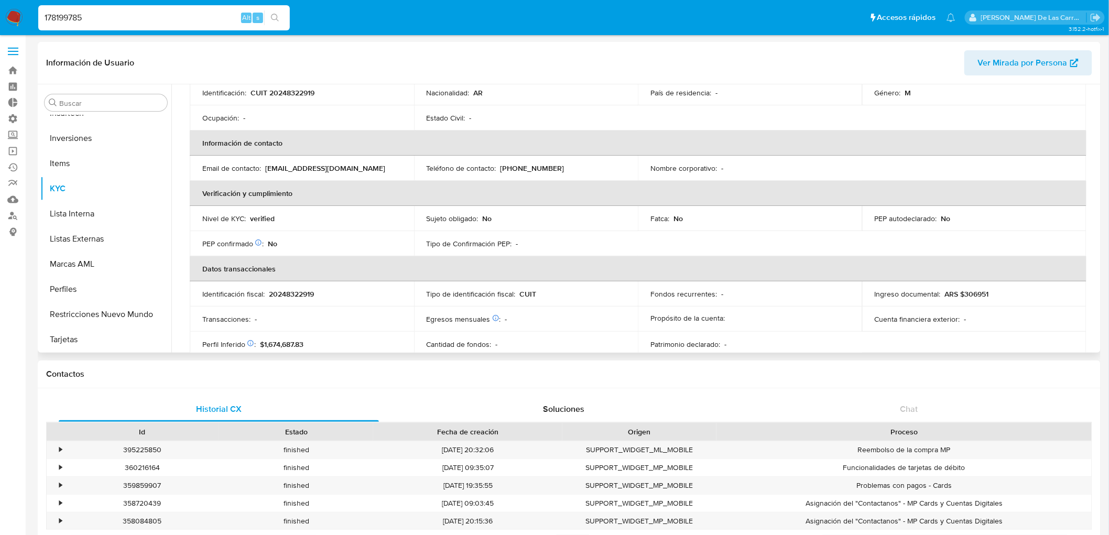
scroll to position [233, 0]
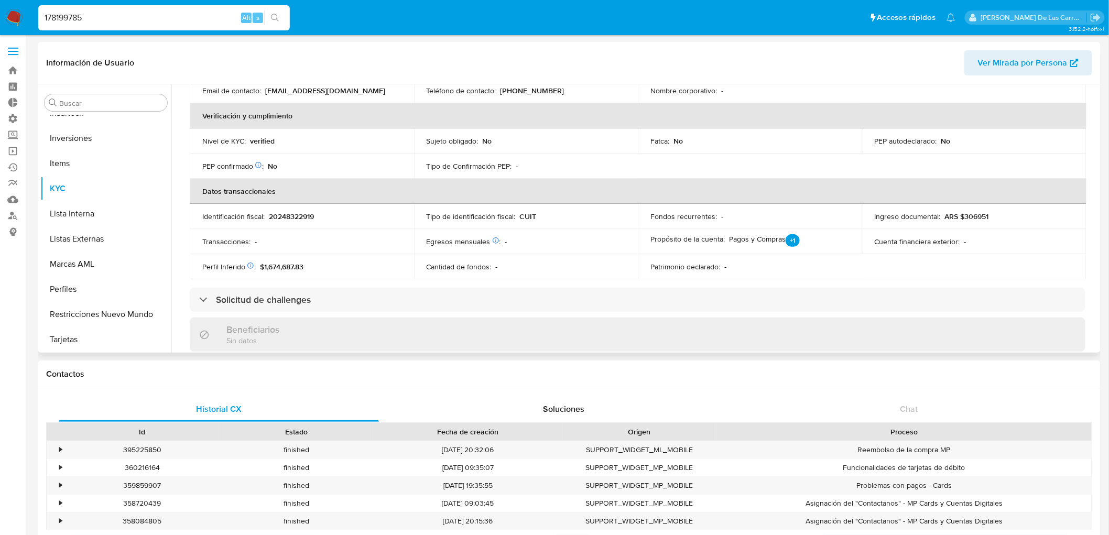
click at [977, 213] on p "ARS $306951" at bounding box center [967, 216] width 44 height 9
copy p "306951"
click at [303, 264] on span "$1,674,687.83" at bounding box center [281, 266] width 43 height 10
drag, startPoint x: 310, startPoint y: 265, endPoint x: 263, endPoint y: 268, distance: 47.3
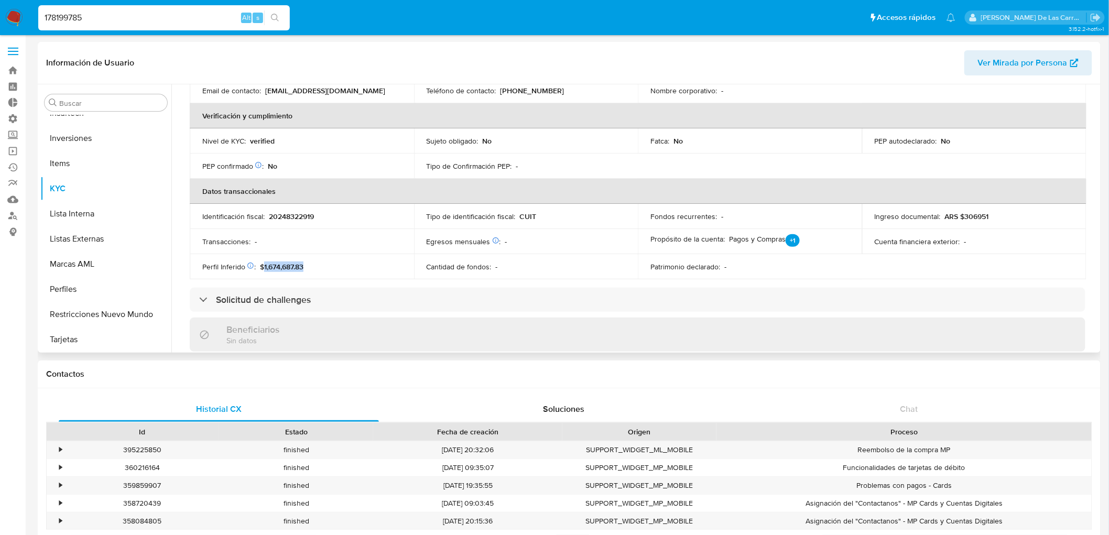
click at [263, 268] on div "Perfil Inferido Éste campo indica la información de Nivel Socioeconómico del us…" at bounding box center [301, 266] width 199 height 9
copy span "1,674,687.83"
drag, startPoint x: 109, startPoint y: 21, endPoint x: 30, endPoint y: 8, distance: 79.7
click at [30, 8] on nav "Pausado Ver notificaciones 178199785 Alt s Accesos rápidos Presiona las siguien…" at bounding box center [554, 17] width 1109 height 35
paste input "50879219"
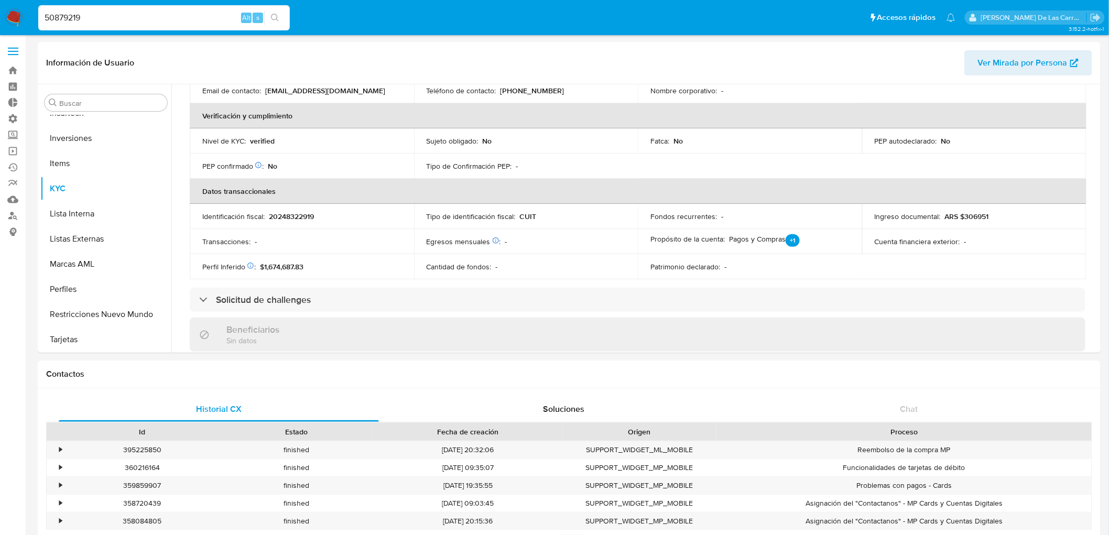
type input "50879219"
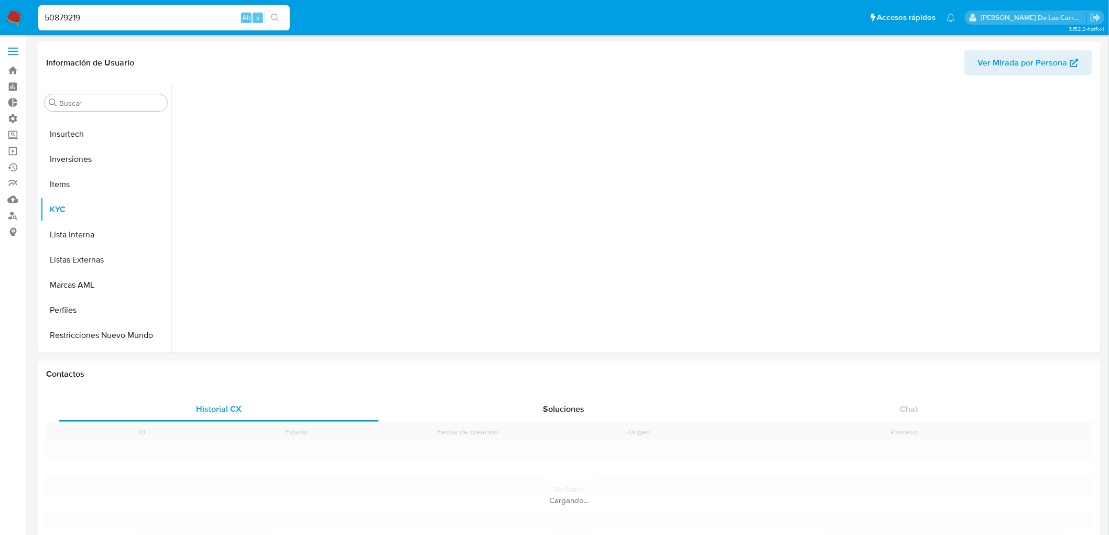
scroll to position [493, 0]
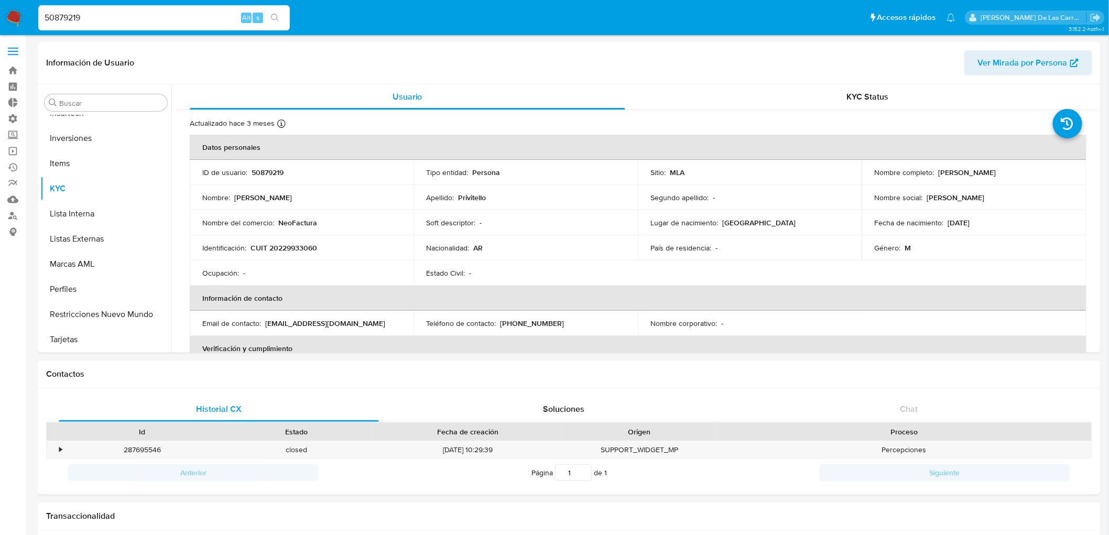
select select "10"
click at [858, 93] on span "KYC Status" at bounding box center [868, 97] width 42 height 12
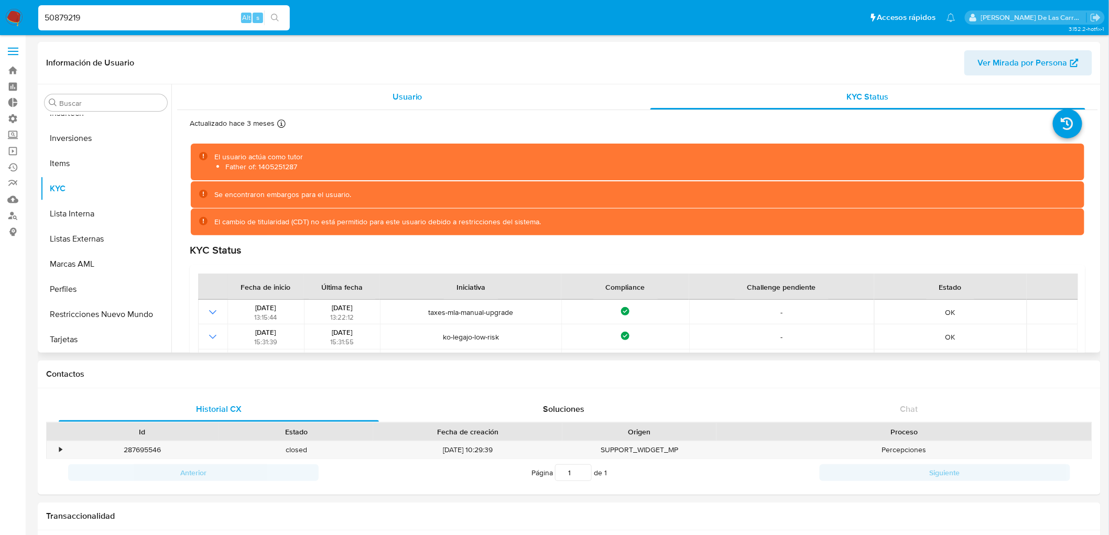
click at [405, 92] on span "Usuario" at bounding box center [407, 97] width 30 height 12
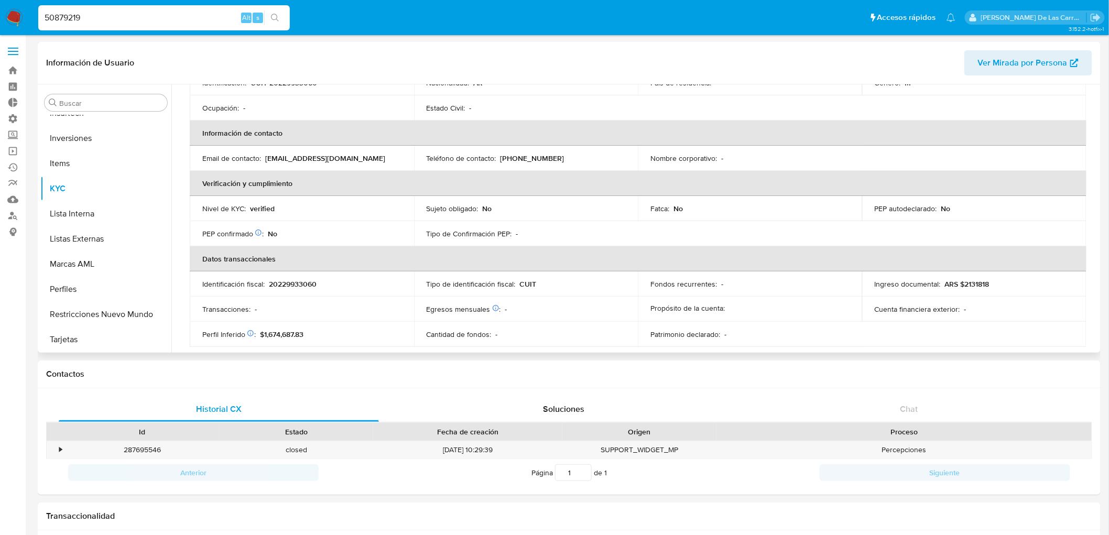
scroll to position [233, 0]
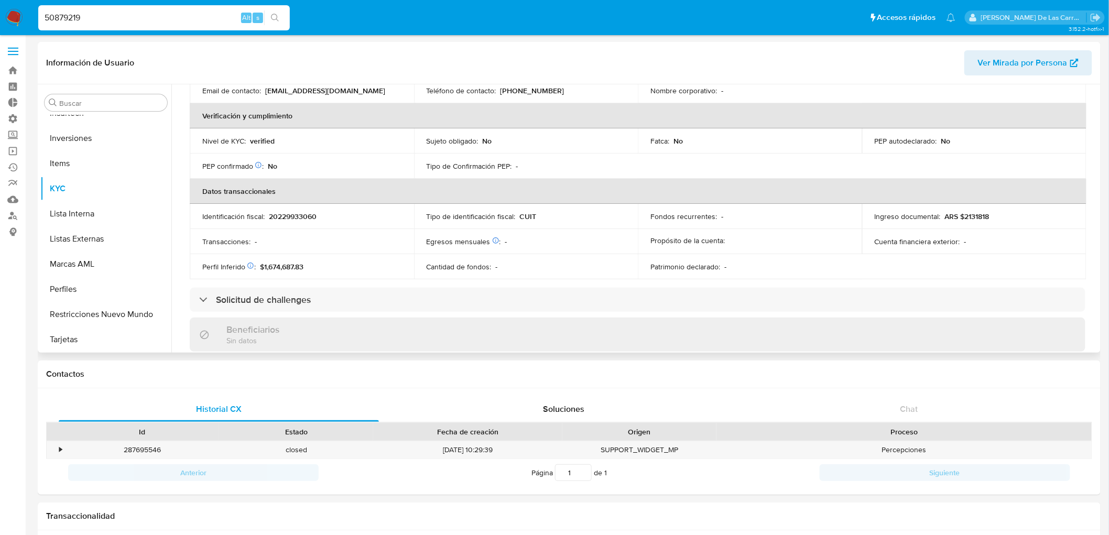
click at [976, 212] on p "ARS $2131818" at bounding box center [967, 216] width 45 height 9
copy p "2131818"
click at [292, 270] on span "$1,674,687.83" at bounding box center [281, 266] width 43 height 10
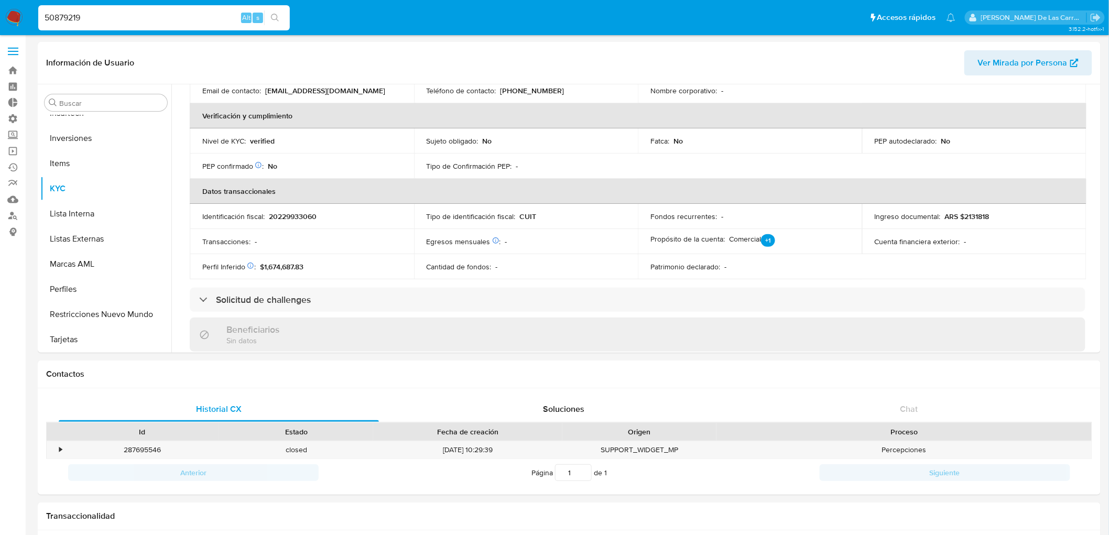
click at [77, 11] on input "50879219" at bounding box center [164, 18] width 252 height 14
click at [74, 17] on input "50879219" at bounding box center [164, 18] width 252 height 14
paste input "1514259100"
type input "1514259100"
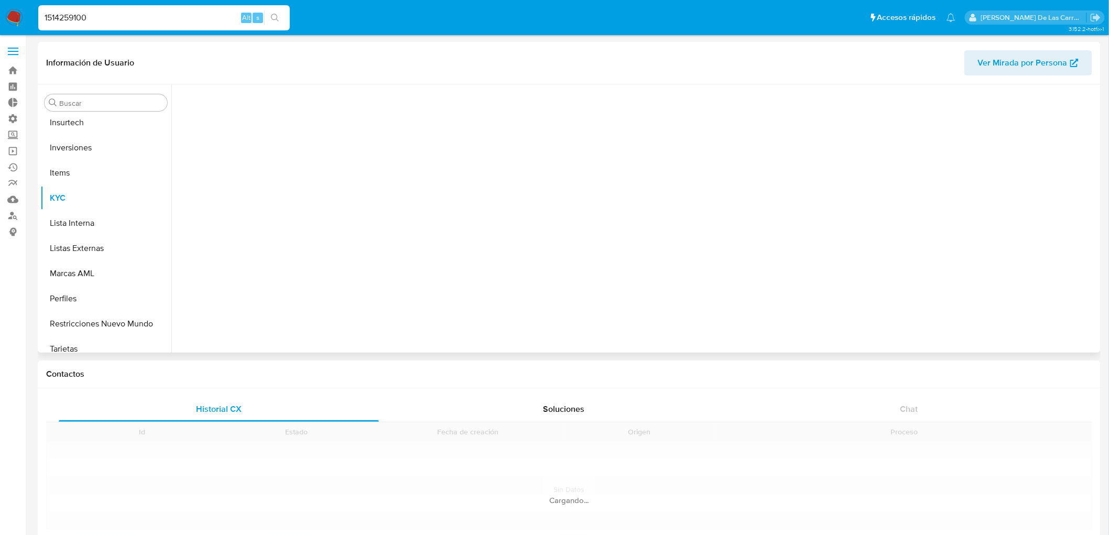
scroll to position [467, 0]
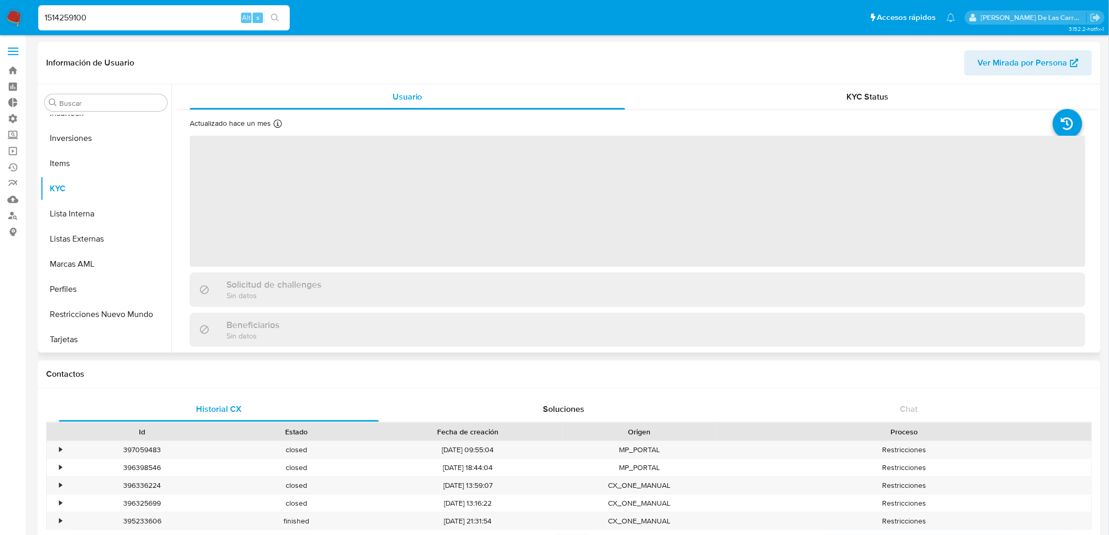
select select "10"
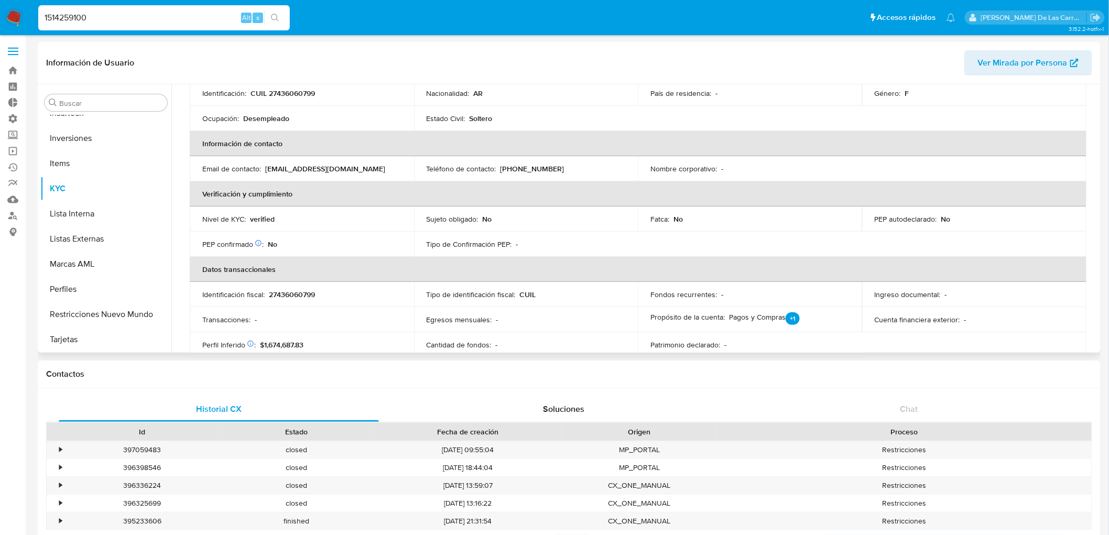
scroll to position [233, 0]
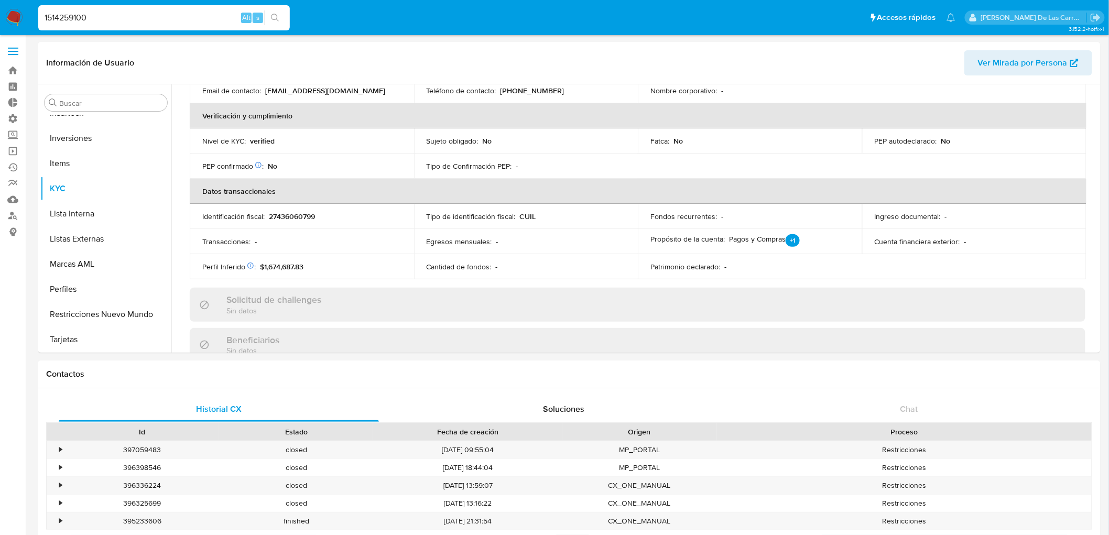
click at [84, 13] on input "1514259100" at bounding box center [164, 18] width 252 height 14
paste input "389752675"
type input "389752675"
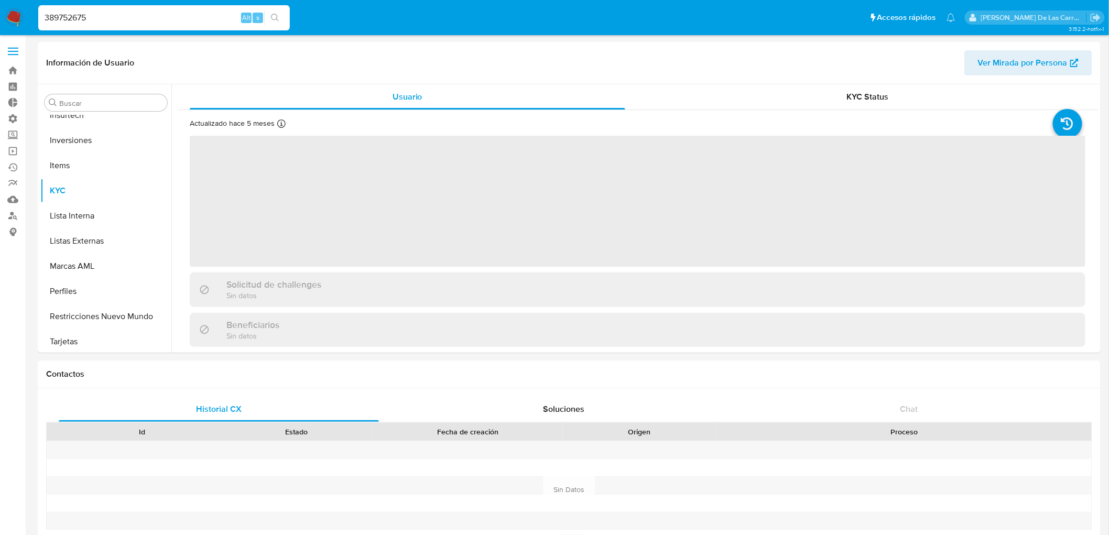
scroll to position [493, 0]
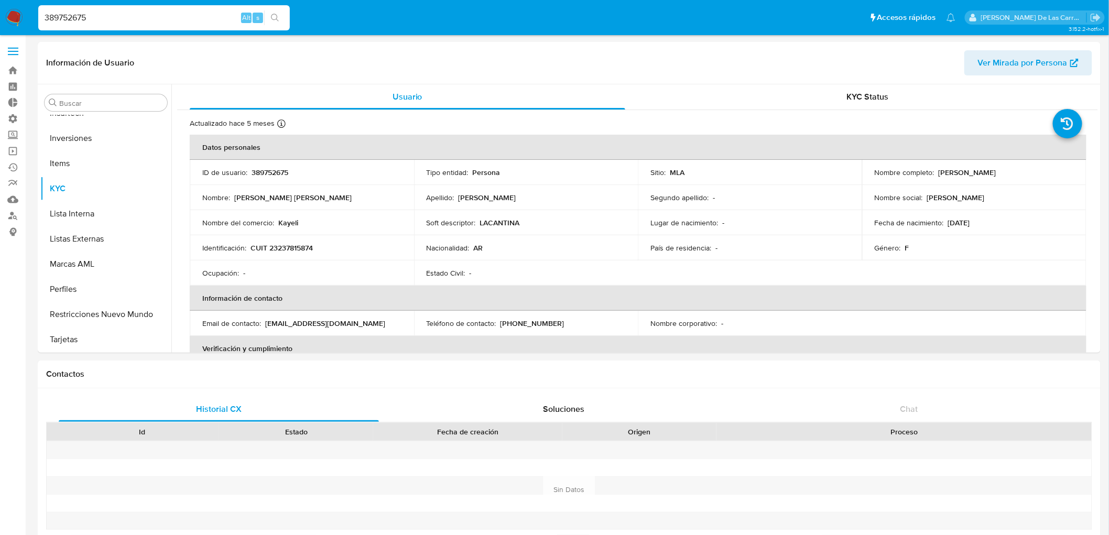
select select "10"
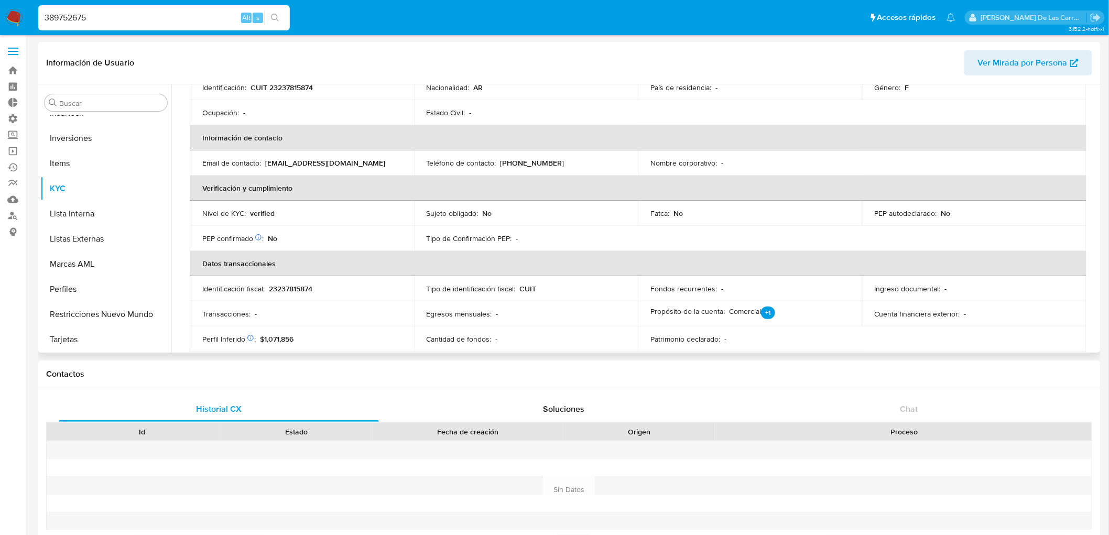
scroll to position [233, 0]
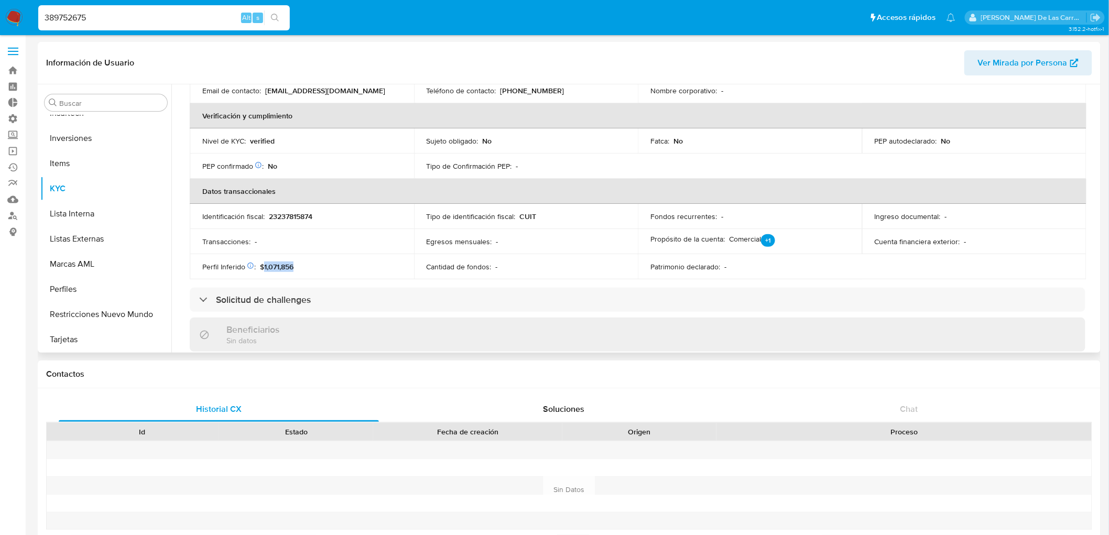
drag, startPoint x: 292, startPoint y: 266, endPoint x: 265, endPoint y: 264, distance: 27.8
click at [264, 264] on span "$1,071,856" at bounding box center [277, 266] width 34 height 10
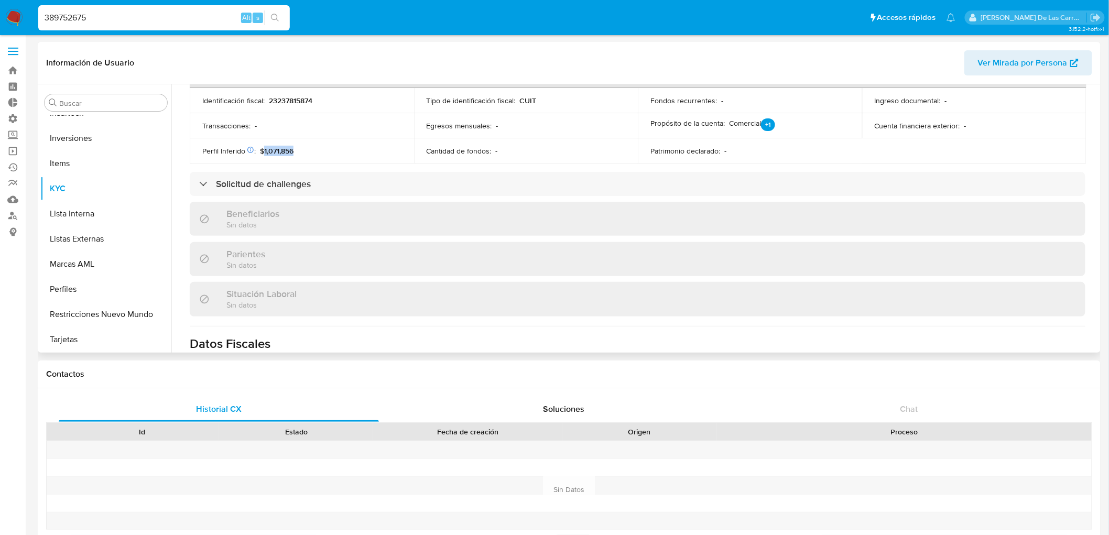
scroll to position [407, 0]
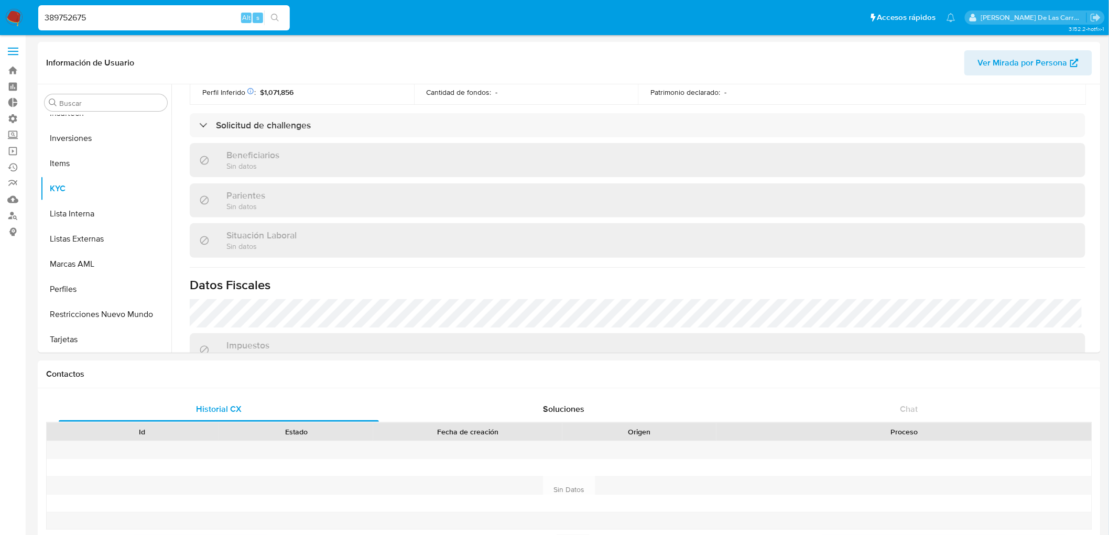
click at [76, 20] on input "389752675" at bounding box center [164, 18] width 252 height 14
paste input "645948767"
type input "645948767"
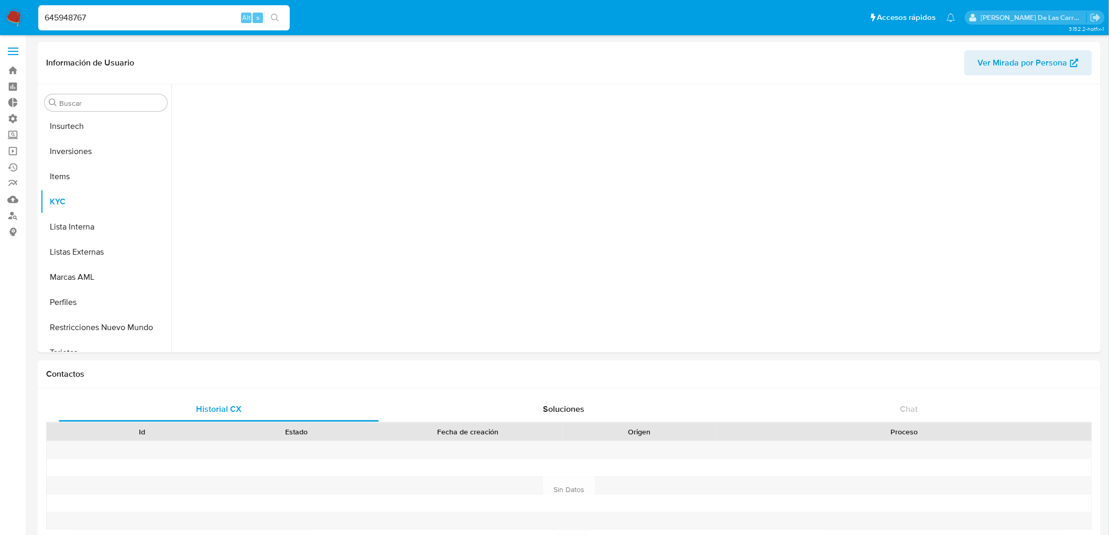
scroll to position [467, 0]
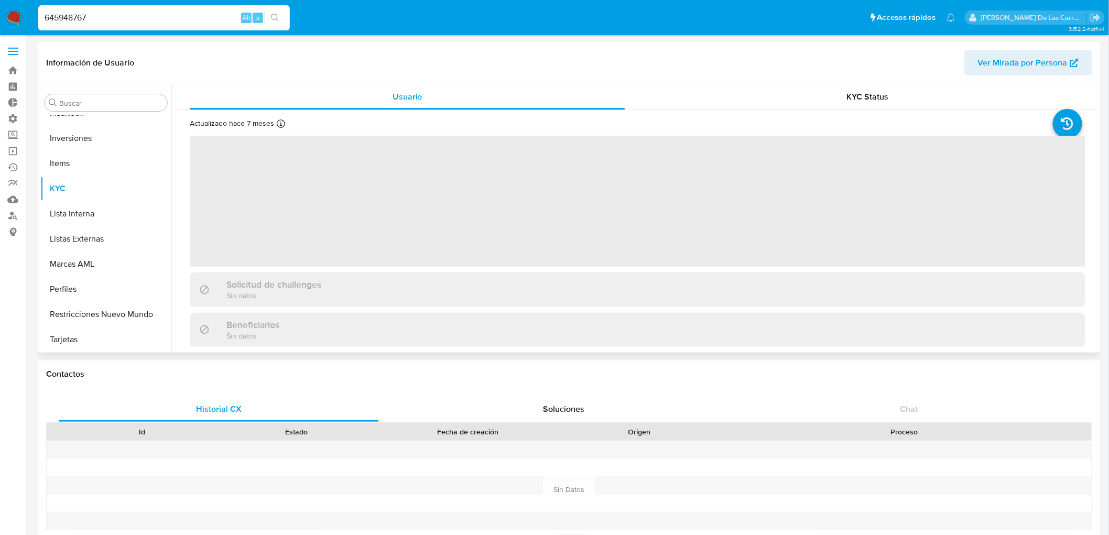
select select "10"
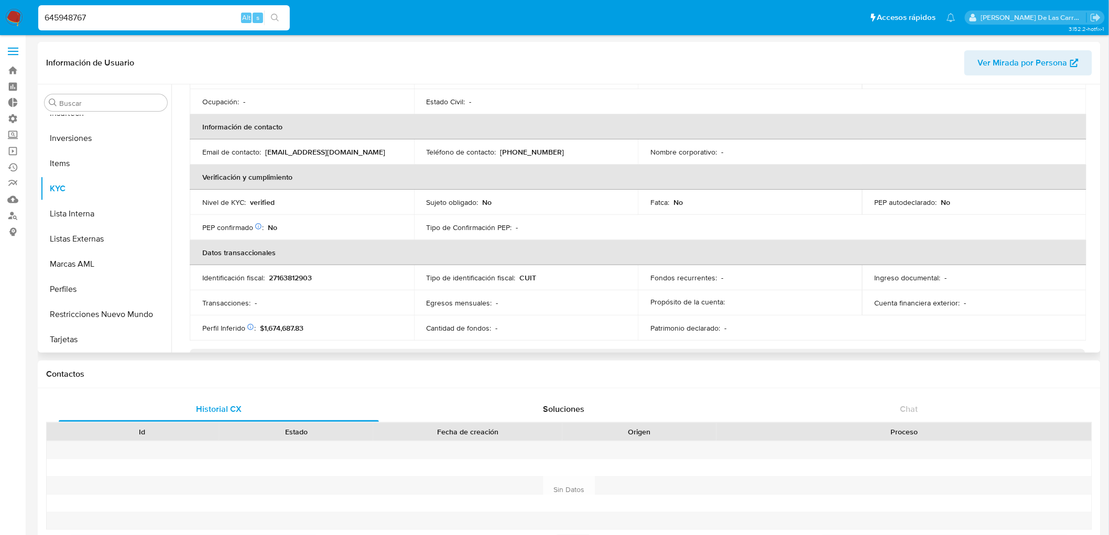
scroll to position [233, 0]
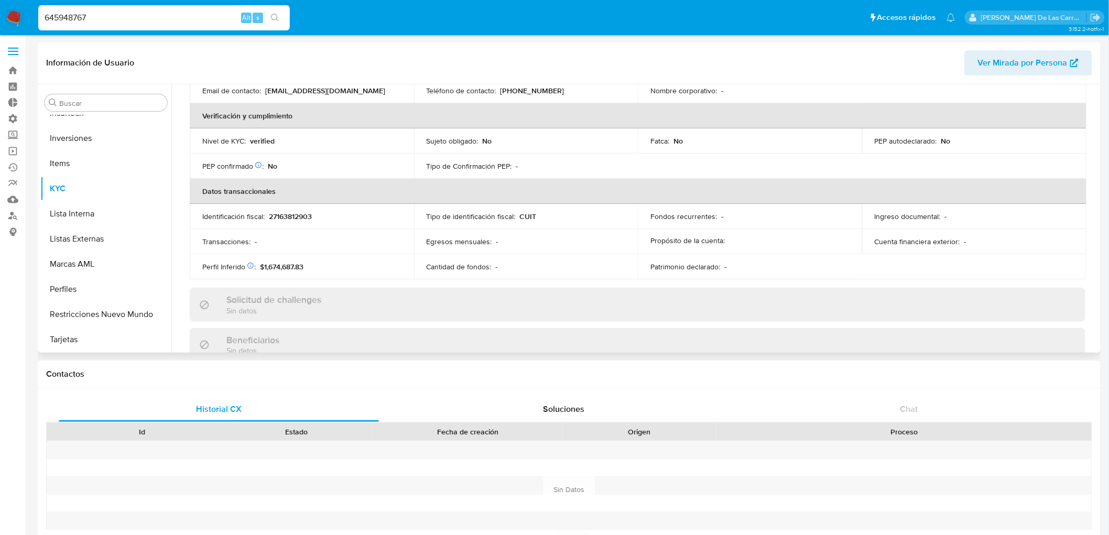
click at [288, 264] on span "$1,674,687.83" at bounding box center [281, 266] width 43 height 10
click at [77, 15] on input "645948767" at bounding box center [164, 18] width 252 height 14
paste input "1514259100"
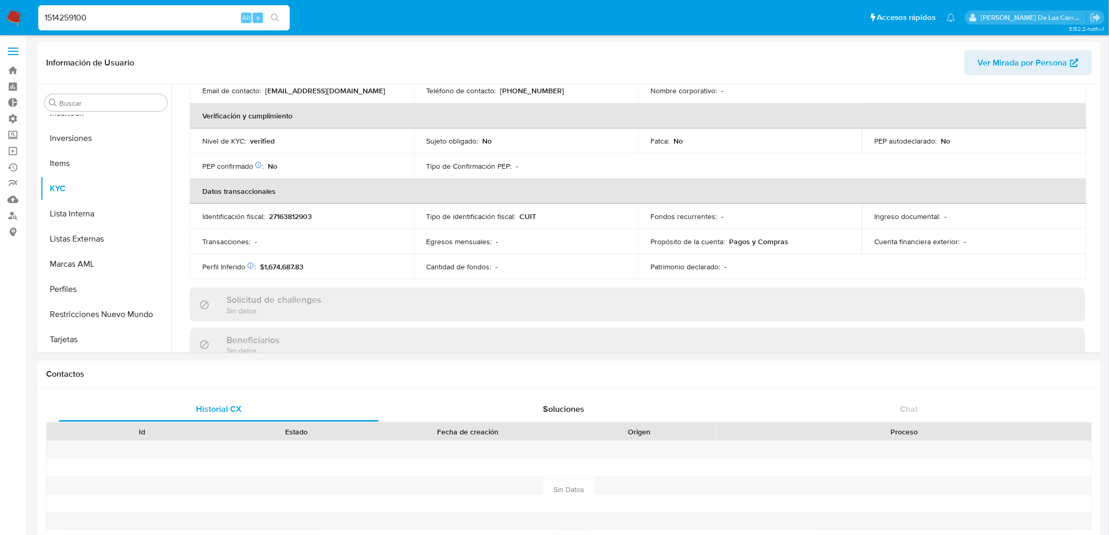
type input "1514259100"
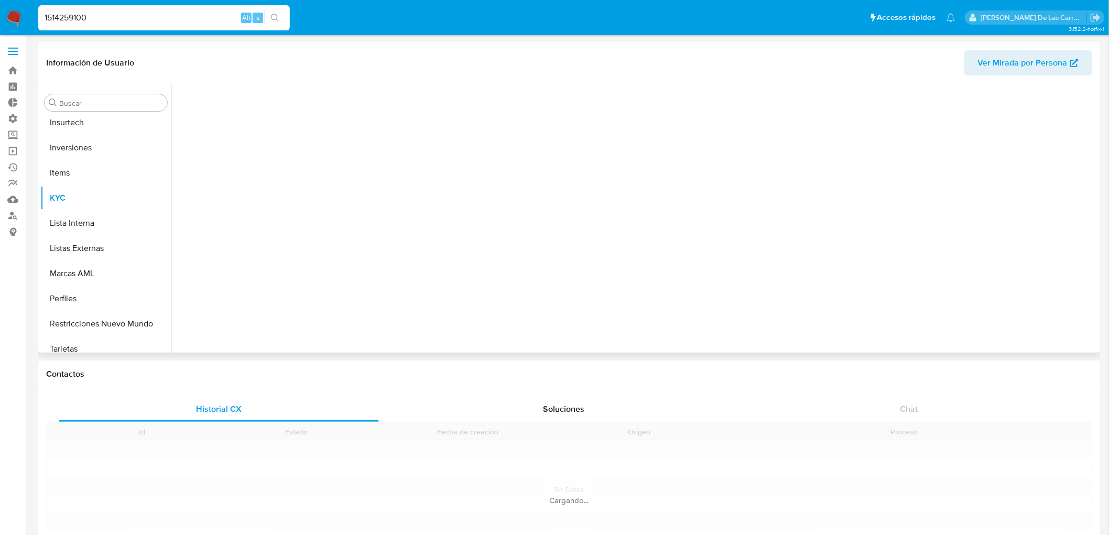
scroll to position [467, 0]
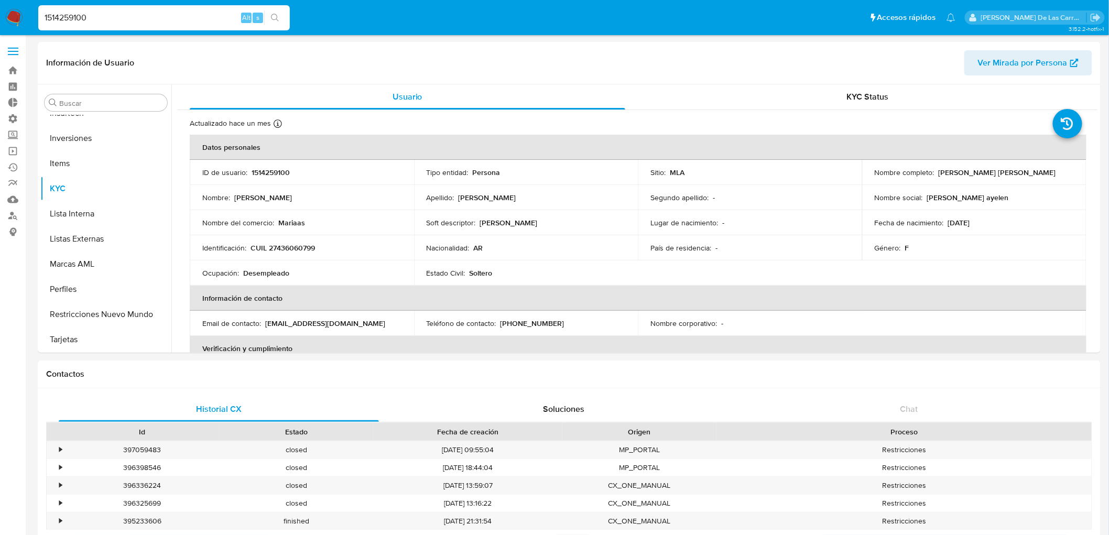
select select "10"
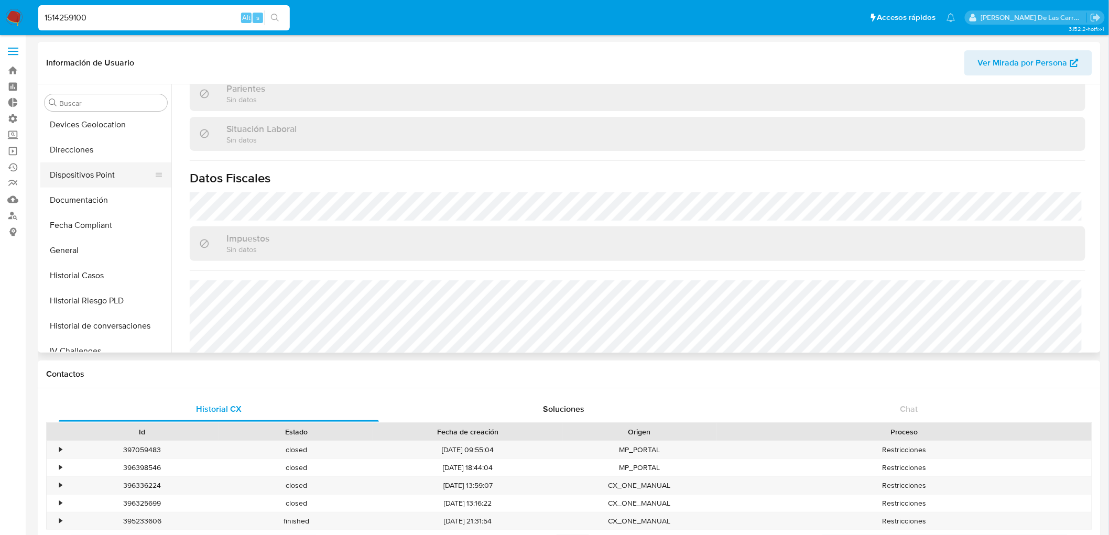
scroll to position [176, 0]
click at [81, 206] on button "Documentación" at bounding box center [101, 203] width 123 height 25
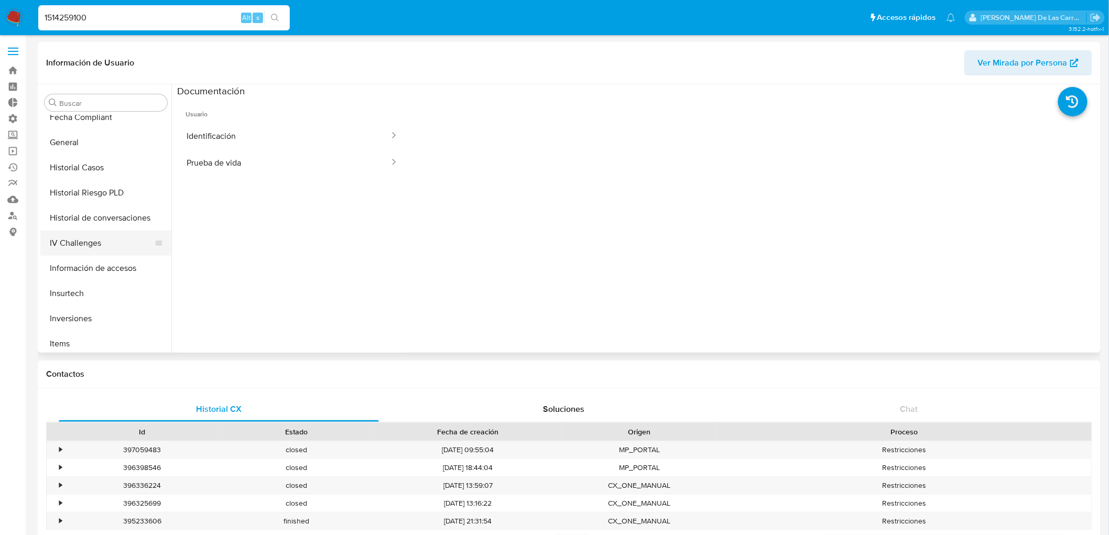
scroll to position [292, 0]
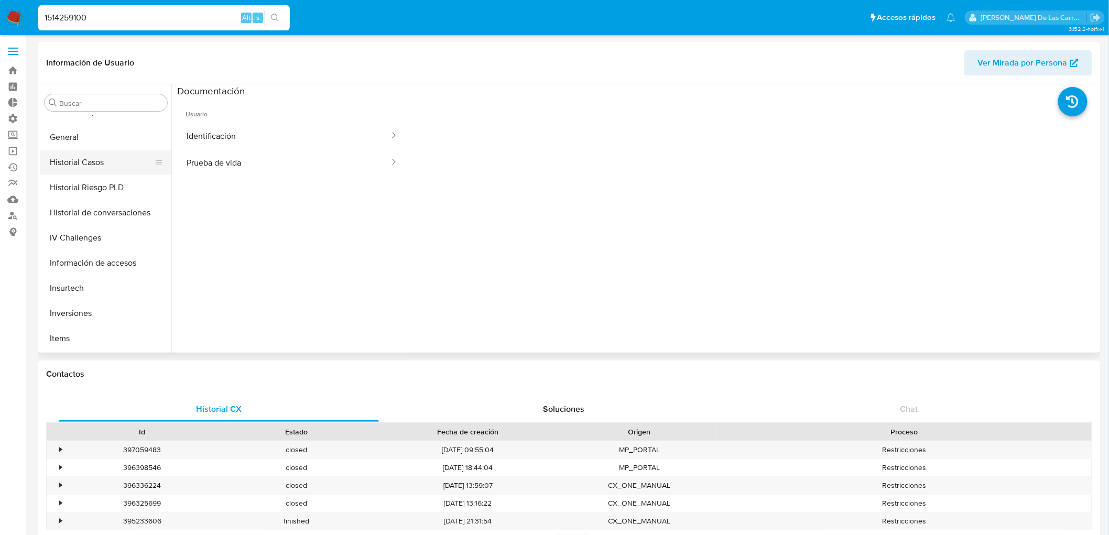
click at [103, 166] on button "Historial Casos" at bounding box center [101, 162] width 123 height 25
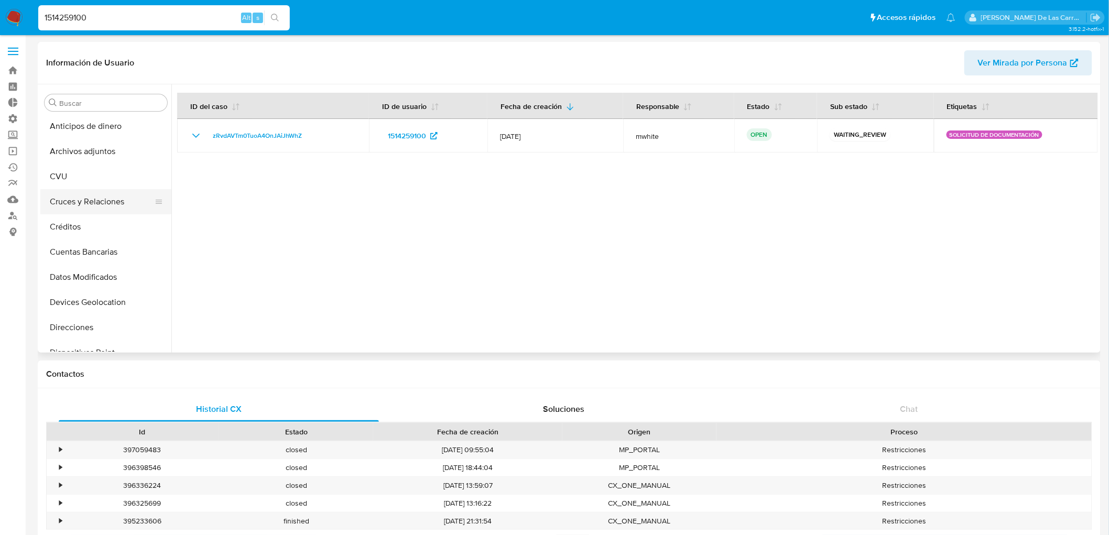
scroll to position [0, 0]
click at [89, 147] on button "Archivos adjuntos" at bounding box center [101, 152] width 123 height 25
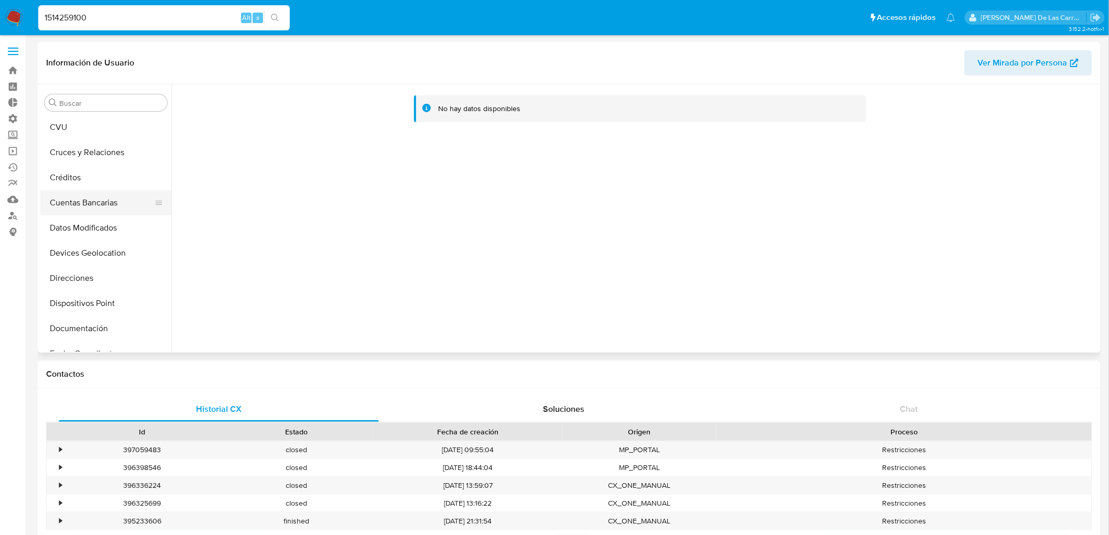
scroll to position [116, 0]
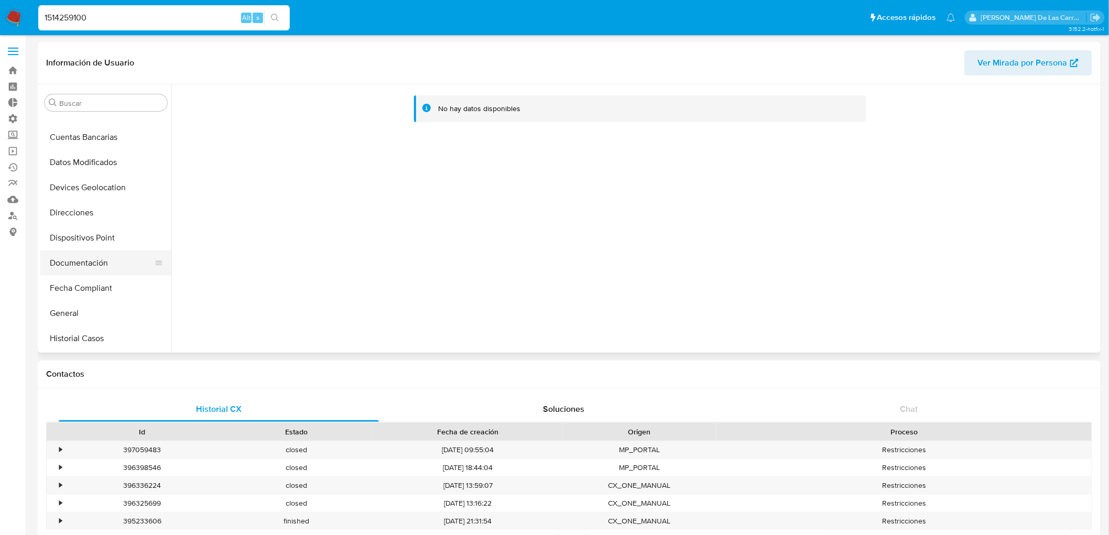
click at [86, 263] on button "Documentación" at bounding box center [101, 262] width 123 height 25
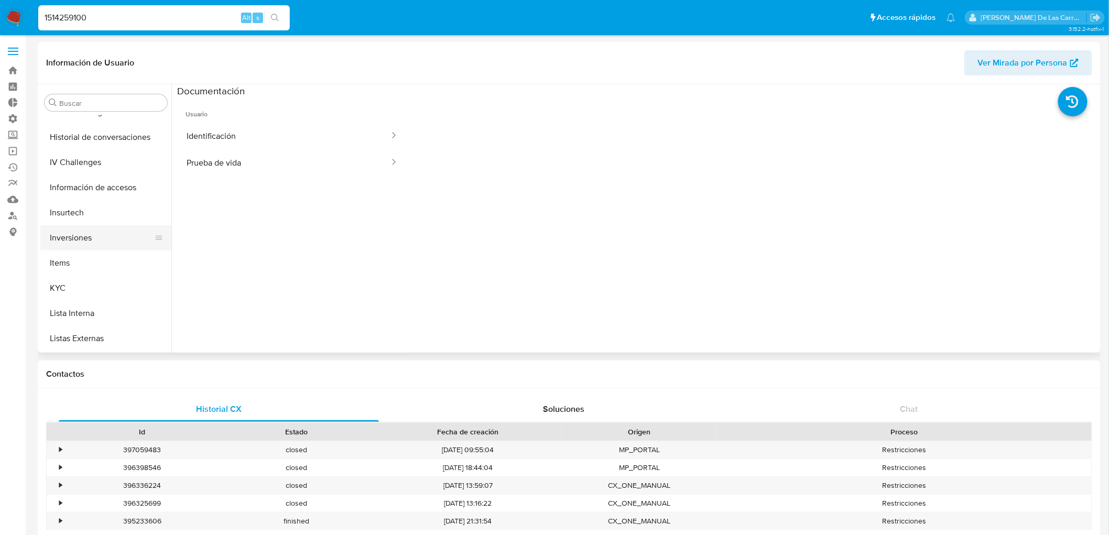
scroll to position [465, 0]
click at [75, 184] on button "KYC" at bounding box center [101, 190] width 123 height 25
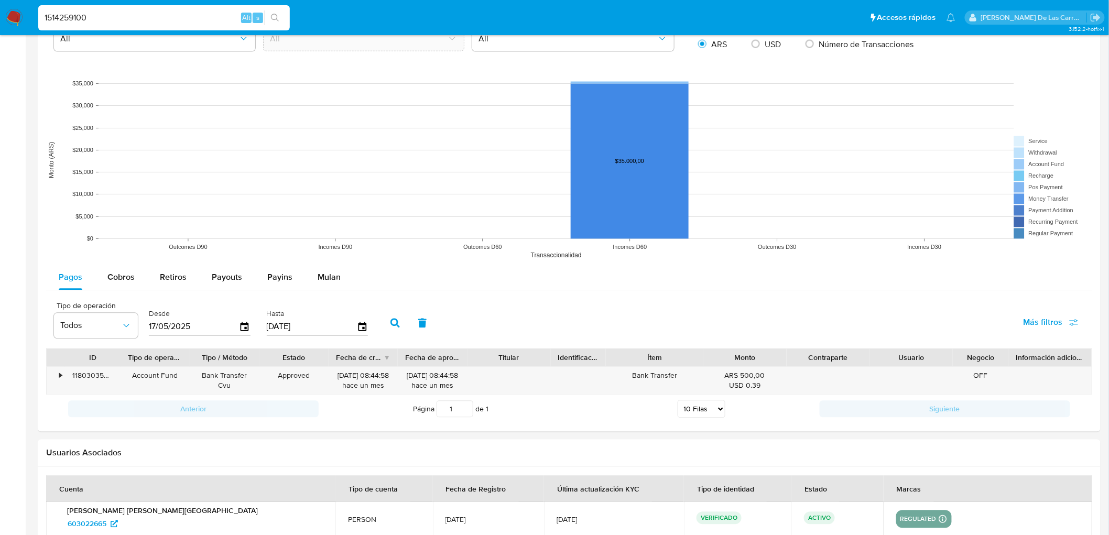
scroll to position [1130, 0]
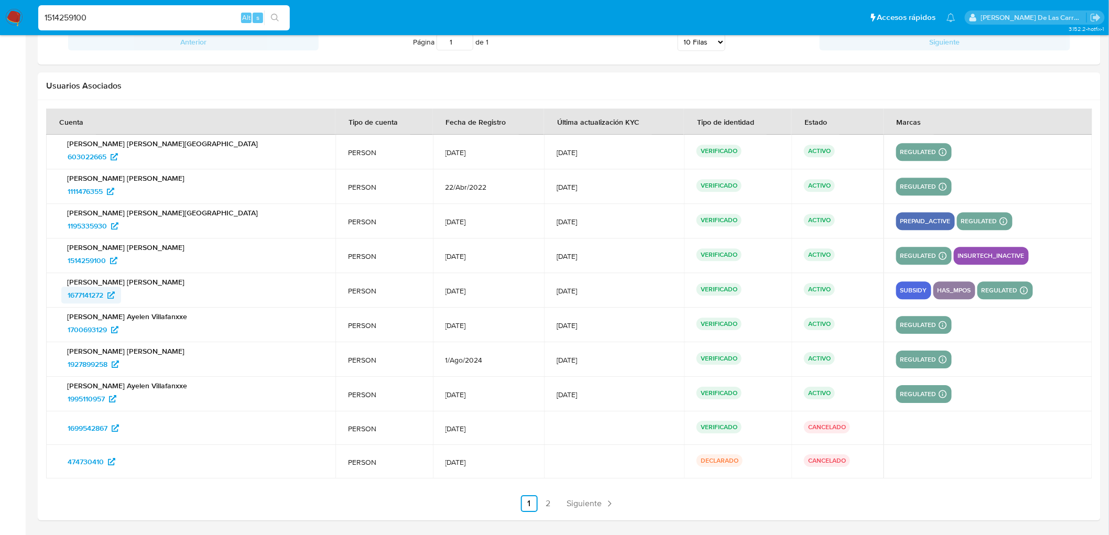
click at [96, 296] on span "1677141272" at bounding box center [86, 295] width 36 height 17
drag, startPoint x: 144, startPoint y: 19, endPoint x: 0, endPoint y: 4, distance: 144.9
click at [0, 4] on nav "Pausado Ver notificaciones 1514259100 Alt s Accesos rápidos Presiona las siguie…" at bounding box center [554, 17] width 1109 height 35
paste input "398111406"
type input "398111406"
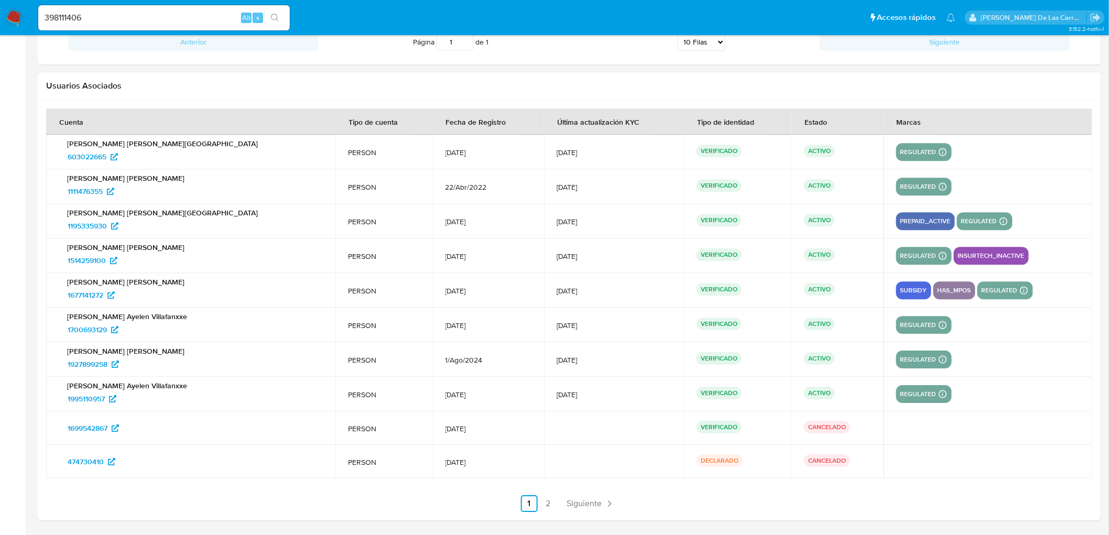
click at [0, 2] on nav "Pausado Ver notificaciones 398111406 Alt s Accesos rápidos Presiona las siguien…" at bounding box center [554, 17] width 1109 height 35
click at [116, 11] on input "398111406" at bounding box center [164, 18] width 252 height 14
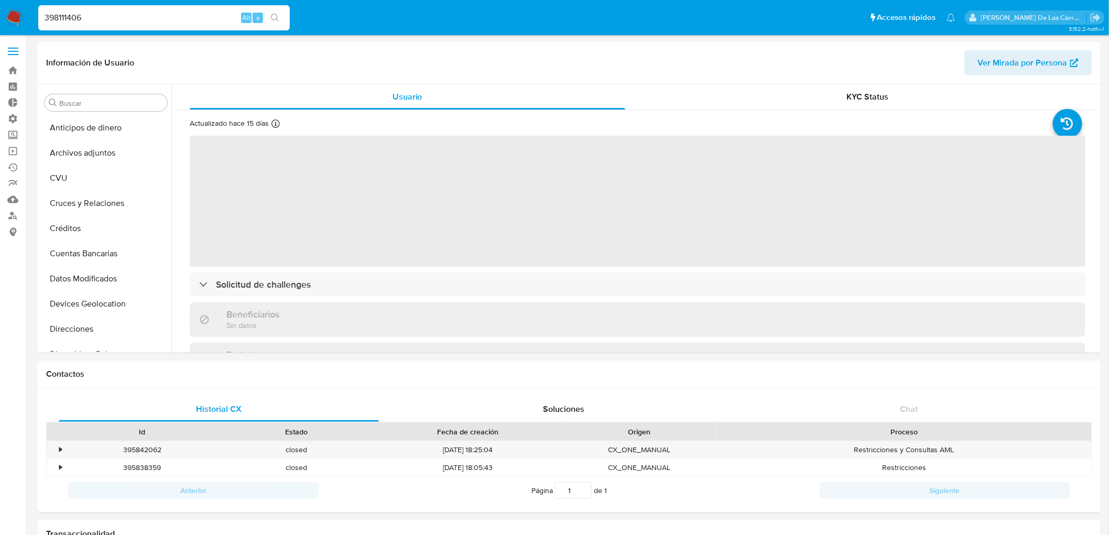
select select "10"
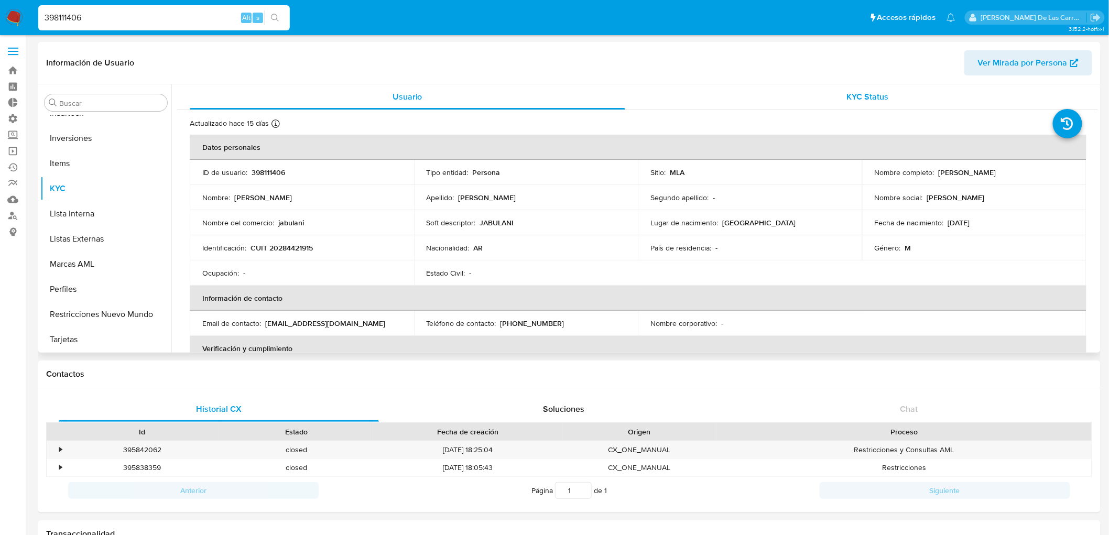
click at [851, 101] on span "KYC Status" at bounding box center [868, 97] width 42 height 12
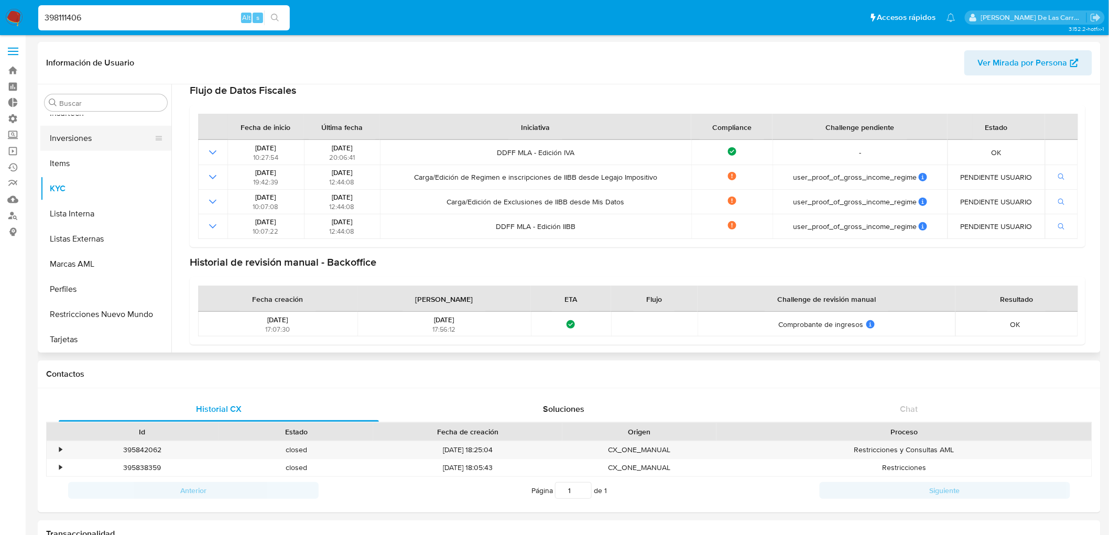
scroll to position [468, 0]
click at [73, 191] on button "KYC" at bounding box center [101, 188] width 123 height 25
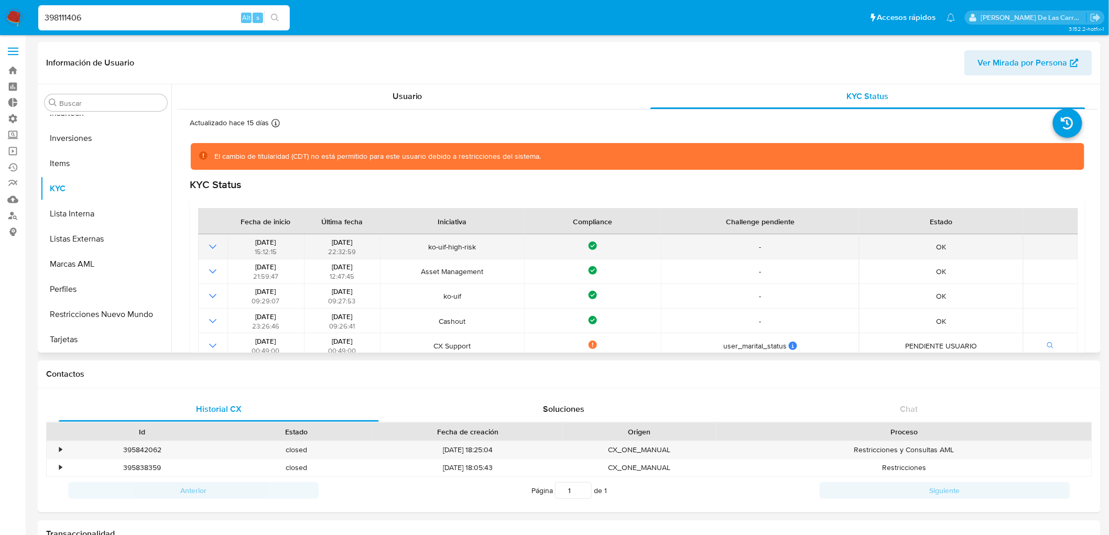
scroll to position [0, 0]
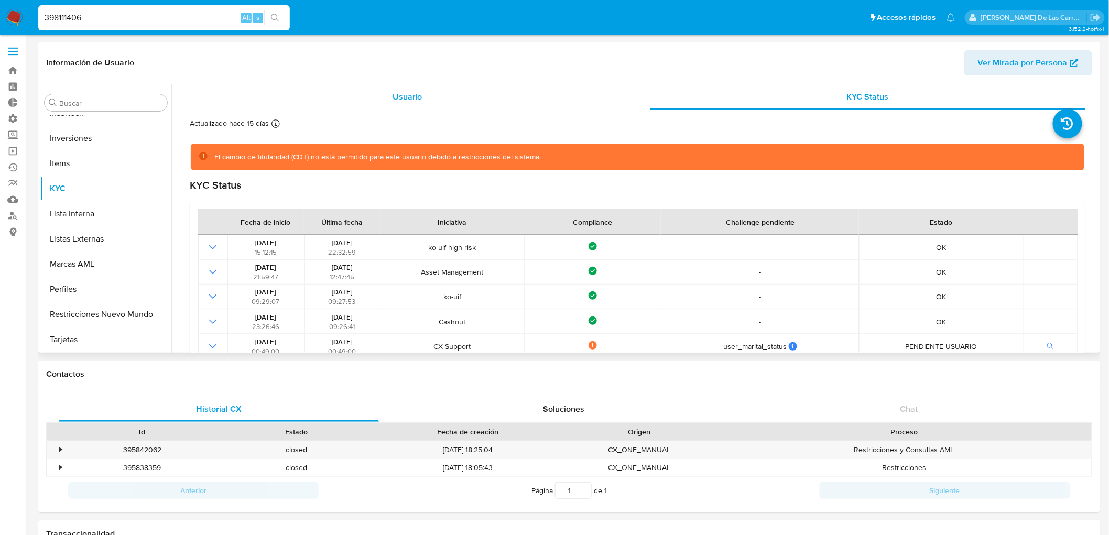
click at [389, 95] on div "Usuario" at bounding box center [407, 96] width 435 height 25
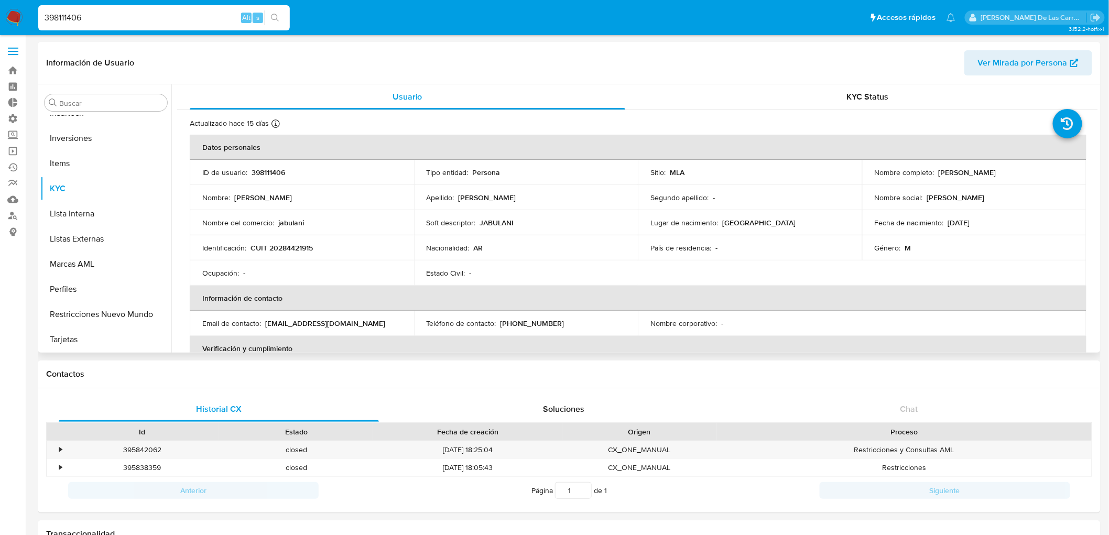
scroll to position [467, 0]
click at [867, 96] on span "KYC Status" at bounding box center [868, 97] width 42 height 12
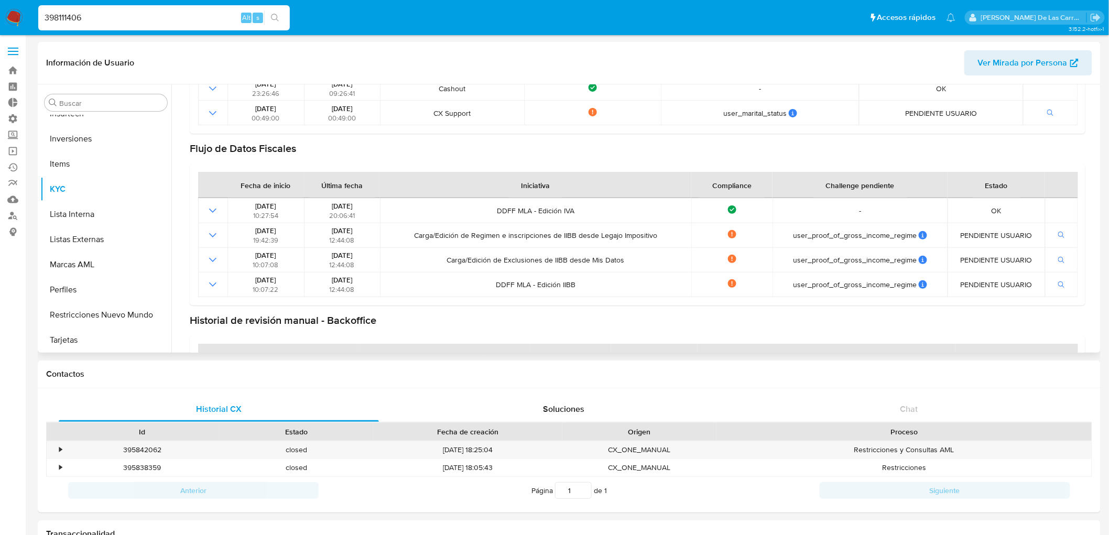
scroll to position [291, 0]
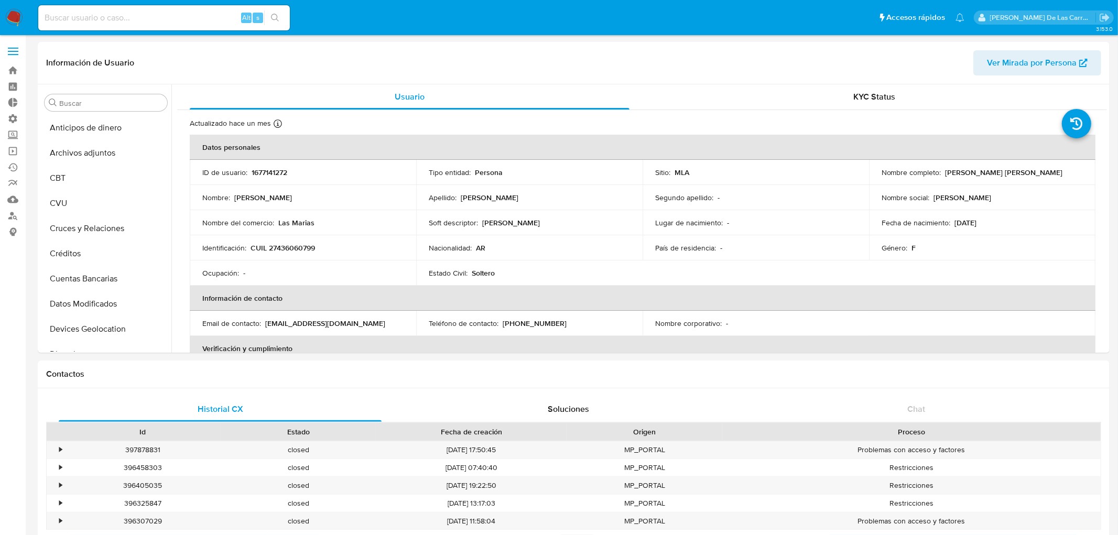
select select "10"
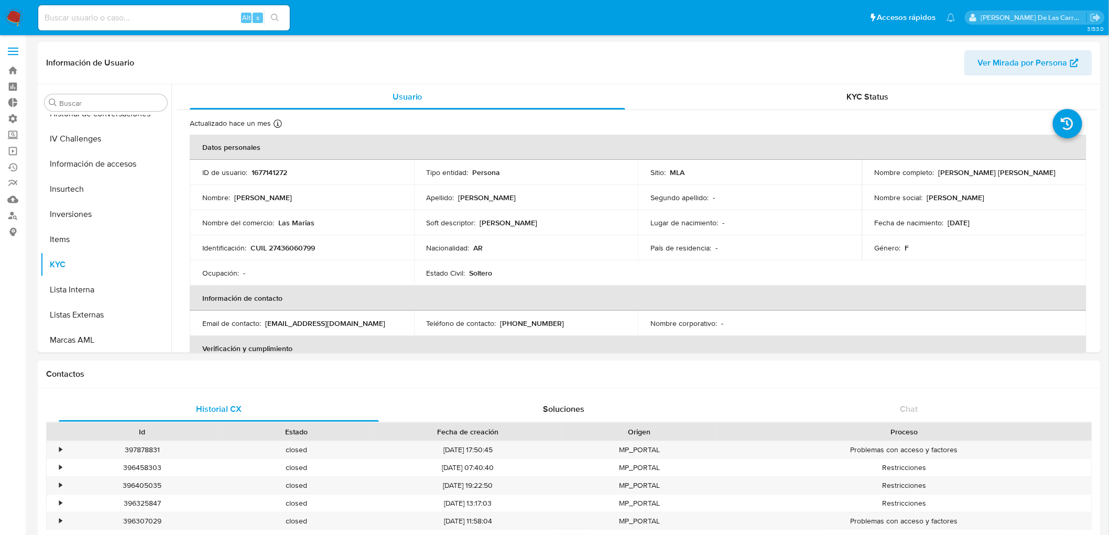
scroll to position [493, 0]
click at [111, 12] on input at bounding box center [164, 18] width 252 height 14
paste input "389752675"
type input "389752675"
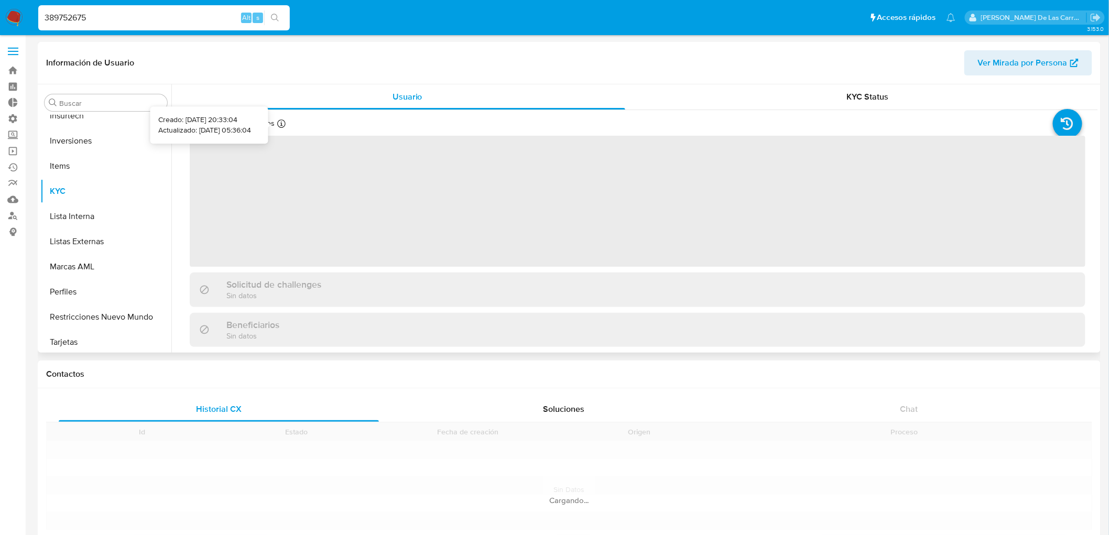
scroll to position [518, 0]
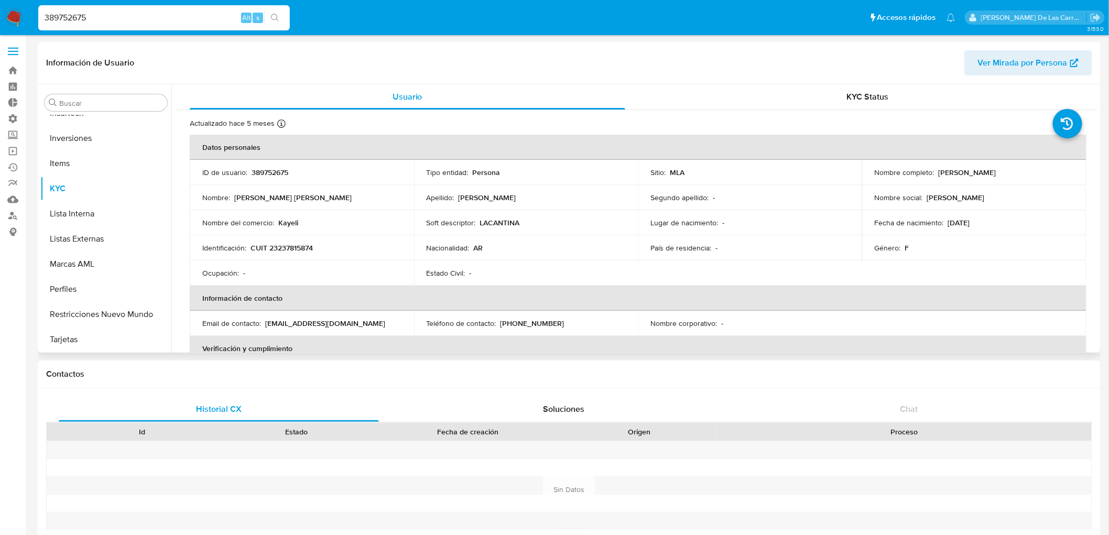
select select "10"
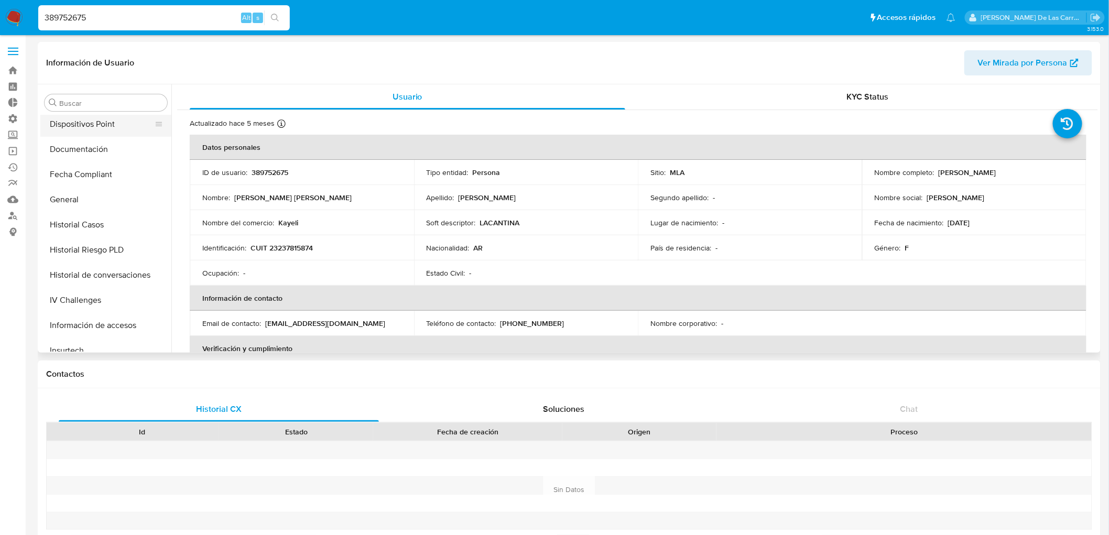
scroll to position [227, 0]
click at [88, 202] on button "Documentación" at bounding box center [101, 202] width 123 height 25
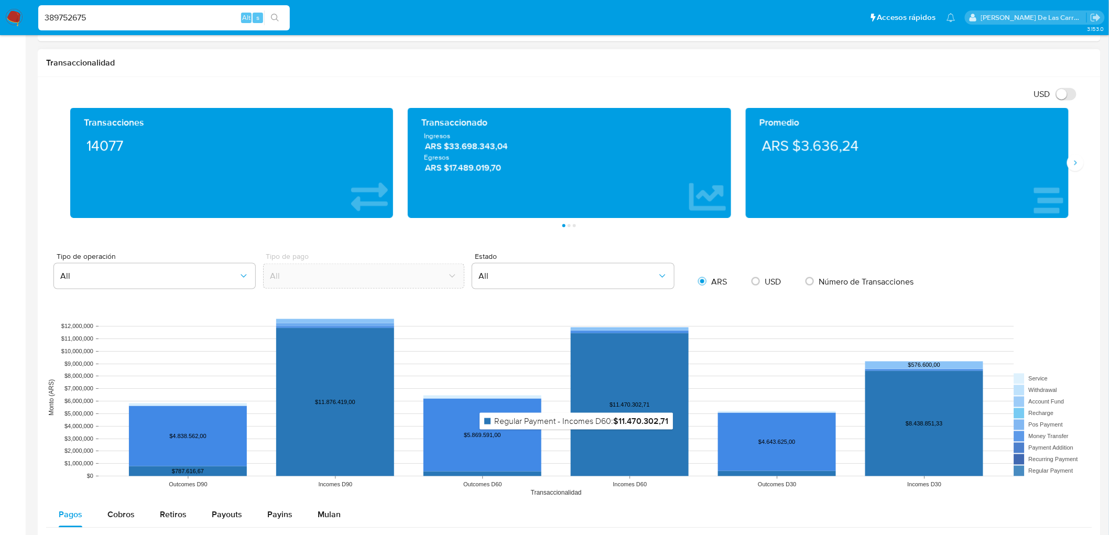
scroll to position [291, 0]
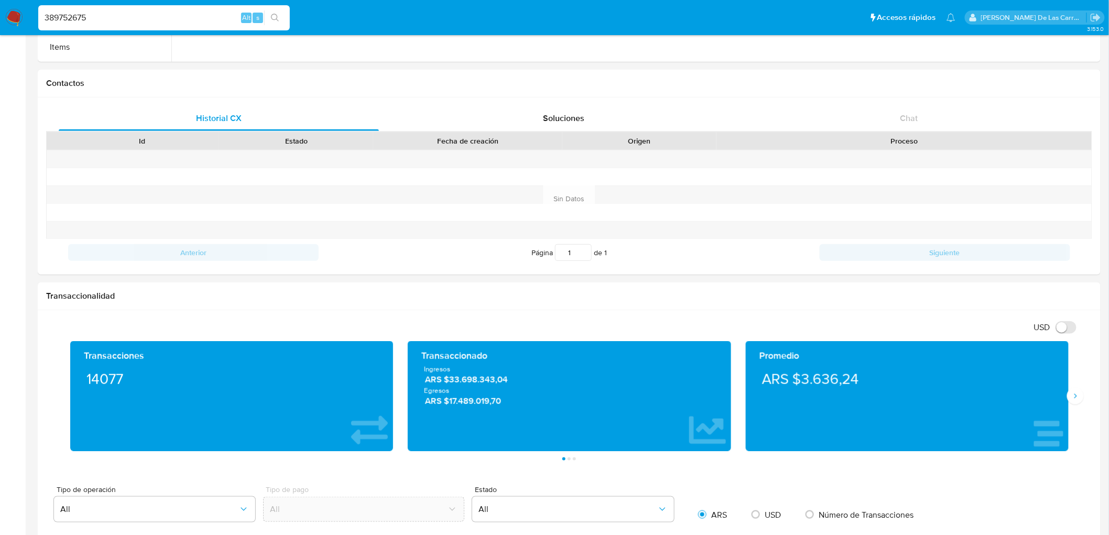
drag, startPoint x: 162, startPoint y: 14, endPoint x: 0, endPoint y: -10, distance: 164.1
paste input "99886886"
type input "399886886"
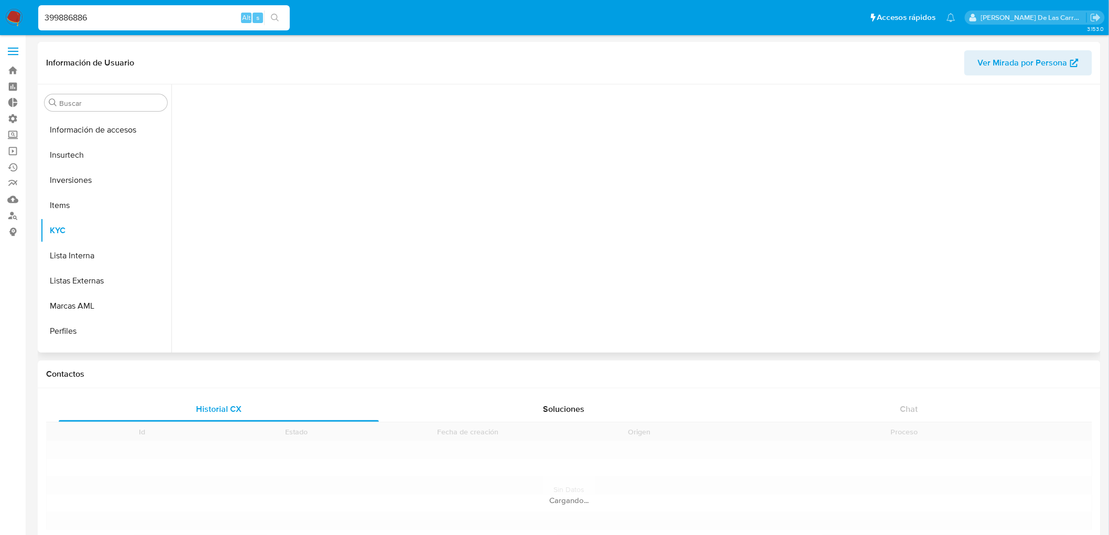
scroll to position [493, 0]
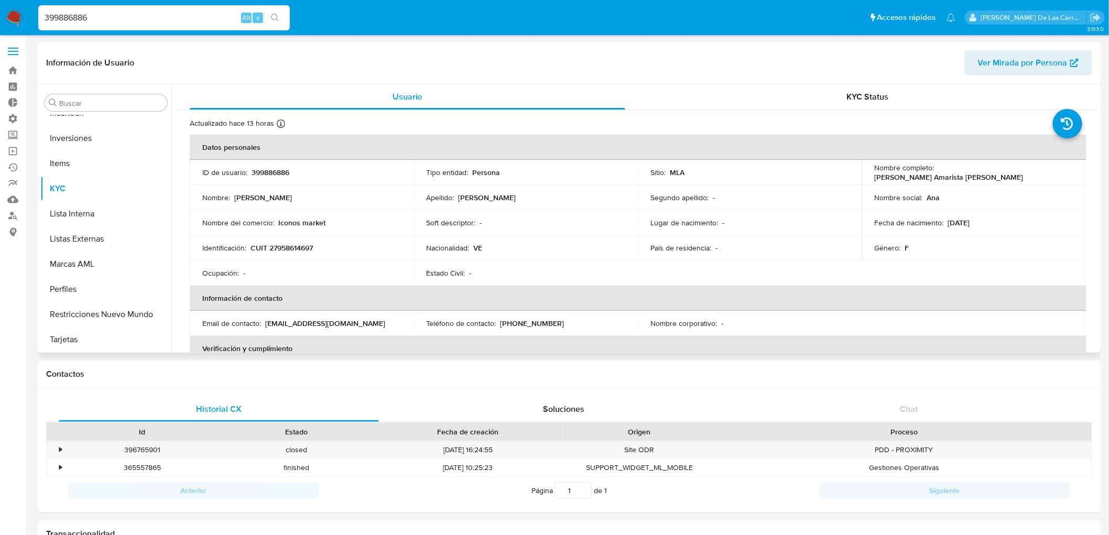
select select "10"
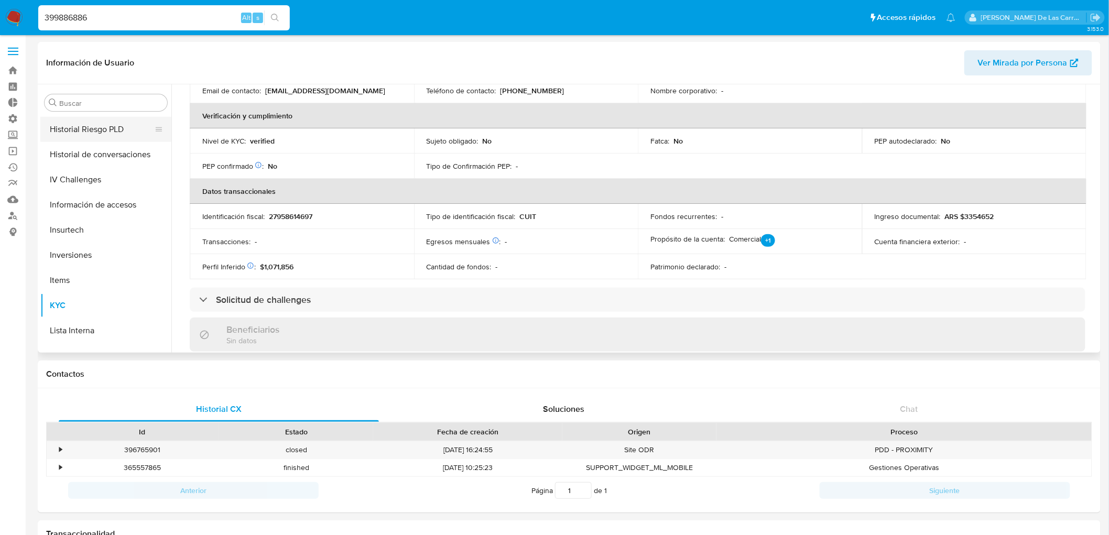
scroll to position [259, 0]
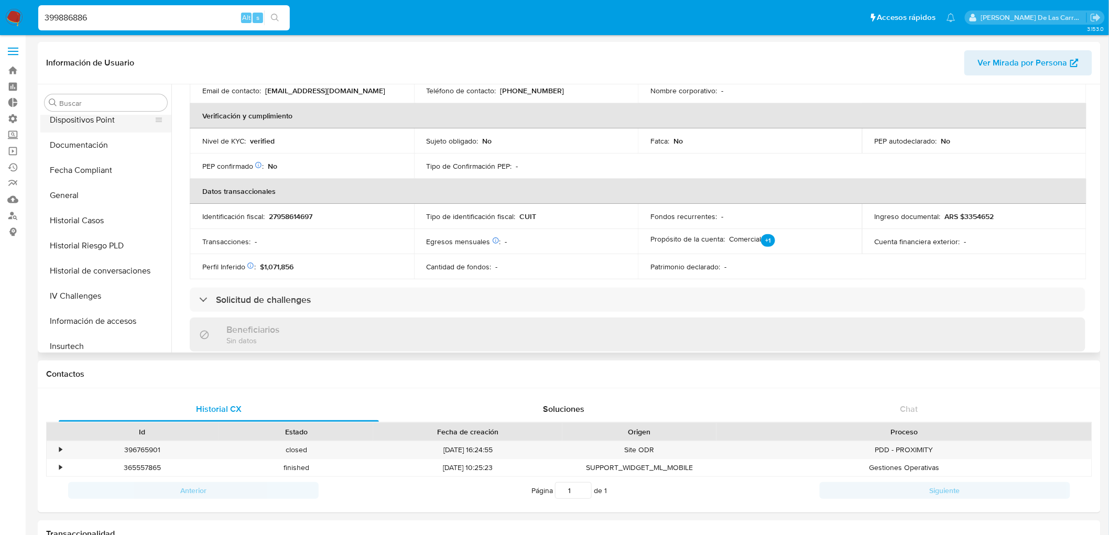
click at [86, 132] on button "Dispositivos Point" at bounding box center [101, 119] width 123 height 25
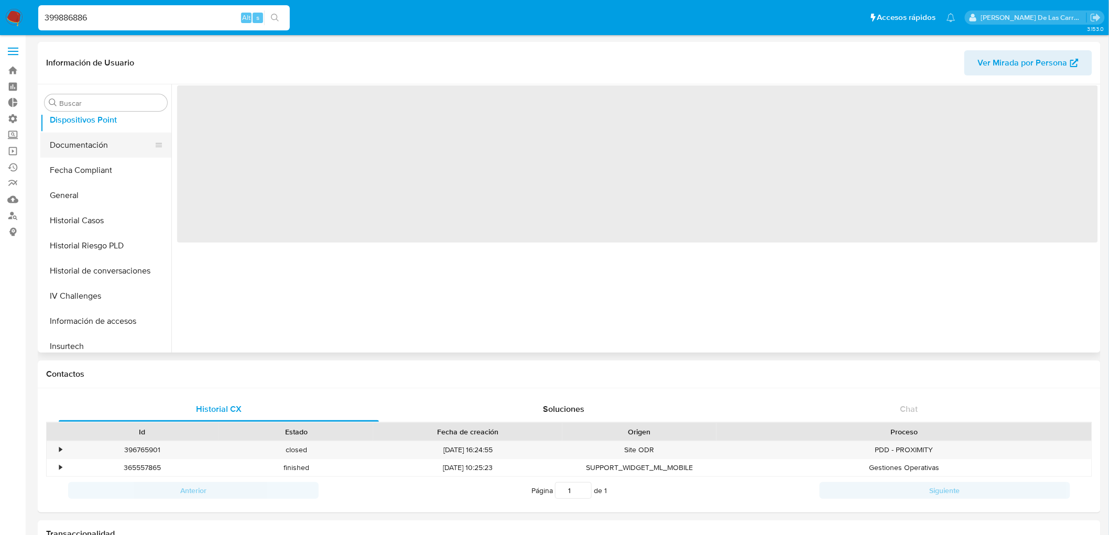
click at [86, 146] on button "Documentación" at bounding box center [101, 145] width 123 height 25
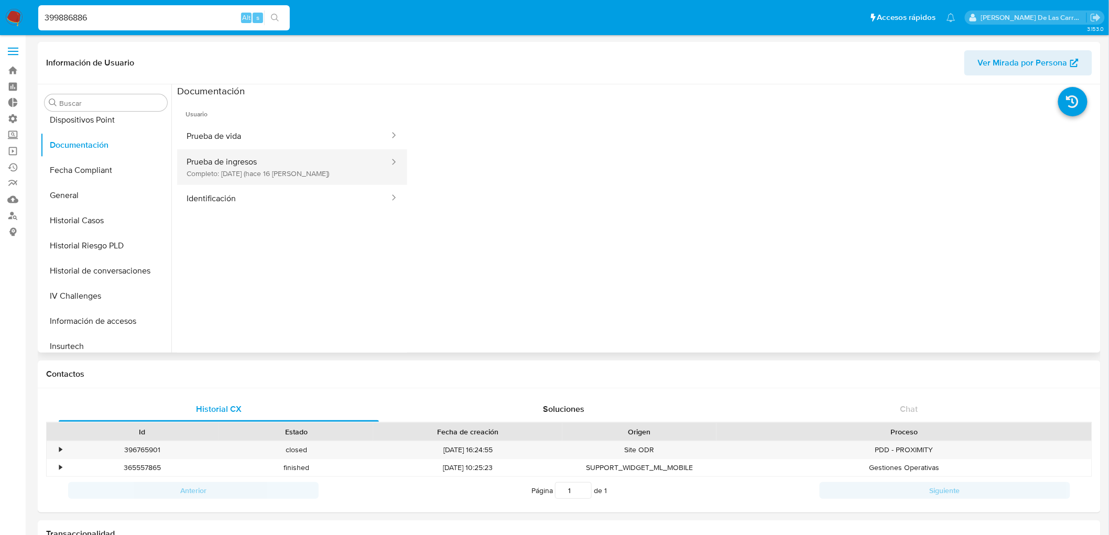
click at [304, 166] on button "Prueba de ingresos Completo: [DATE] (hace 16 [PERSON_NAME])" at bounding box center [283, 167] width 213 height 36
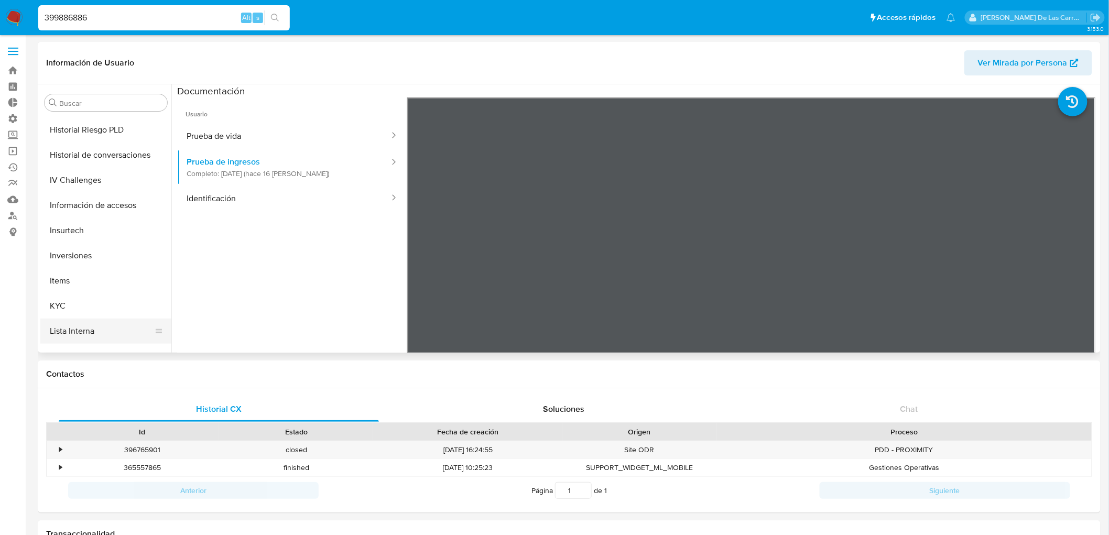
scroll to position [376, 0]
click at [65, 307] on button "KYC" at bounding box center [101, 305] width 123 height 25
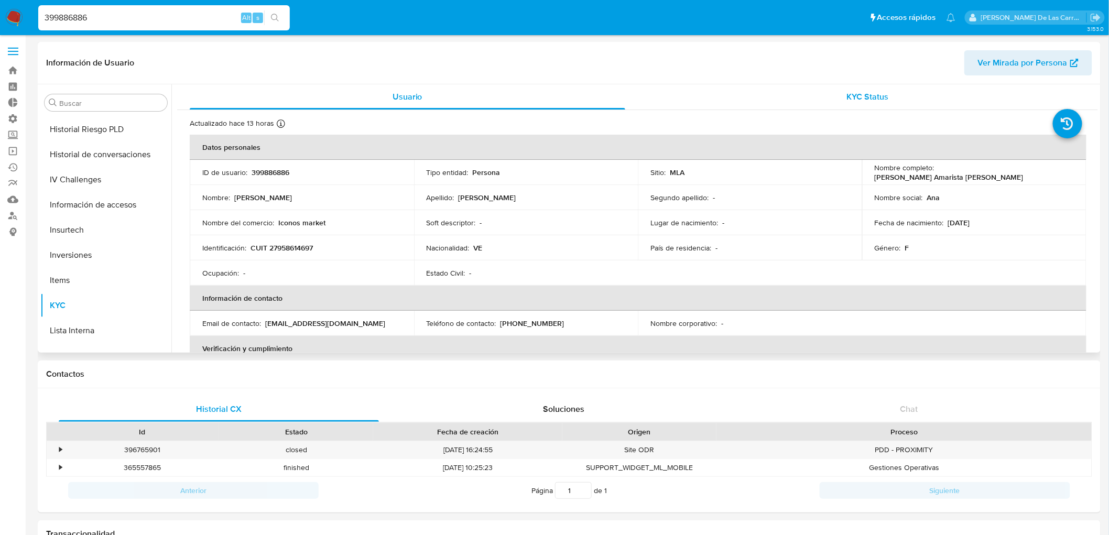
click at [865, 96] on span "KYC Status" at bounding box center [868, 97] width 42 height 12
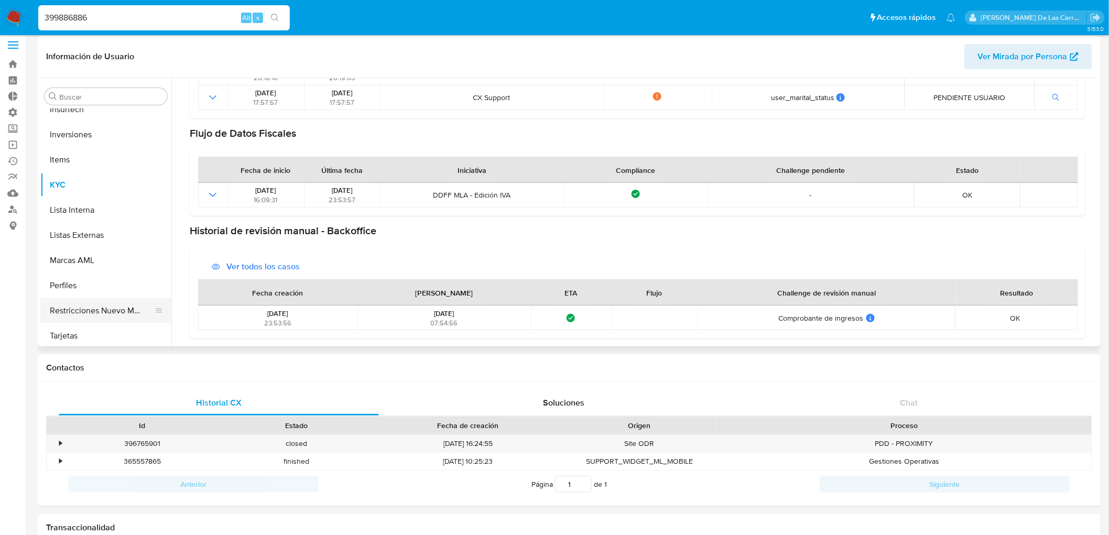
scroll to position [493, 0]
click at [82, 281] on button "Perfiles" at bounding box center [101, 282] width 123 height 25
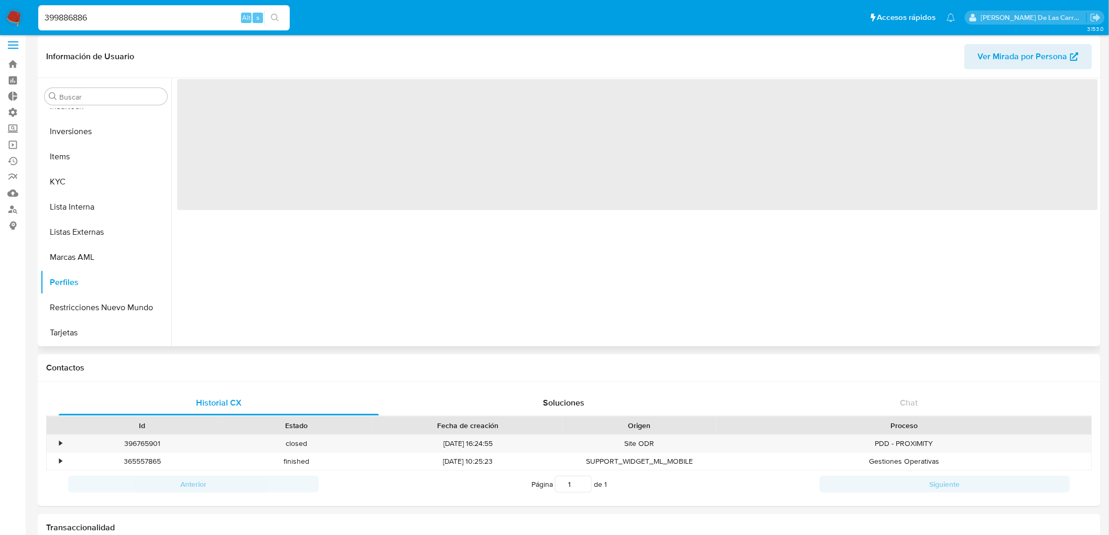
scroll to position [493, 0]
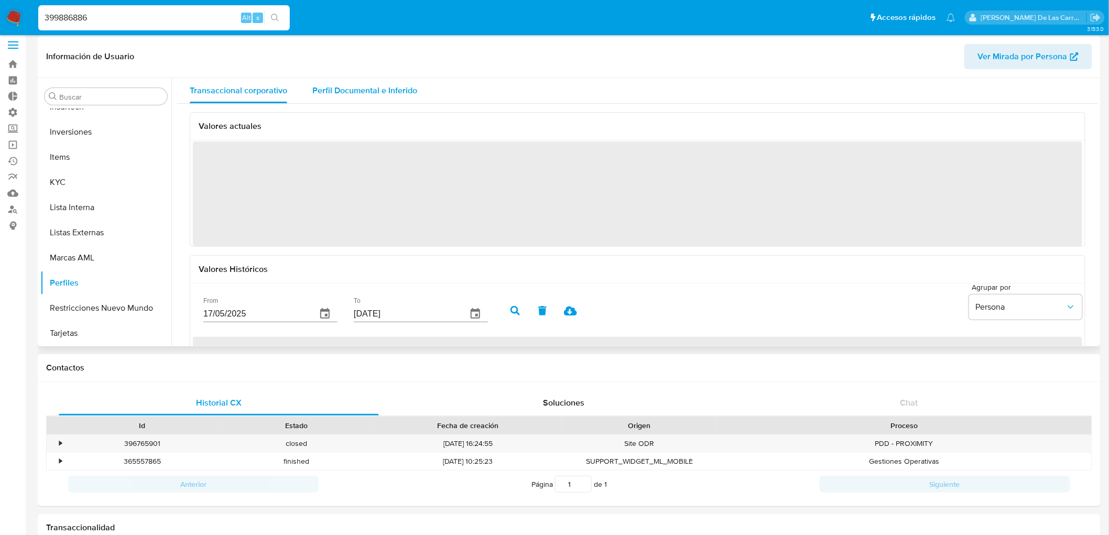
click at [401, 101] on div "Perfil Documental e Inferido" at bounding box center [364, 90] width 105 height 25
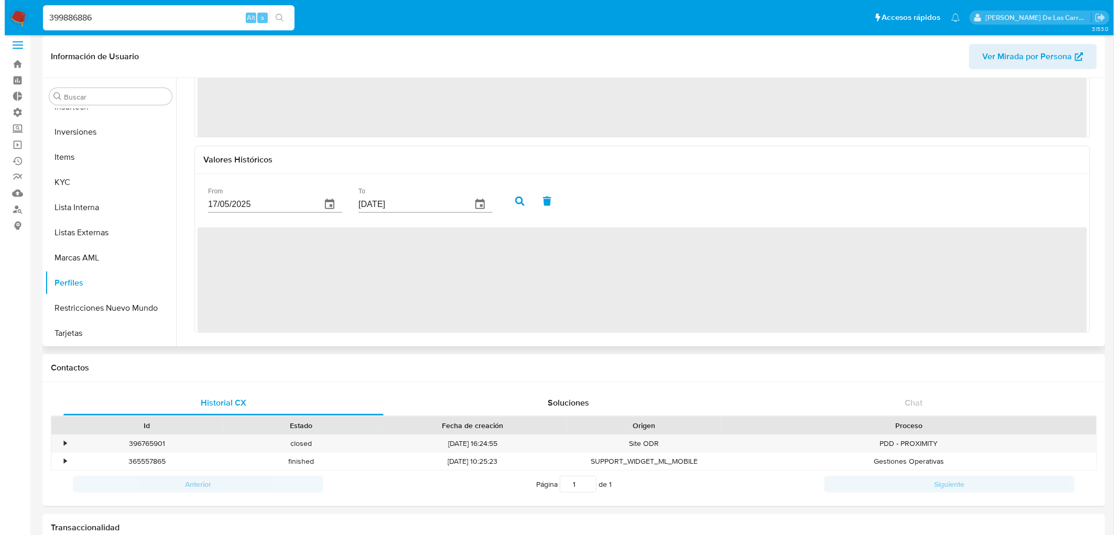
scroll to position [111, 0]
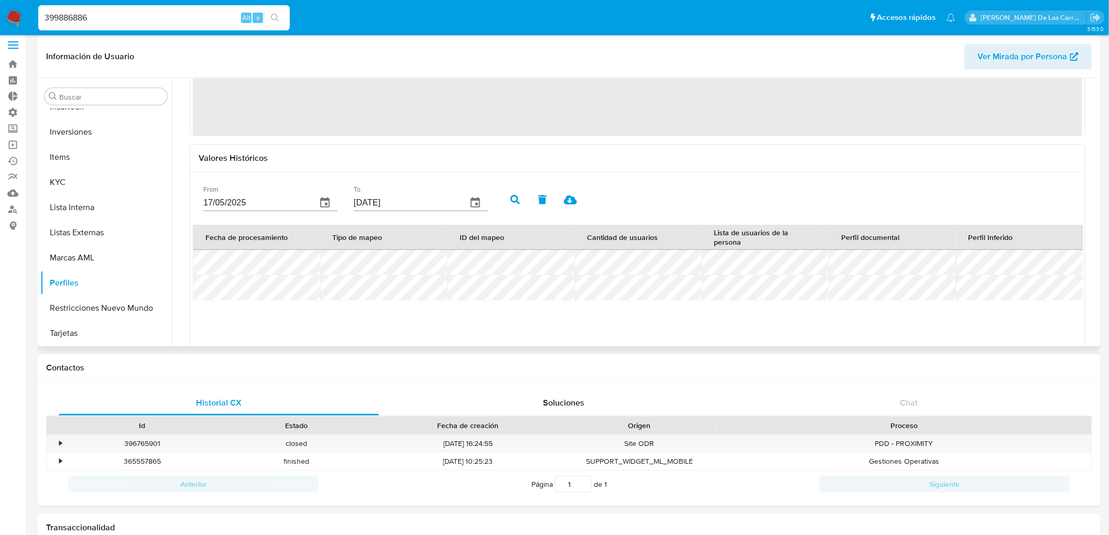
click at [319, 207] on icon "button" at bounding box center [325, 202] width 13 height 13
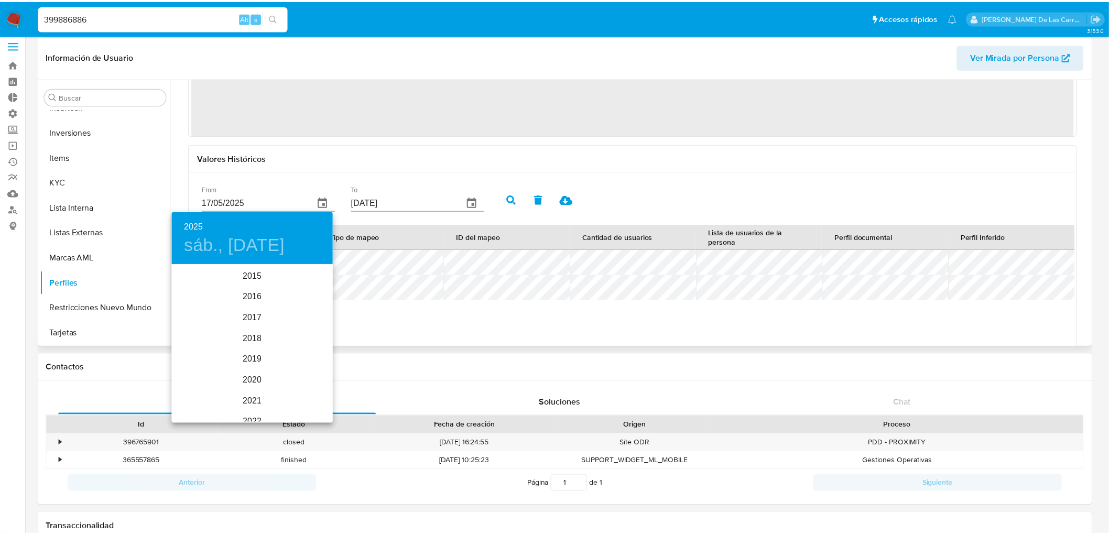
scroll to position [147, 0]
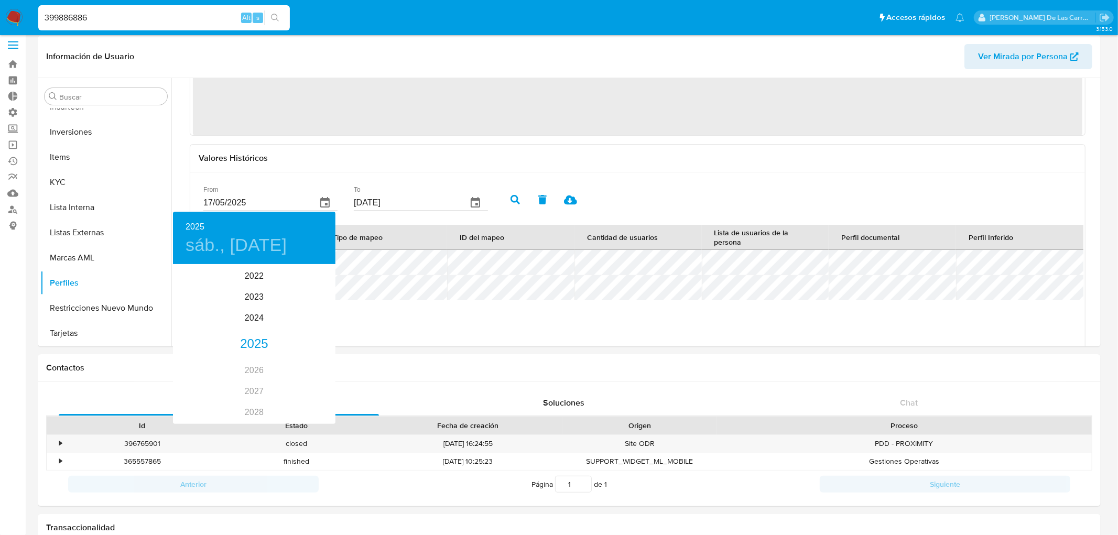
click at [505, 169] on div at bounding box center [559, 267] width 1118 height 535
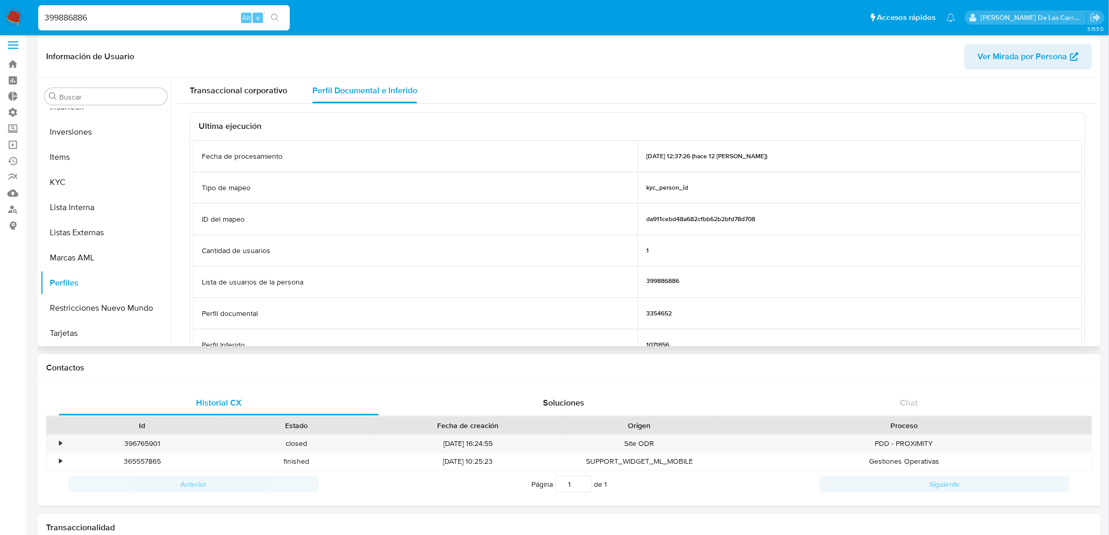
scroll to position [58, 0]
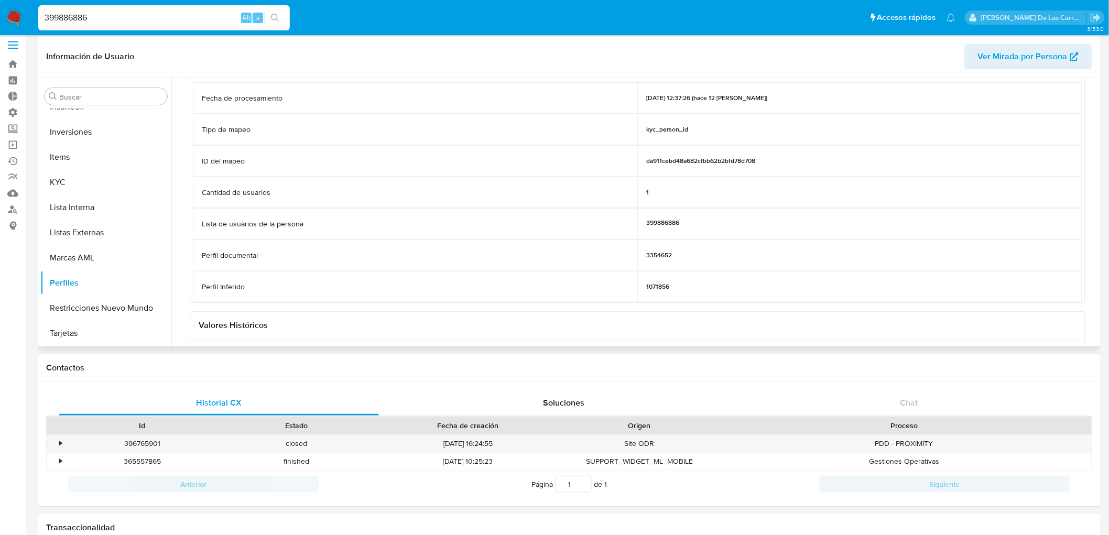
click at [663, 253] on p "3354652" at bounding box center [660, 255] width 26 height 8
copy p "3354652"
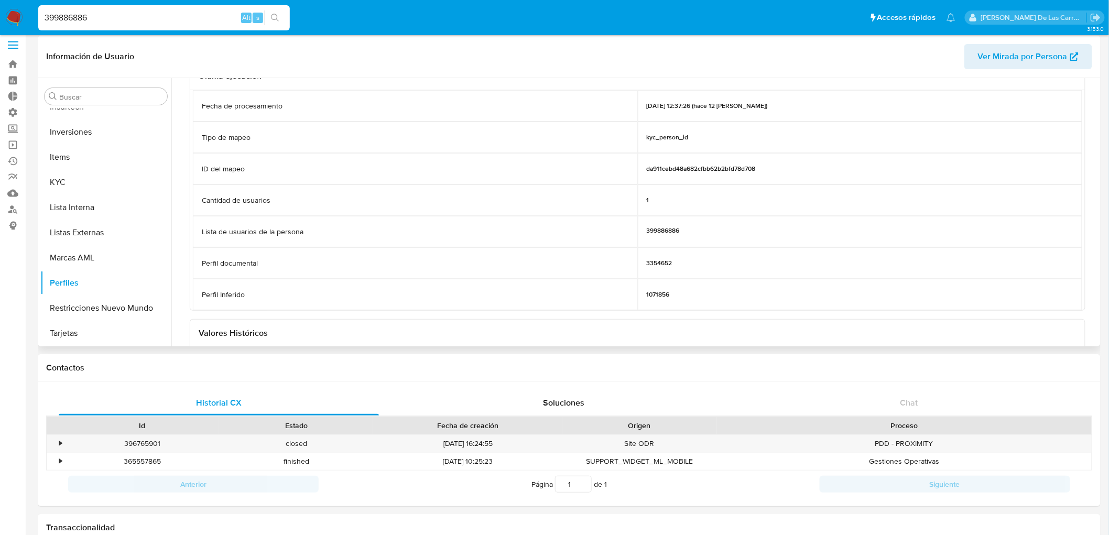
scroll to position [0, 0]
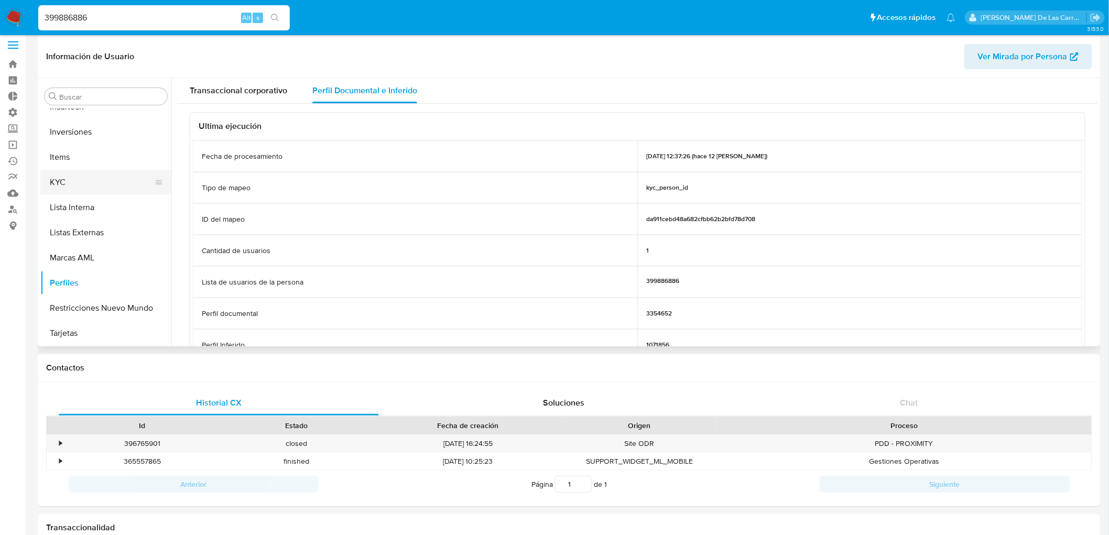
click at [102, 171] on button "KYC" at bounding box center [101, 182] width 123 height 25
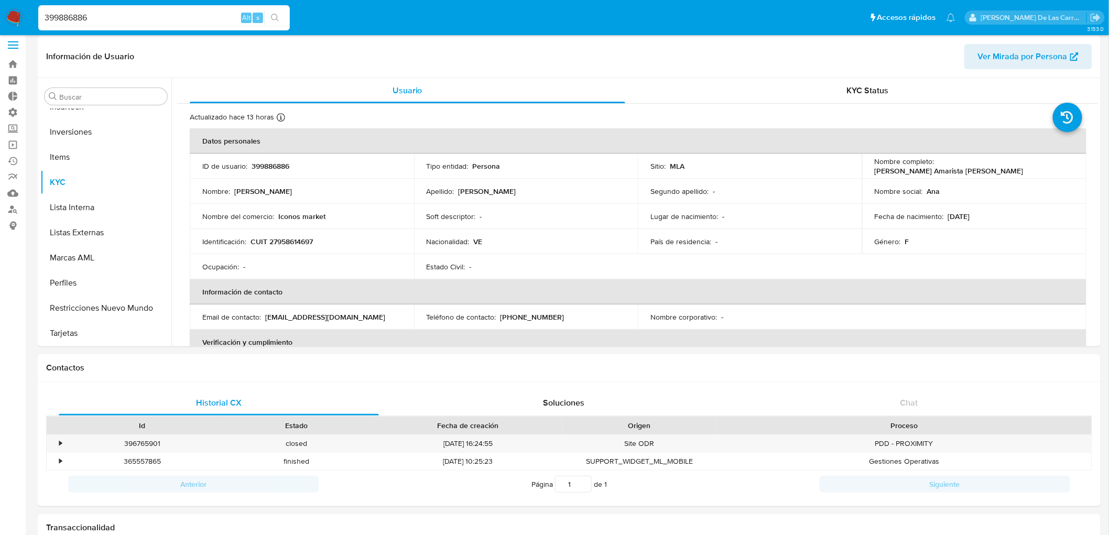
drag, startPoint x: 126, startPoint y: 17, endPoint x: 0, endPoint y: 13, distance: 126.3
click at [0, 13] on nav "Pausado Ver notificaciones 399886886 Alt s Accesos rápidos Presiona las siguien…" at bounding box center [554, 17] width 1109 height 35
paste input "811140"
type input "398111406"
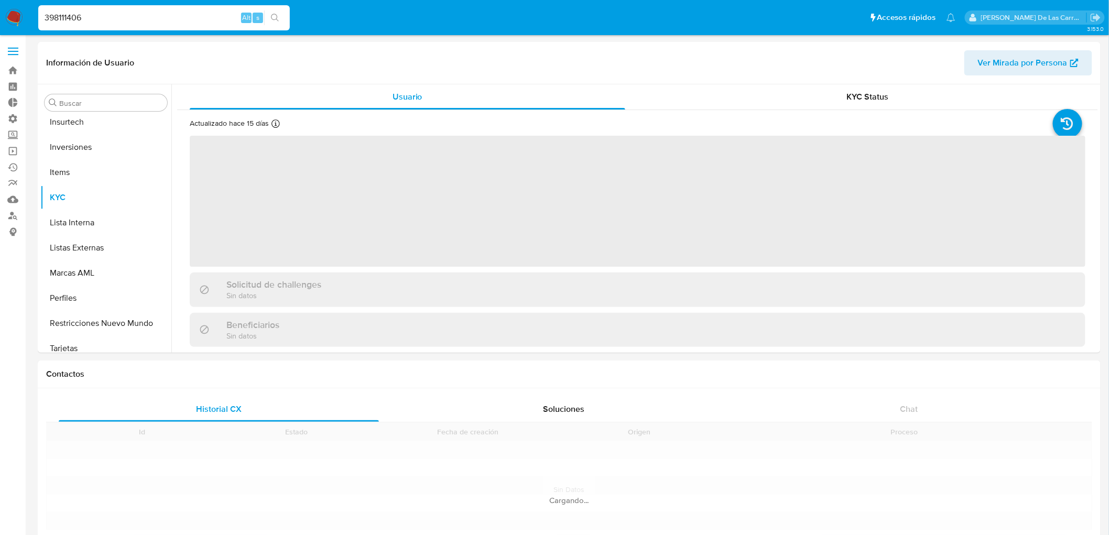
scroll to position [493, 0]
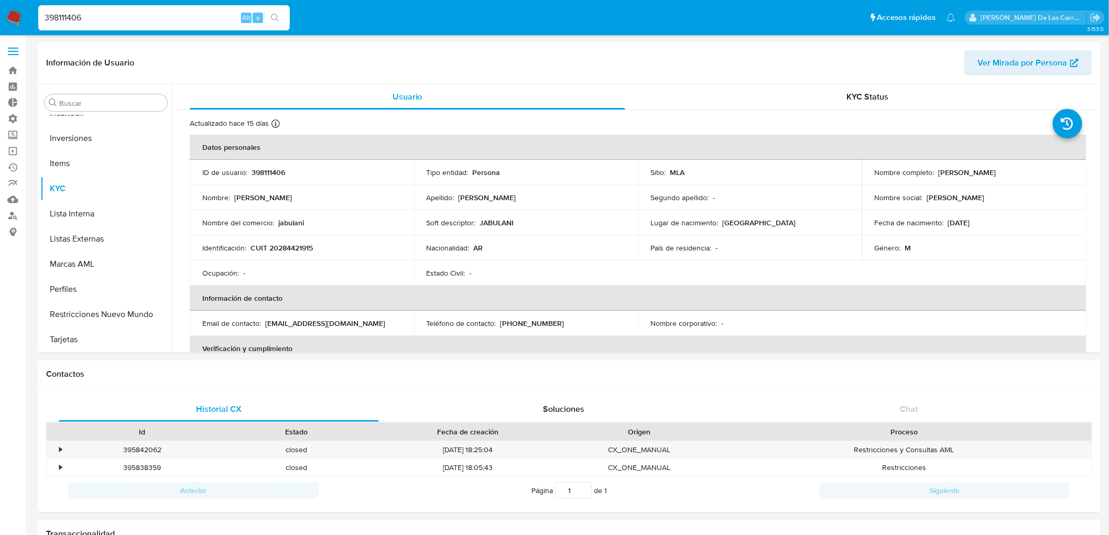
select select "10"
click at [80, 17] on input "398111406" at bounding box center [164, 18] width 252 height 14
paste input "412084204"
type input "412084204"
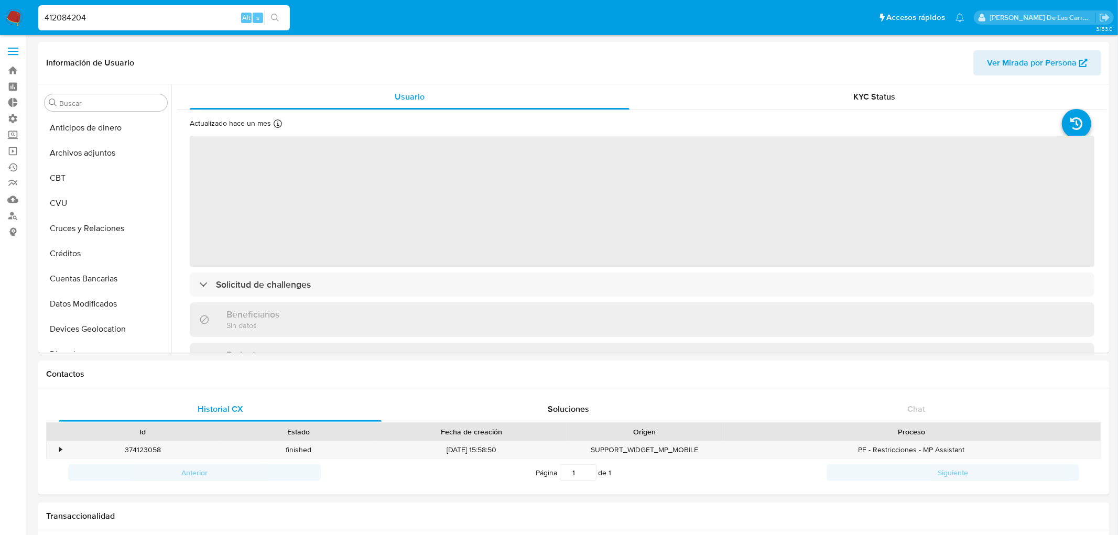
select select "10"
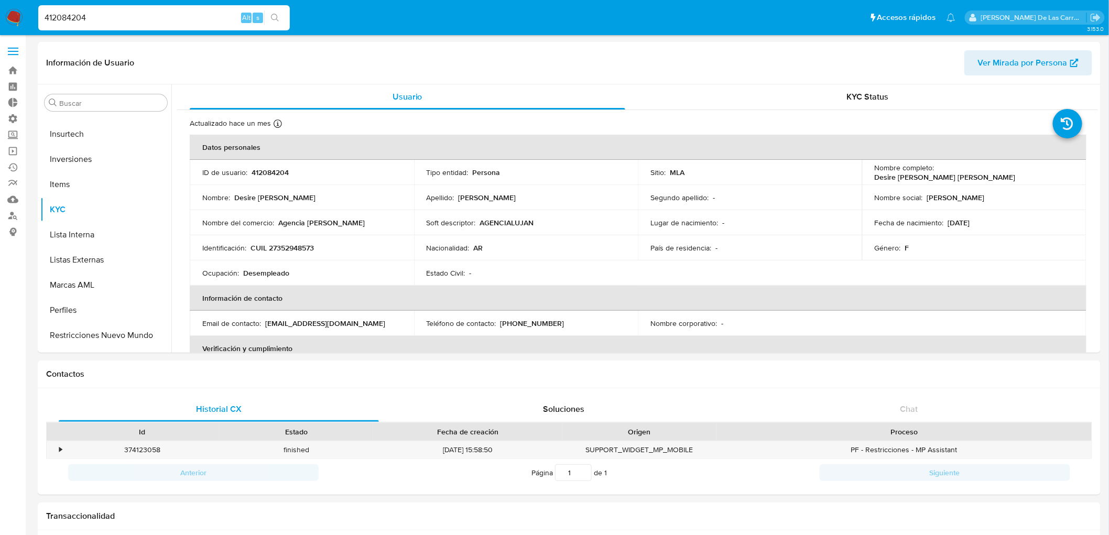
scroll to position [493, 0]
drag, startPoint x: 98, startPoint y: 21, endPoint x: 0, endPoint y: -10, distance: 102.7
paste input "389752675"
type input "389752675"
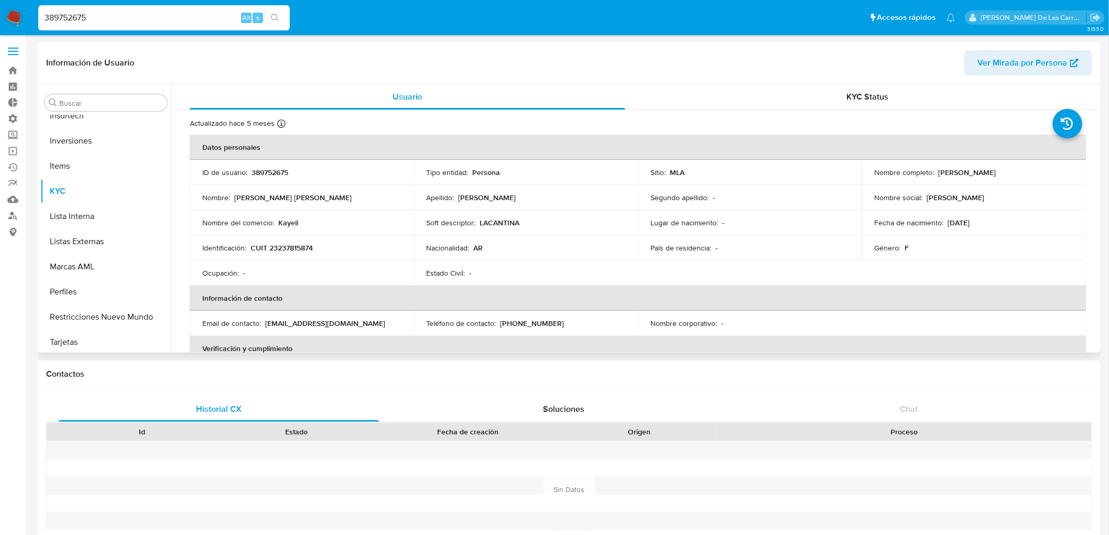
scroll to position [518, 0]
select select "10"
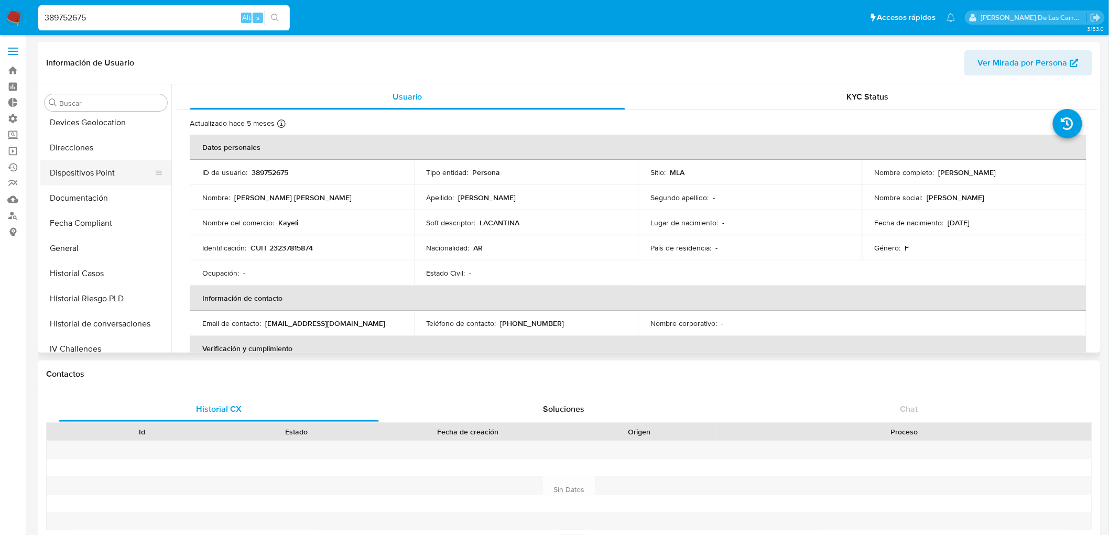
scroll to position [227, 0]
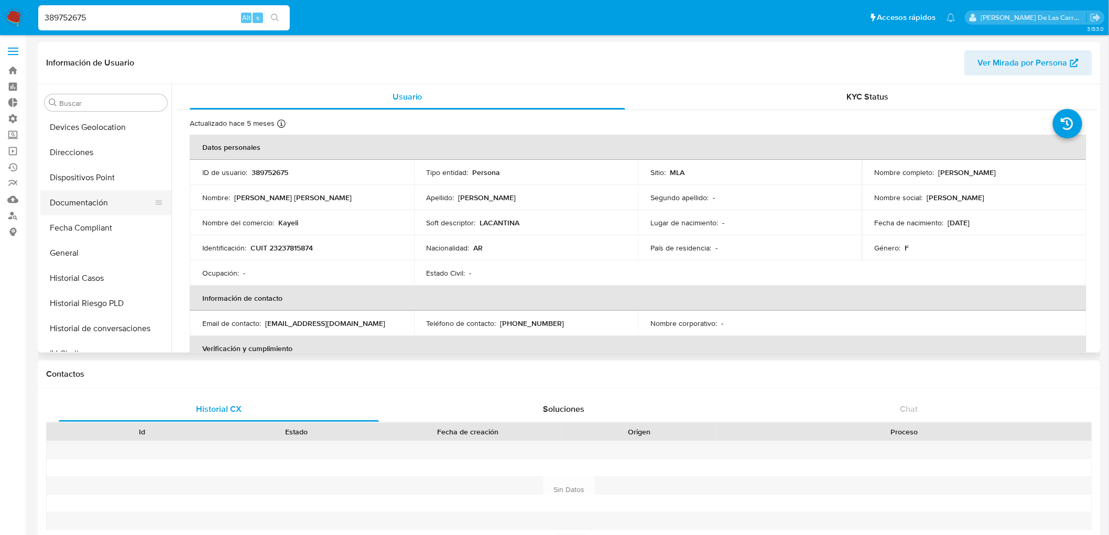
click at [73, 206] on button "Documentación" at bounding box center [101, 202] width 123 height 25
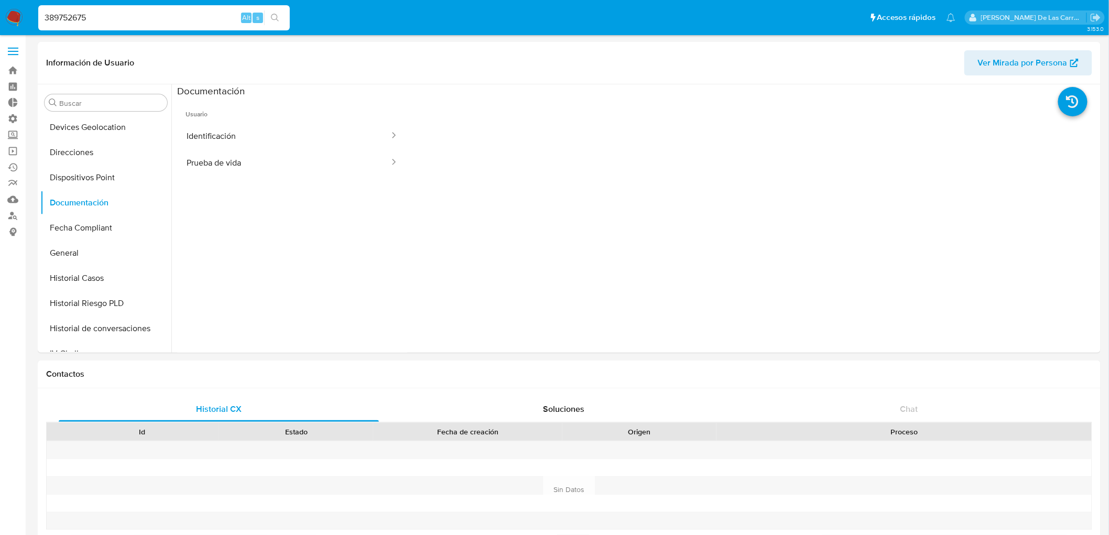
click at [50, 16] on input "389752675" at bounding box center [164, 18] width 252 height 14
paste input "1514259100"
type input "1514259100"
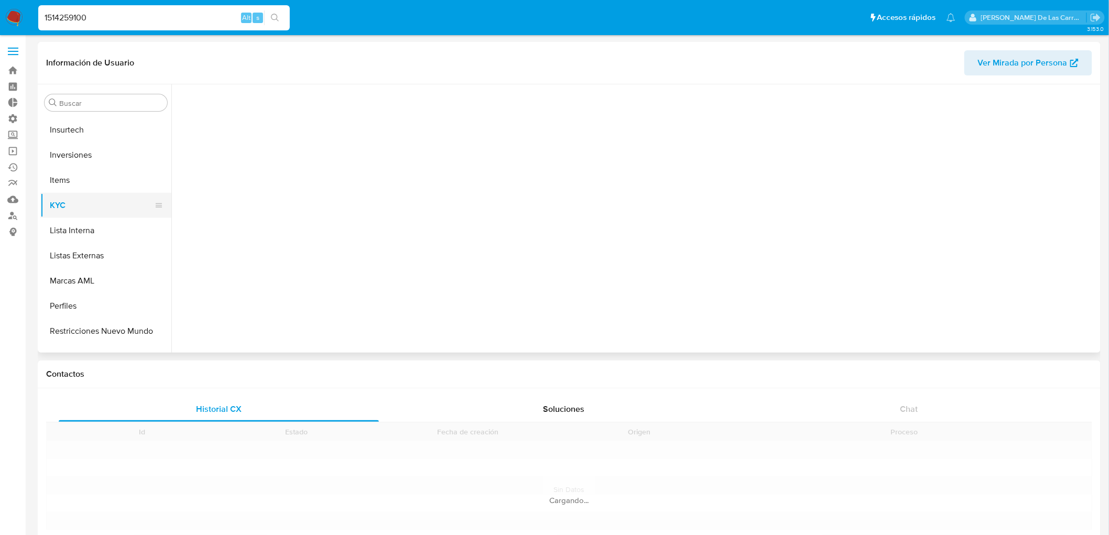
scroll to position [493, 0]
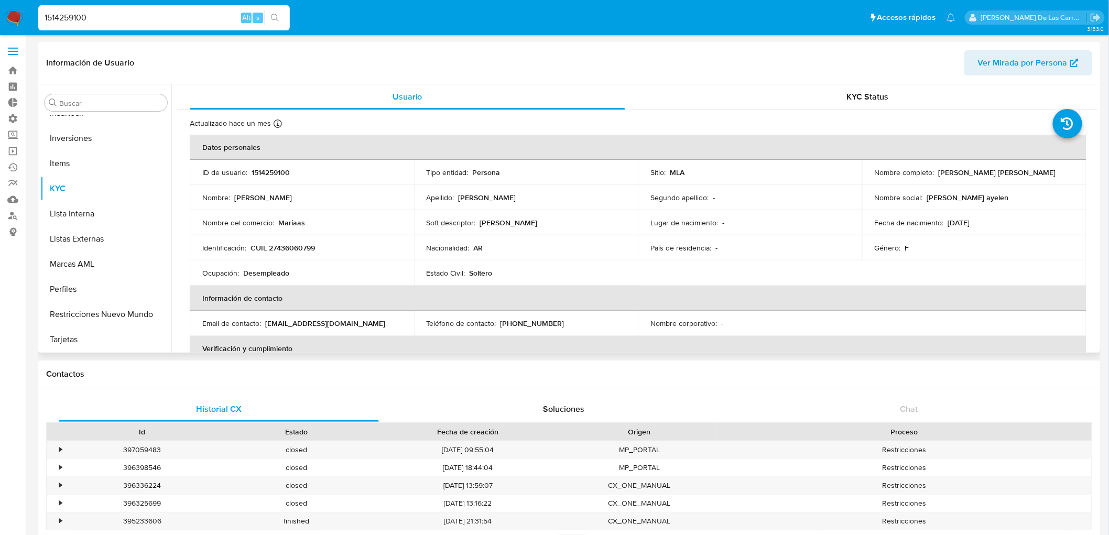
select select "10"
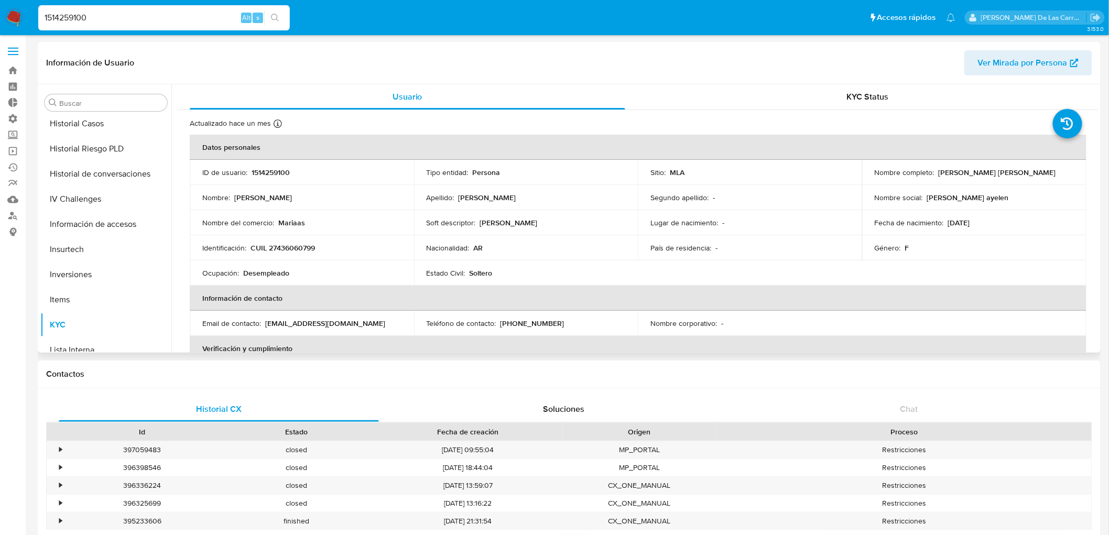
scroll to position [259, 0]
click at [98, 213] on button "Historial Casos" at bounding box center [101, 220] width 123 height 25
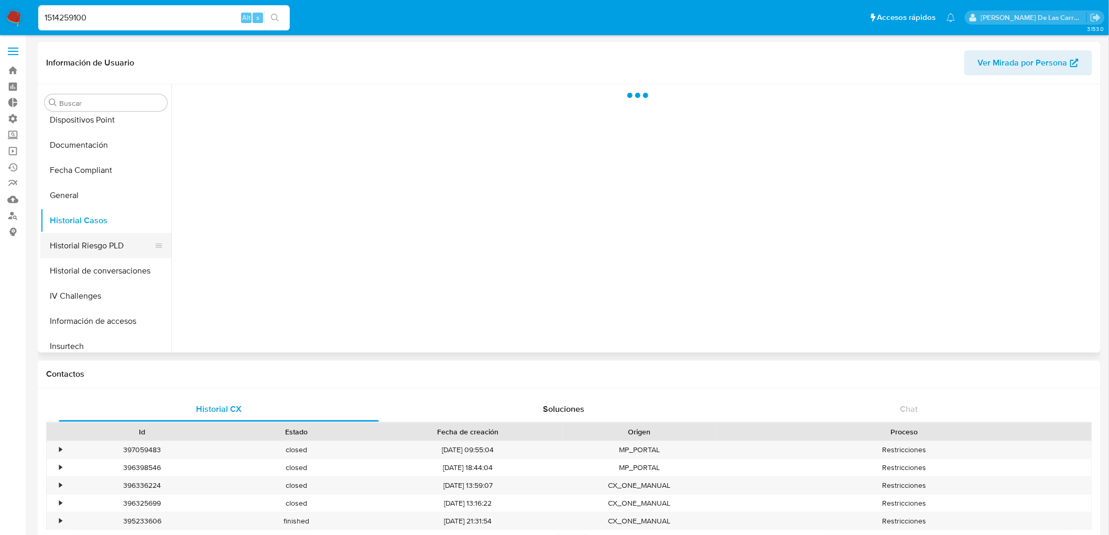
click at [99, 249] on button "Historial Riesgo PLD" at bounding box center [101, 245] width 123 height 25
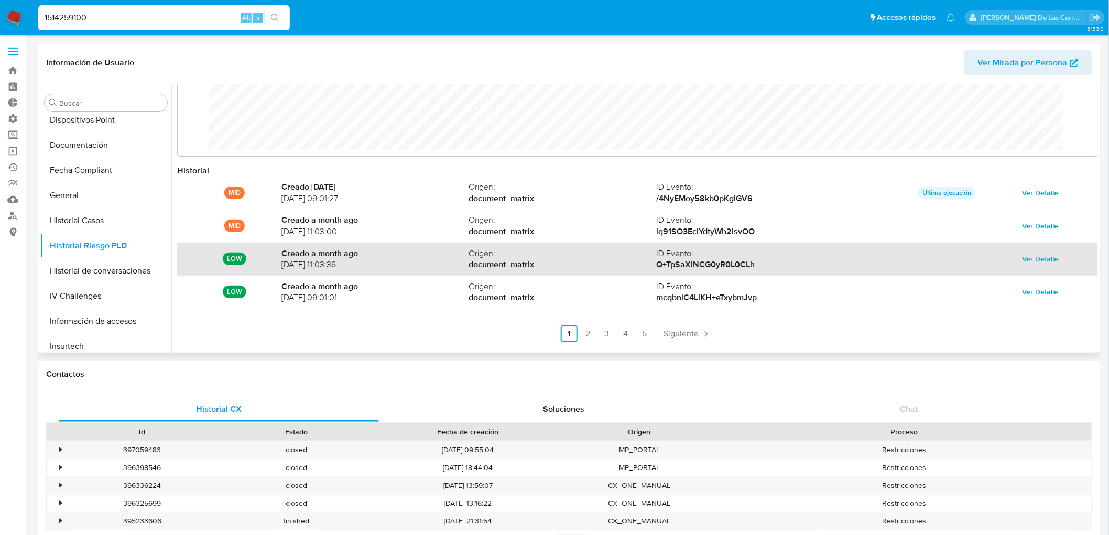
scroll to position [55, 0]
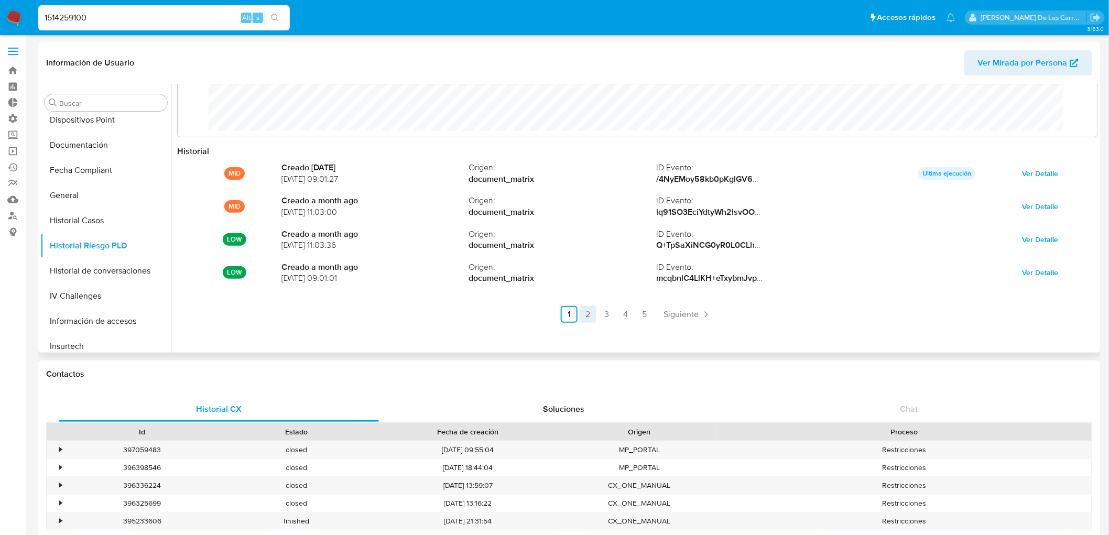
click at [587, 315] on link "2" at bounding box center [588, 314] width 17 height 17
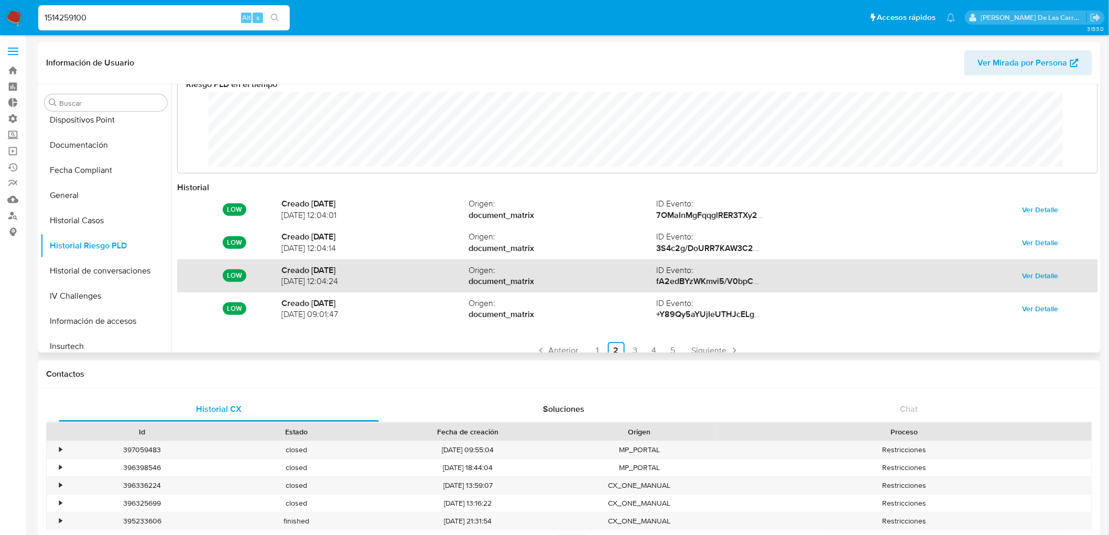
scroll to position [0, 0]
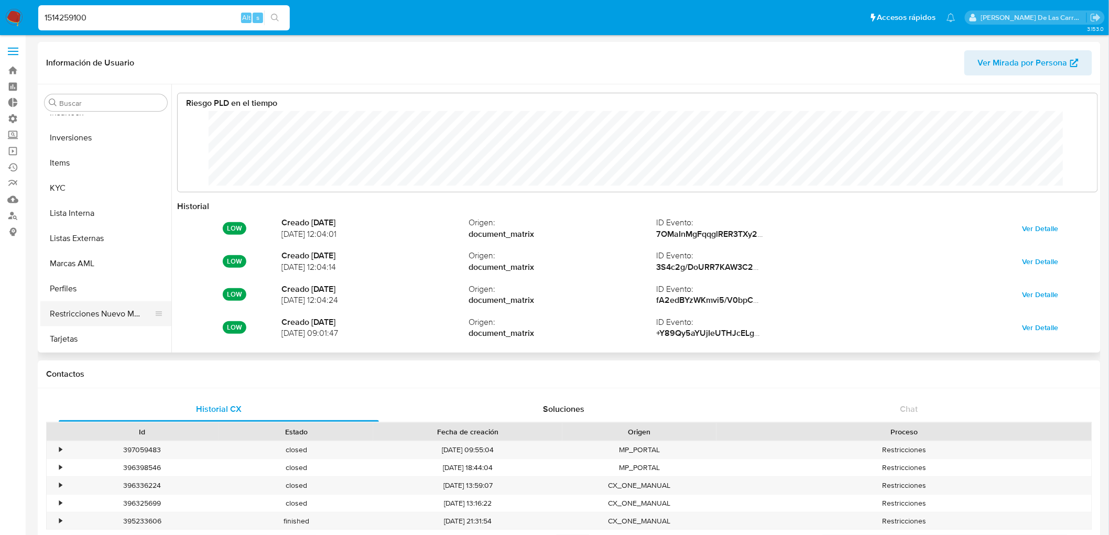
drag, startPoint x: 83, startPoint y: 306, endPoint x: 94, endPoint y: 311, distance: 12.5
click at [84, 306] on button "Restricciones Nuevo Mundo" at bounding box center [101, 313] width 123 height 25
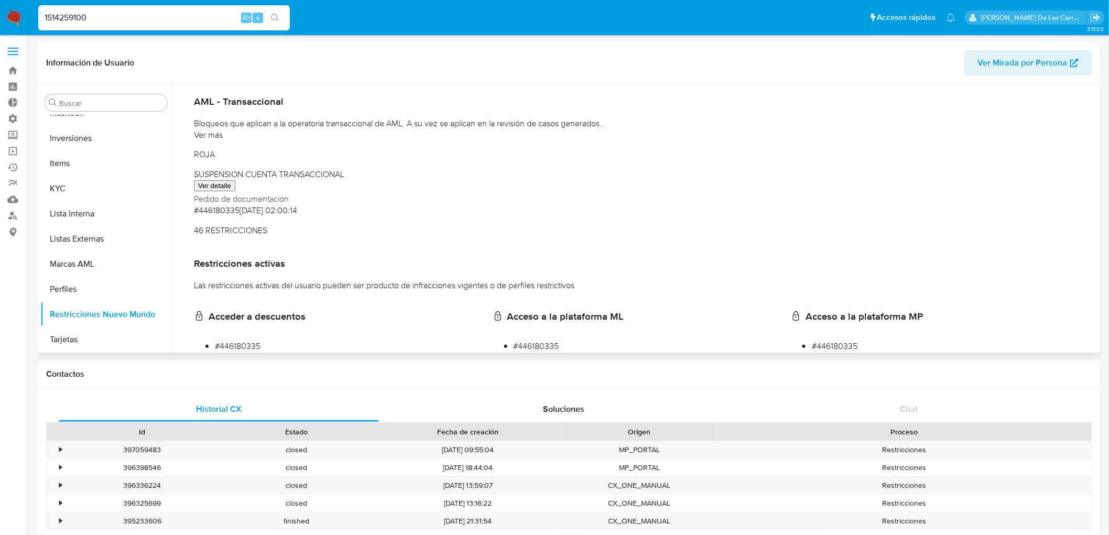
scroll to position [291, 0]
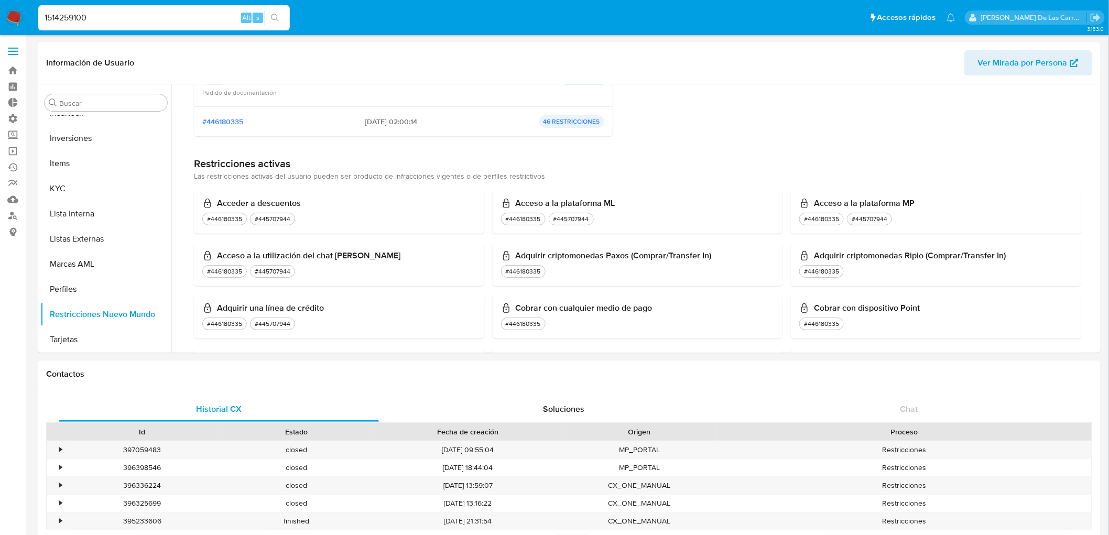
click at [58, 18] on input "1514259100" at bounding box center [164, 18] width 252 height 14
paste input "78199785"
type input "178199785"
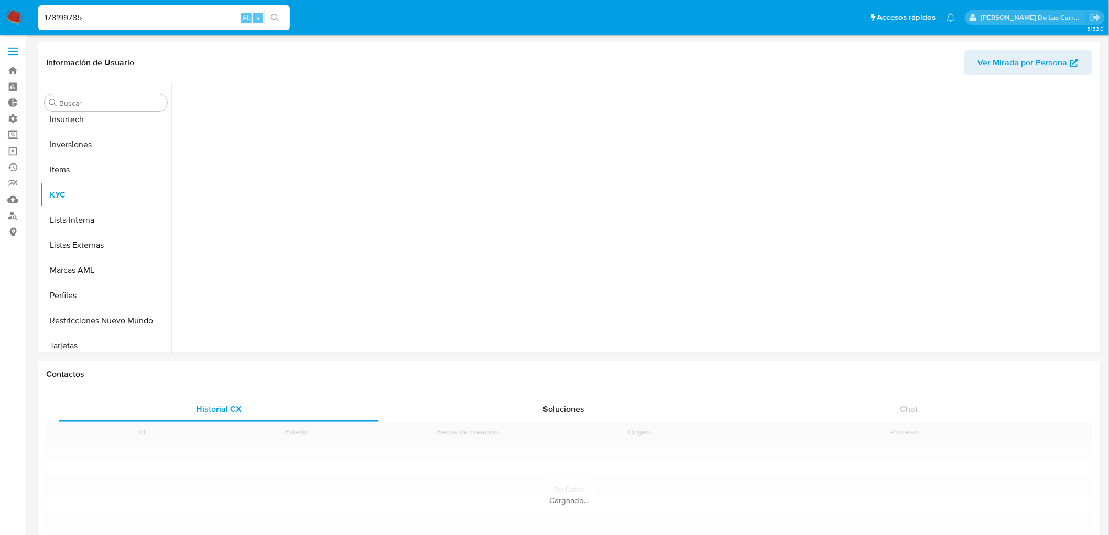
scroll to position [493, 0]
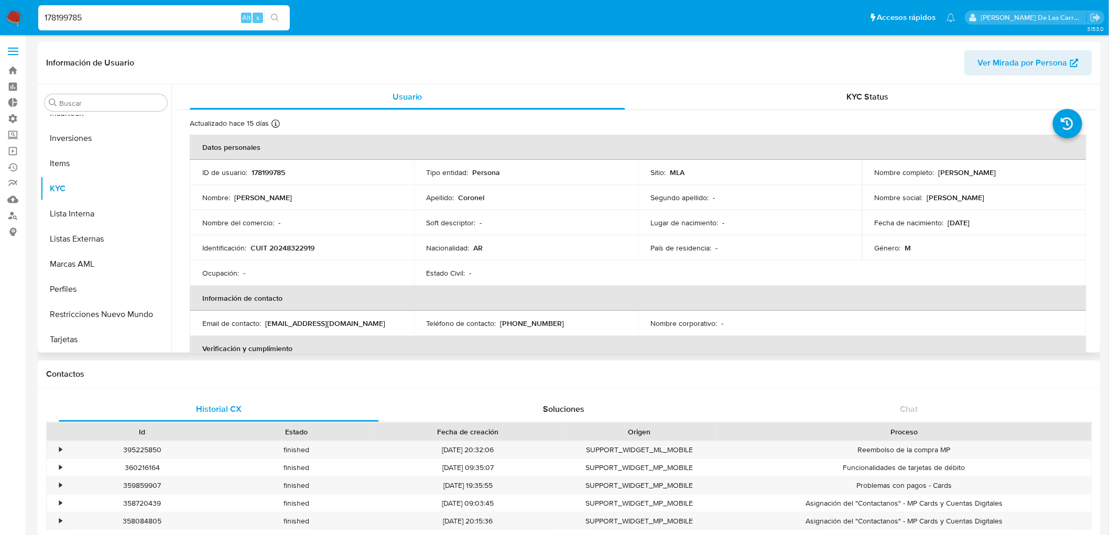
select select "10"
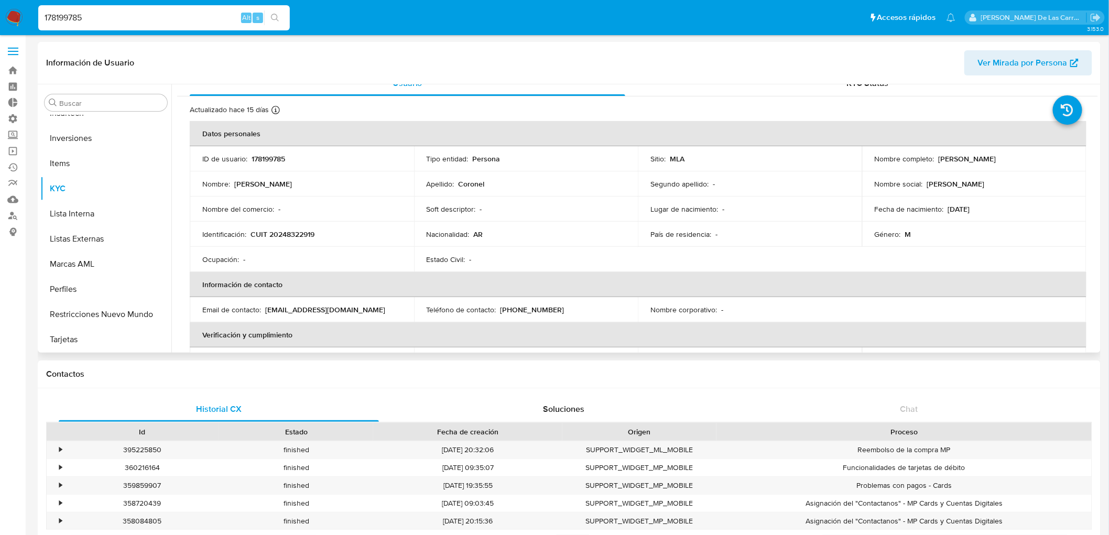
scroll to position [0, 0]
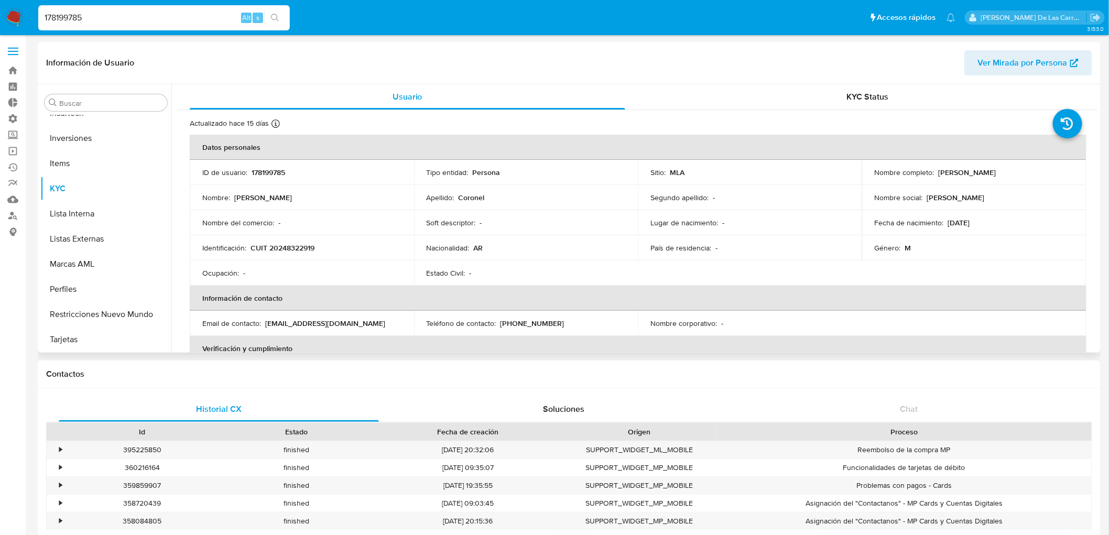
click at [872, 80] on div "Información de Usuario Ver Mirada por Persona" at bounding box center [569, 63] width 1063 height 42
click at [876, 109] on div "KYC Status" at bounding box center [867, 96] width 435 height 25
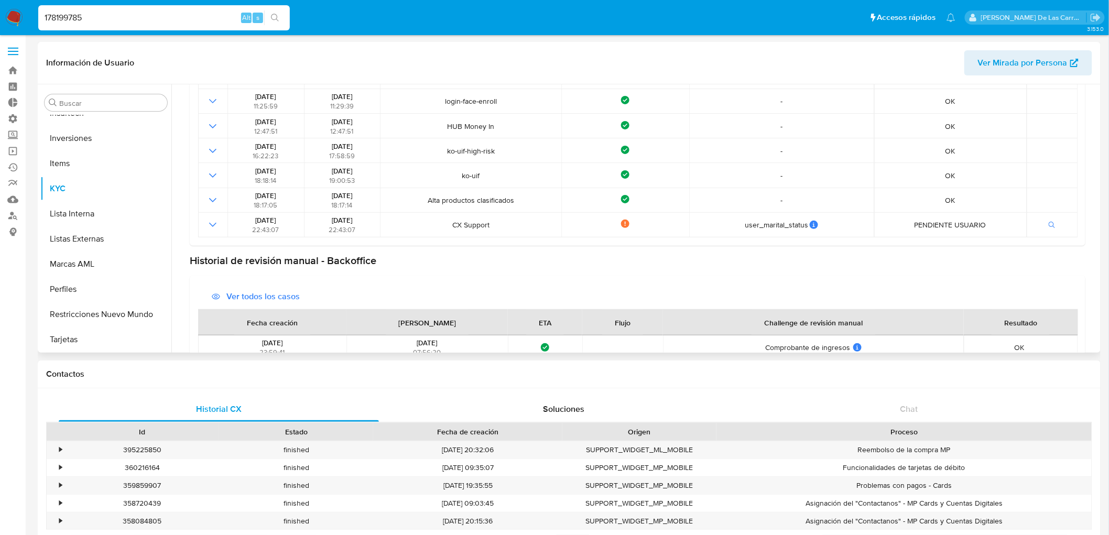
scroll to position [244, 0]
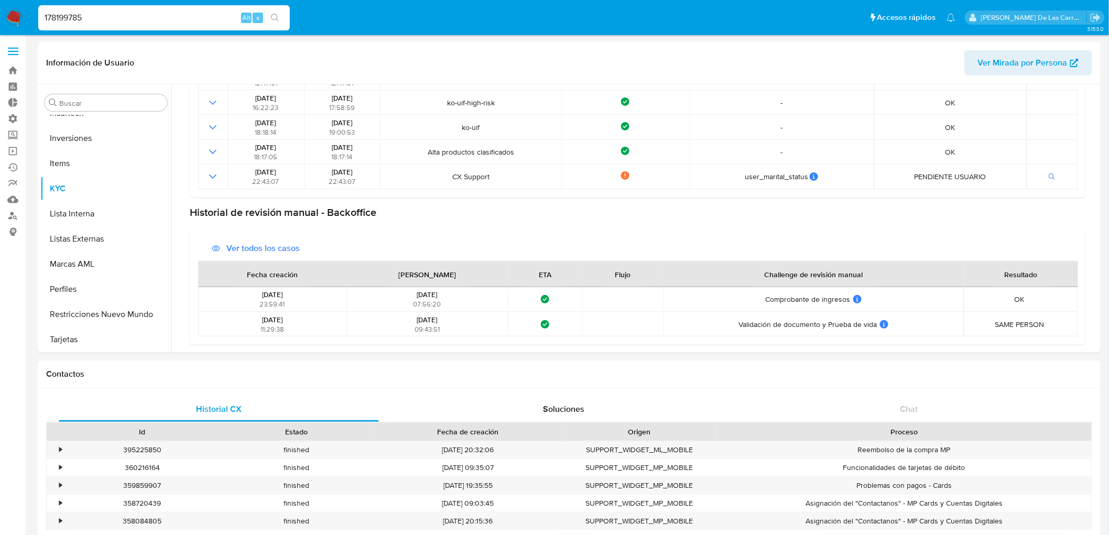
drag, startPoint x: 180, startPoint y: 19, endPoint x: 0, endPoint y: -19, distance: 183.8
paste input "50879219"
type input "50879219"
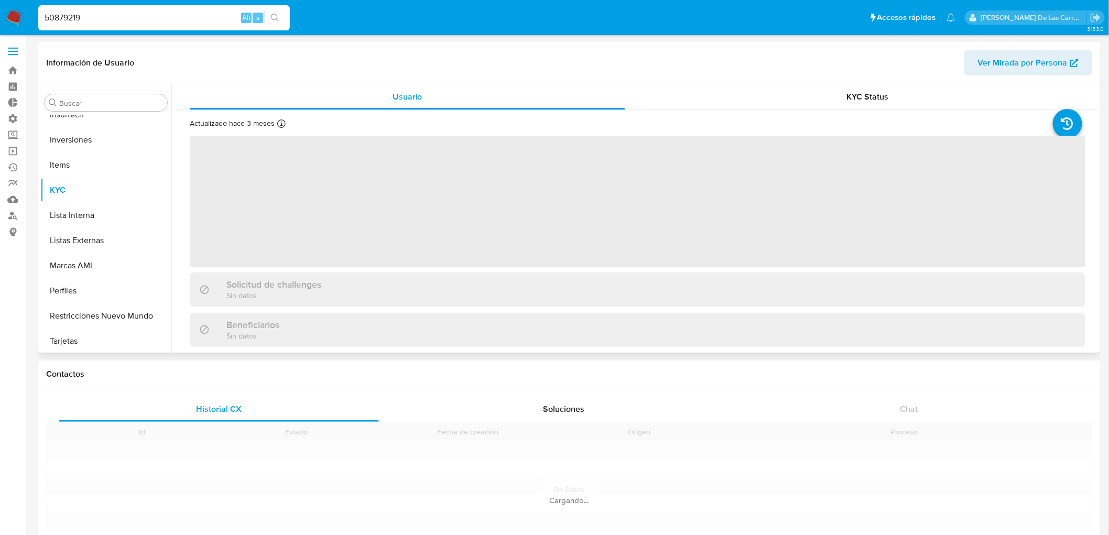
scroll to position [518, 0]
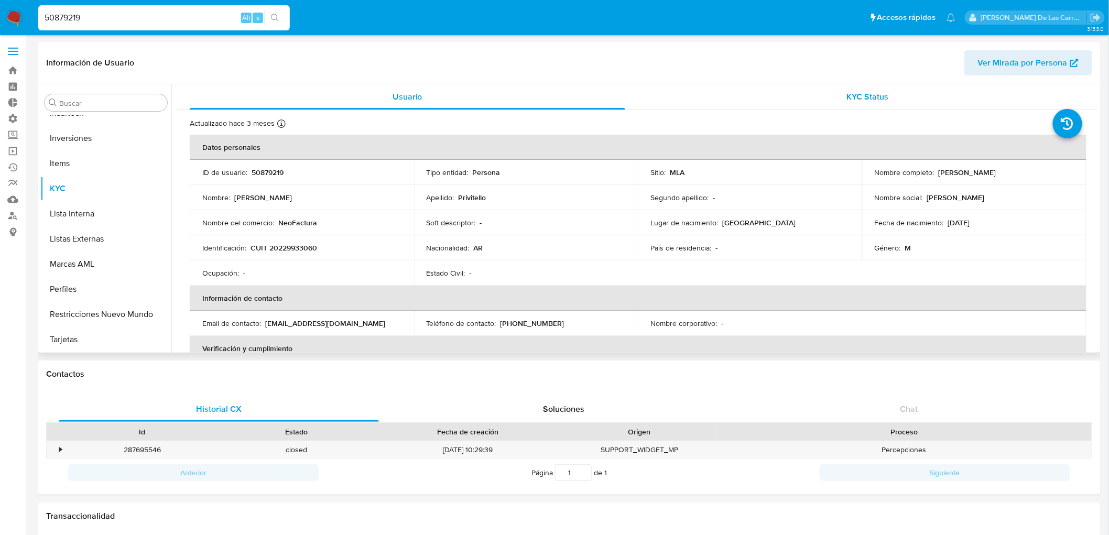
select select "10"
click at [865, 102] on span "KYC Status" at bounding box center [868, 97] width 42 height 12
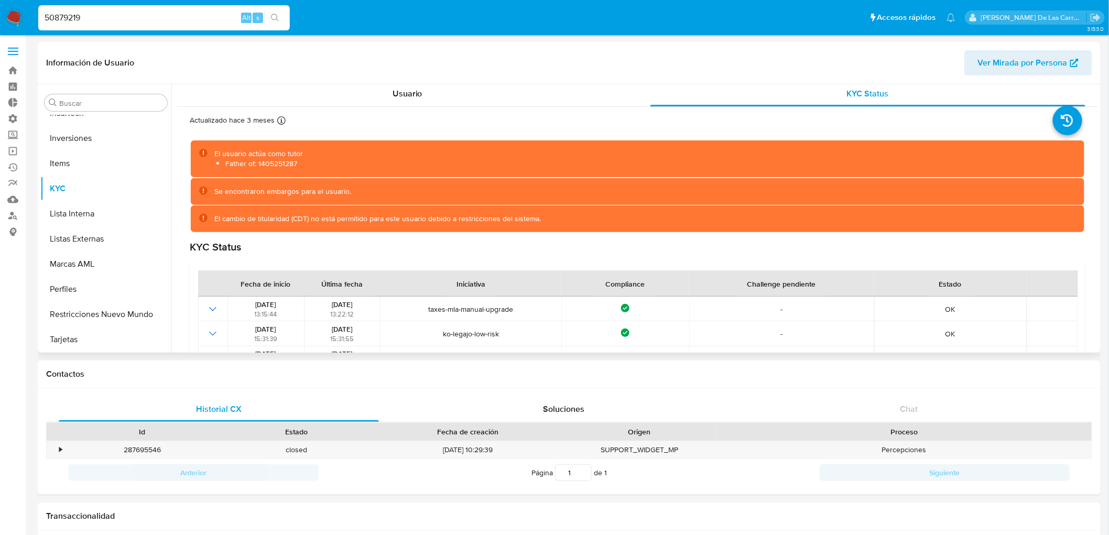
scroll to position [0, 0]
